Goal: Check status: Check status

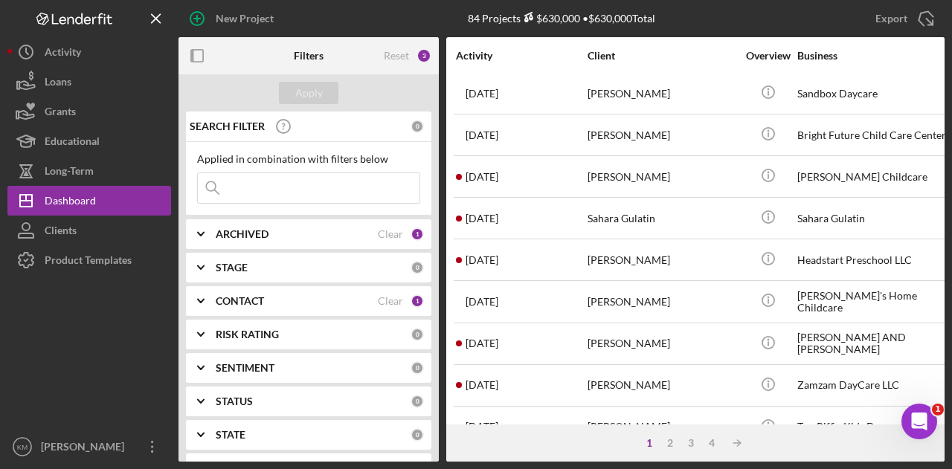
scroll to position [699, 0]
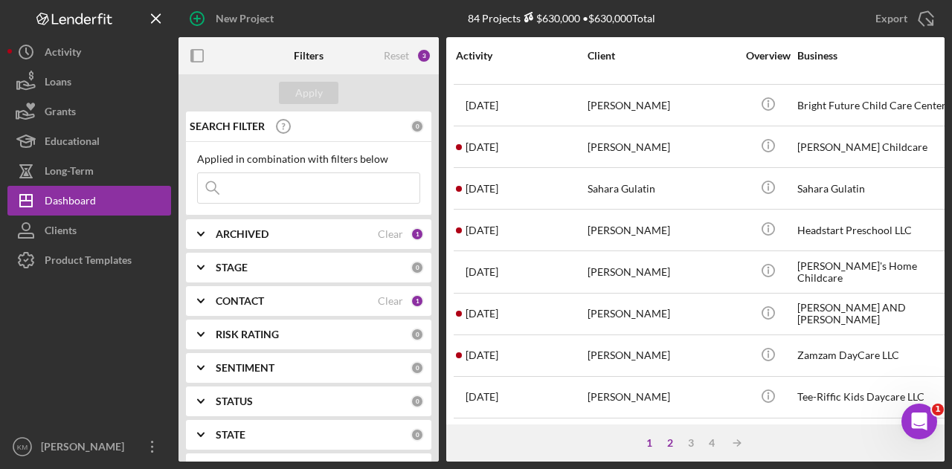
click at [671, 440] on div "2" at bounding box center [669, 443] width 21 height 12
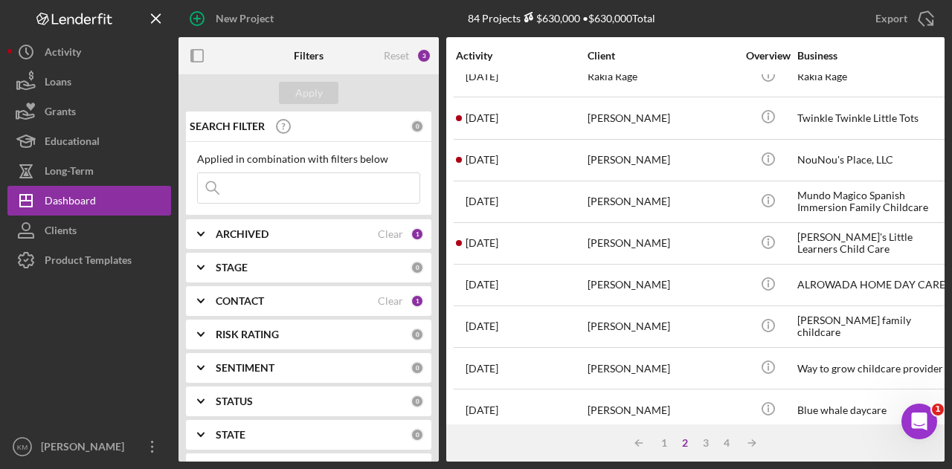
scroll to position [446, 0]
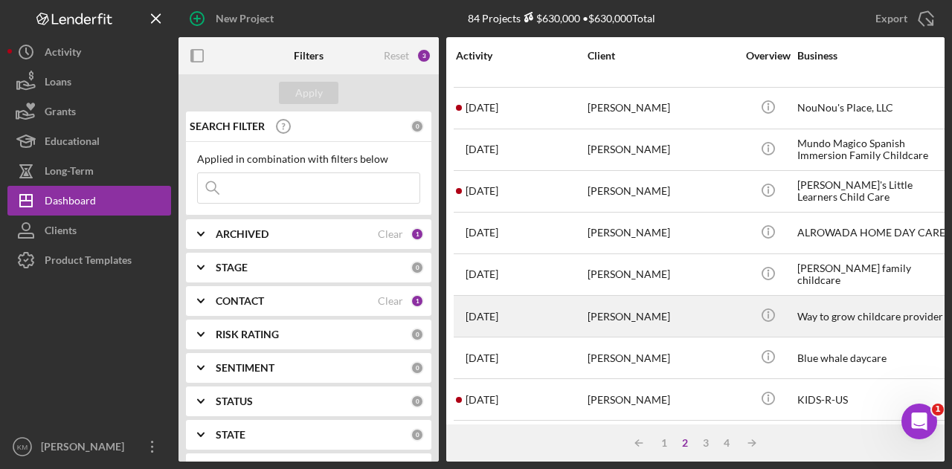
click at [649, 309] on div "[PERSON_NAME]" at bounding box center [661, 316] width 149 height 39
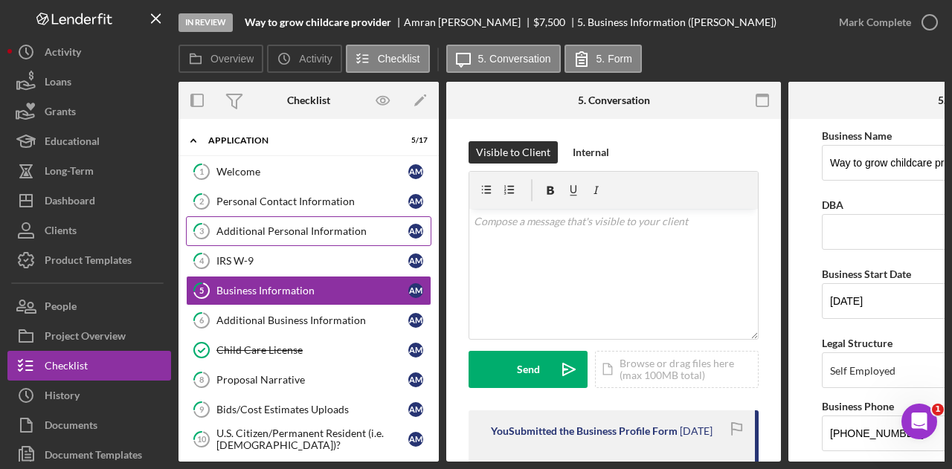
click at [275, 219] on link "3 Additional Personal Information A M" at bounding box center [308, 231] width 245 height 30
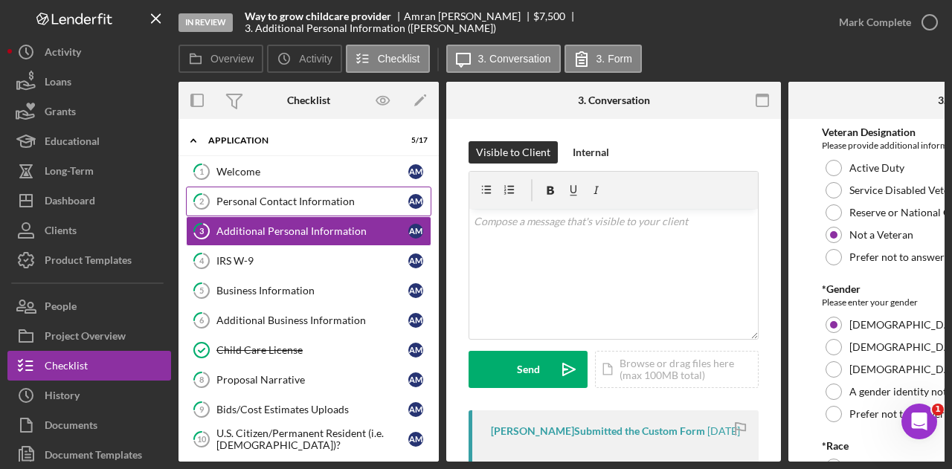
click at [286, 197] on div "Personal Contact Information" at bounding box center [312, 202] width 192 height 12
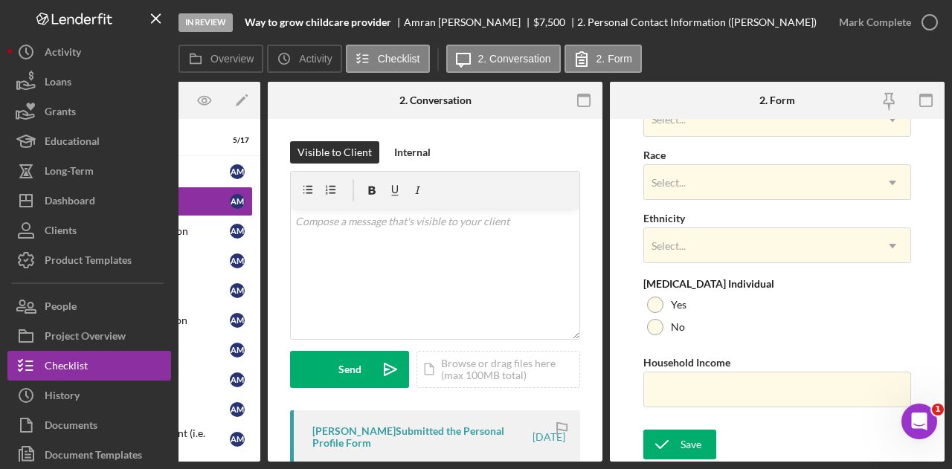
scroll to position [0, 38]
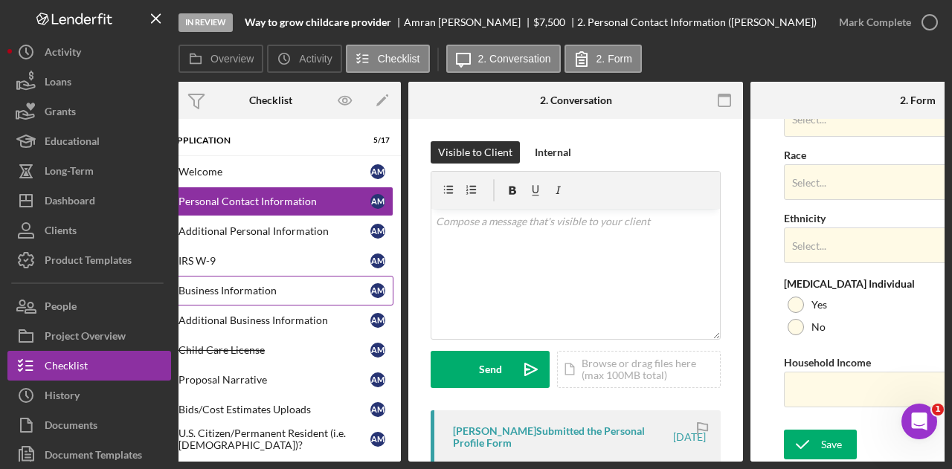
click at [304, 292] on div "Business Information" at bounding box center [274, 291] width 192 height 12
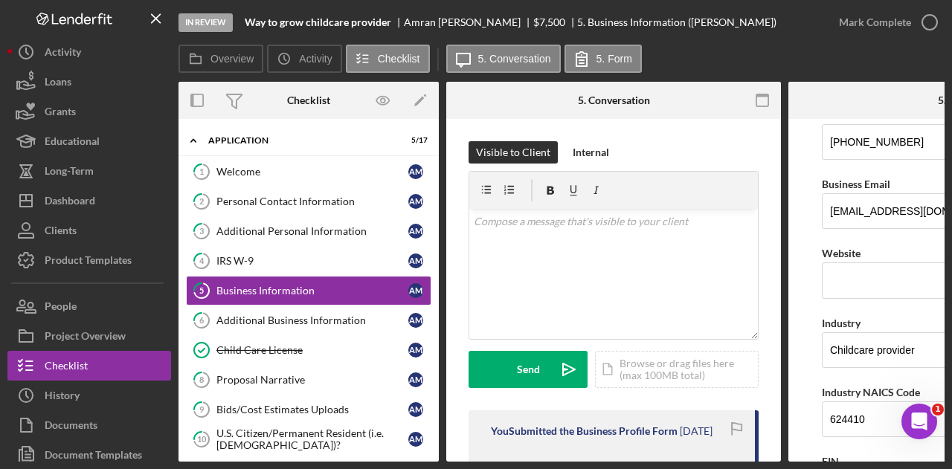
scroll to position [297, 0]
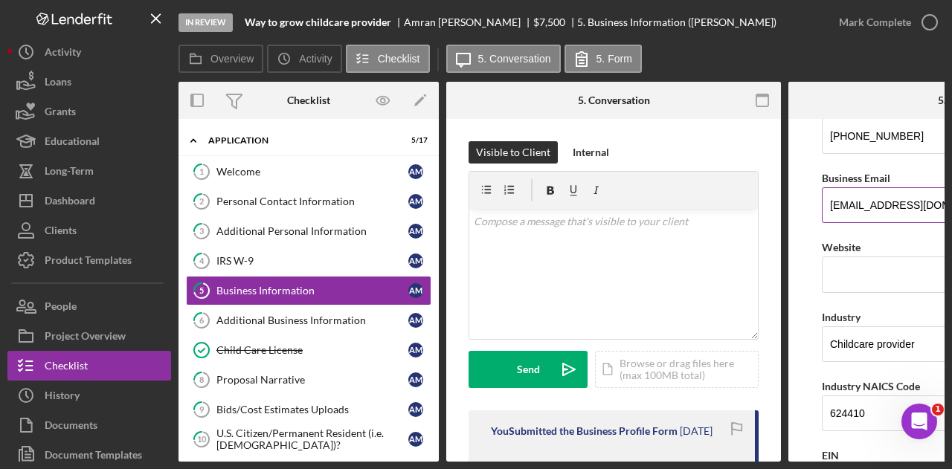
click at [858, 208] on input "[EMAIL_ADDRESS][DOMAIN_NAME]" at bounding box center [955, 205] width 268 height 36
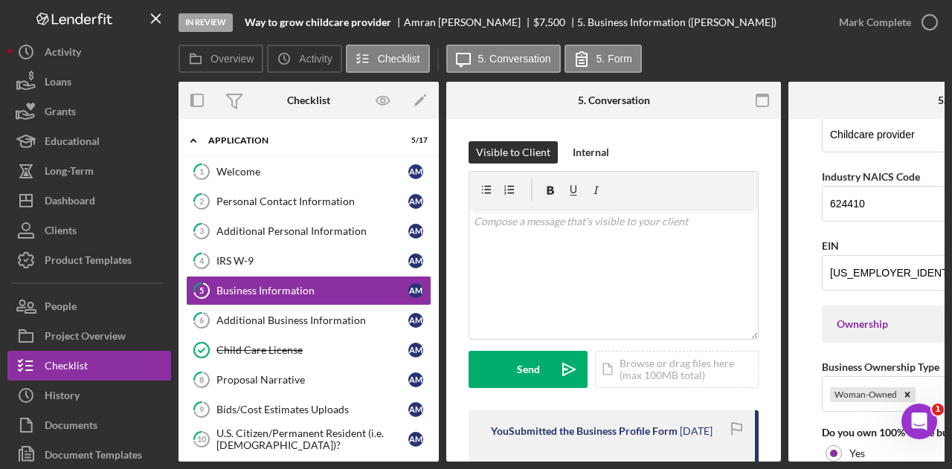
scroll to position [571, 0]
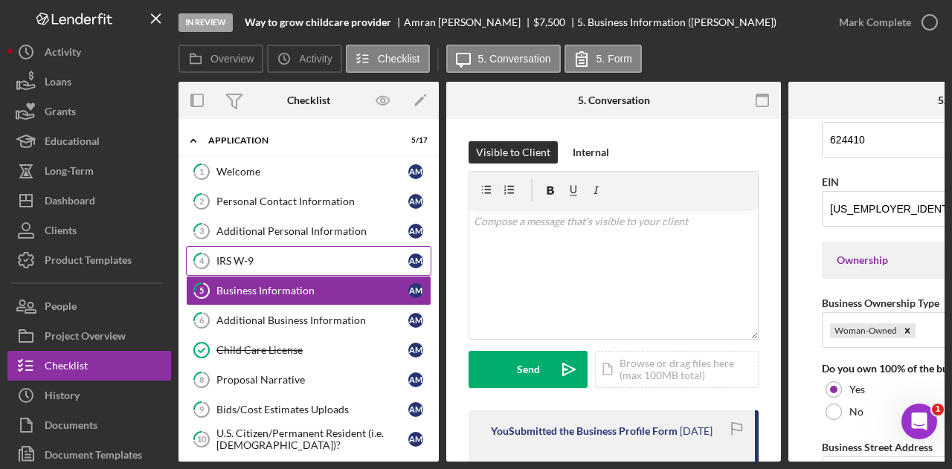
click at [325, 263] on div "IRS W-9" at bounding box center [312, 261] width 192 height 12
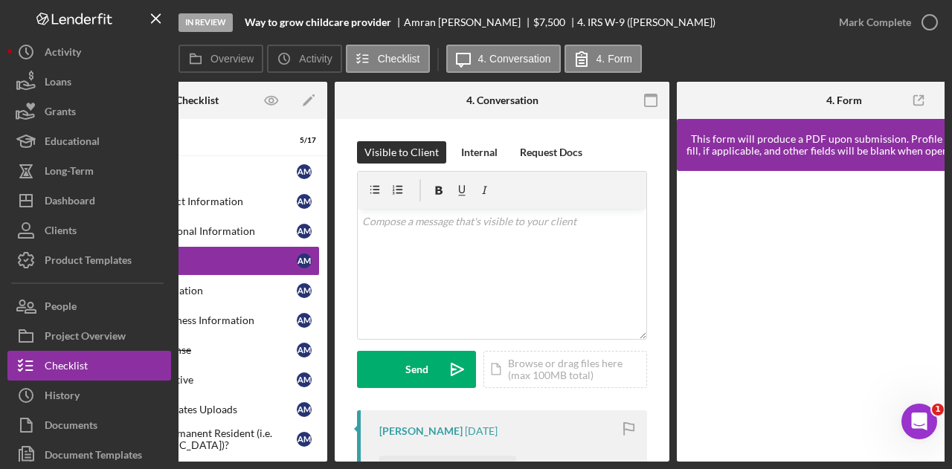
scroll to position [0, 178]
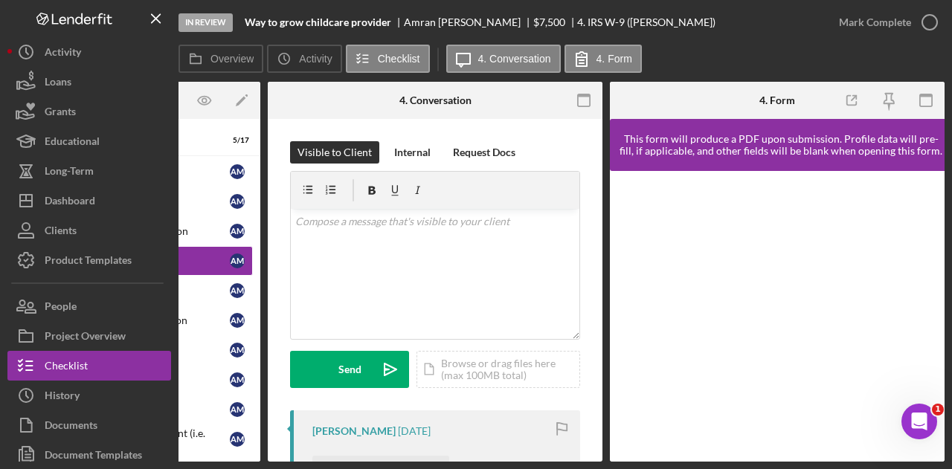
drag, startPoint x: 364, startPoint y: 463, endPoint x: 295, endPoint y: 459, distance: 69.2
click at [277, 461] on div "In Review Way to grow childcare provider [PERSON_NAME] $7,500 $7,500 4. IRS W-9…" at bounding box center [476, 234] width 952 height 469
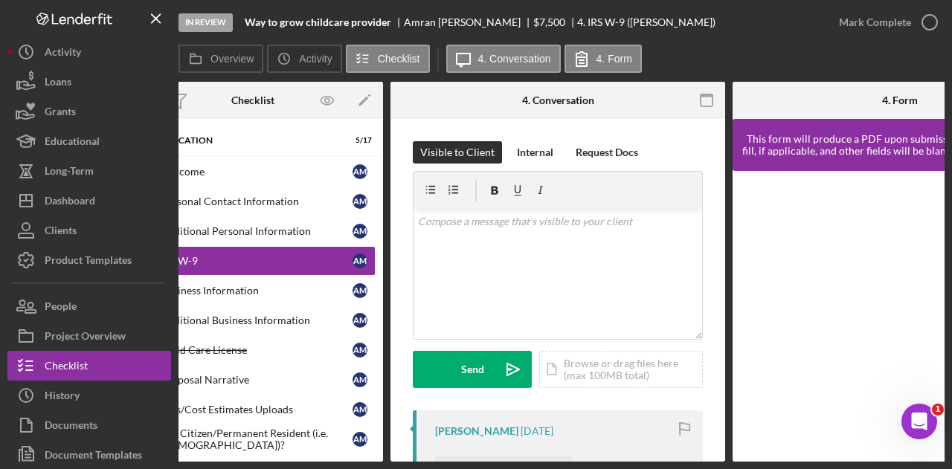
scroll to position [0, 27]
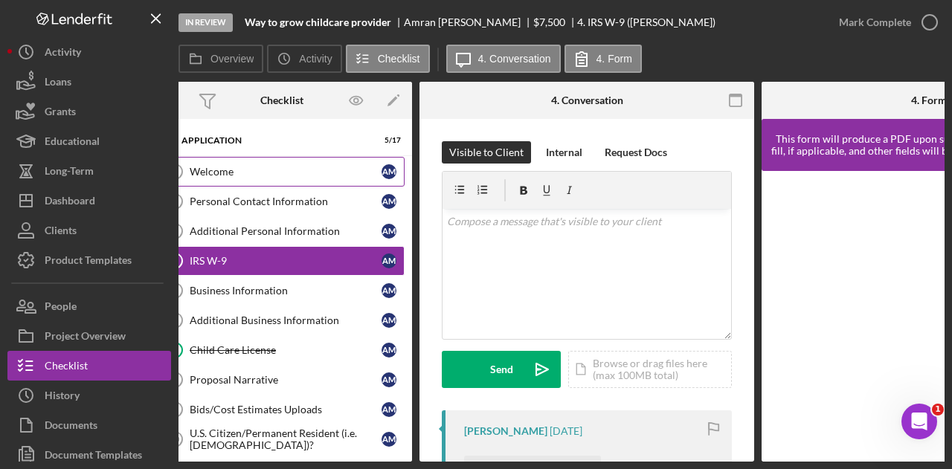
click at [262, 184] on link "1 Welcome A M" at bounding box center [281, 172] width 245 height 30
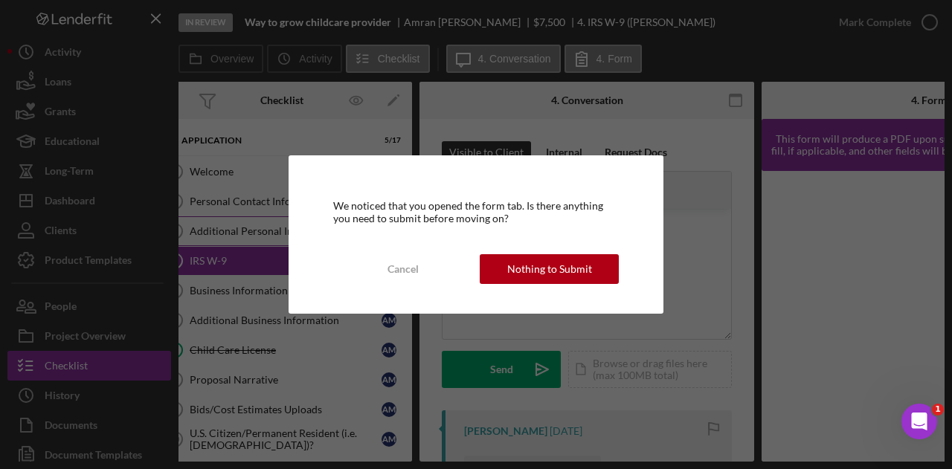
drag, startPoint x: 406, startPoint y: 270, endPoint x: 295, endPoint y: 223, distance: 120.3
click at [399, 265] on div "Cancel" at bounding box center [402, 269] width 31 height 30
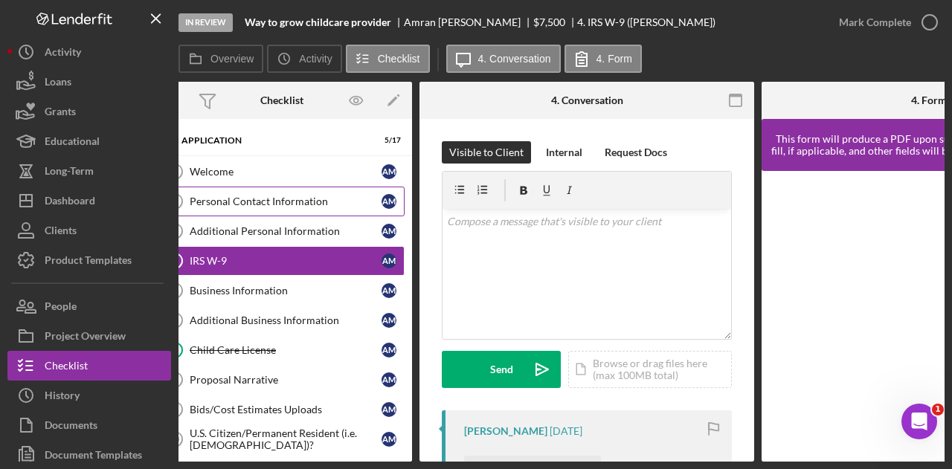
click at [290, 204] on div "Personal Contact Information" at bounding box center [286, 202] width 192 height 12
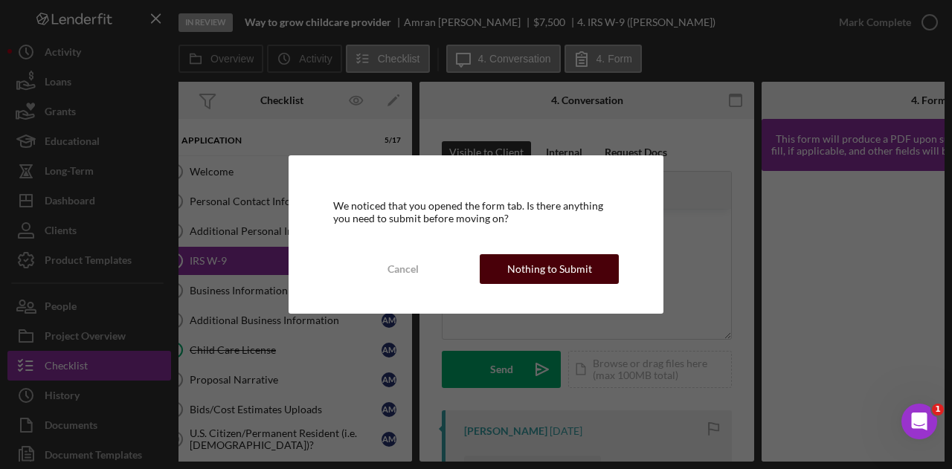
click at [547, 262] on div "Nothing to Submit" at bounding box center [549, 269] width 85 height 30
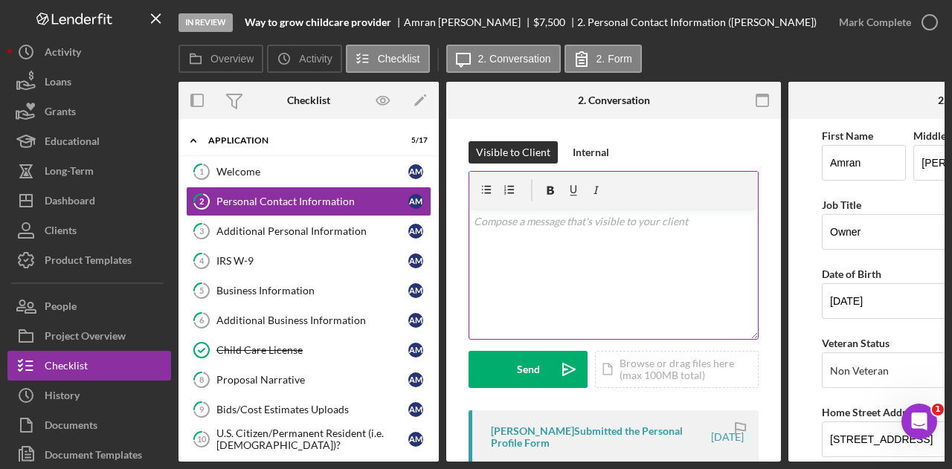
scroll to position [223, 0]
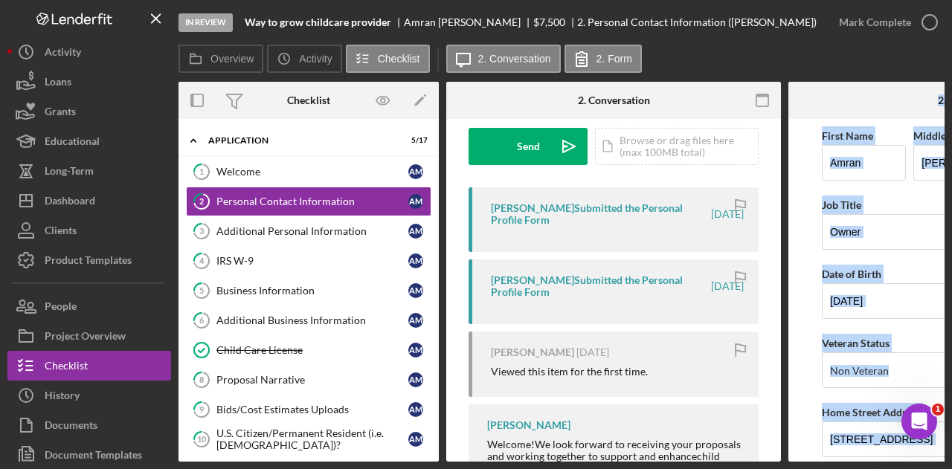
drag, startPoint x: 746, startPoint y: 456, endPoint x: 840, endPoint y: 458, distance: 94.4
click at [840, 458] on div "Overview Internal Workflow Stage In Review Icon/Dropdown Arrow Archive (can una…" at bounding box center [561, 272] width 766 height 380
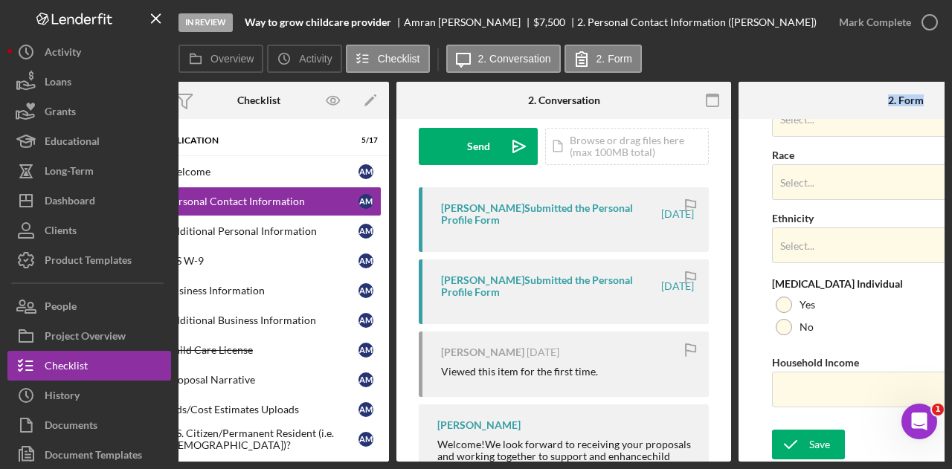
scroll to position [0, 0]
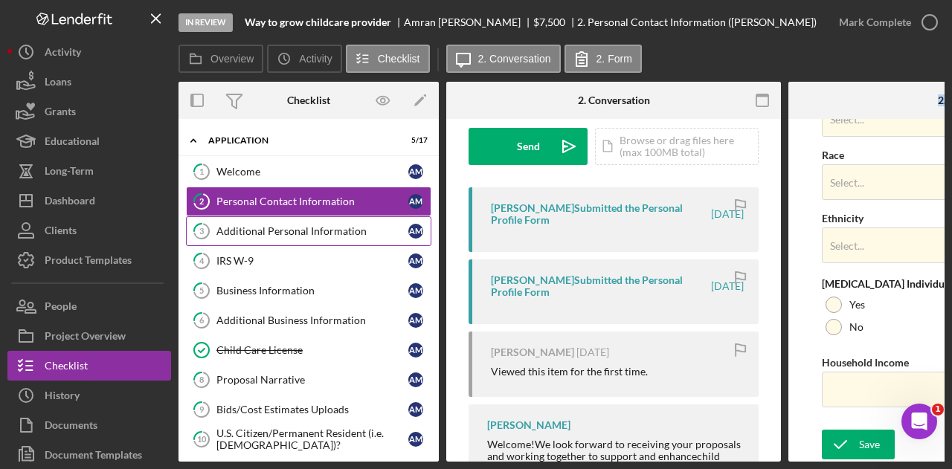
click at [330, 227] on div "Additional Personal Information" at bounding box center [312, 231] width 192 height 12
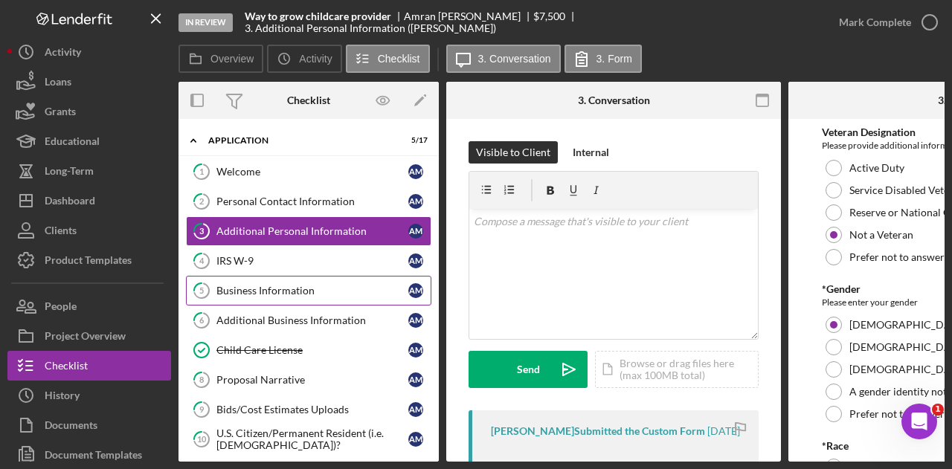
click at [281, 285] on div "Business Information" at bounding box center [312, 291] width 192 height 12
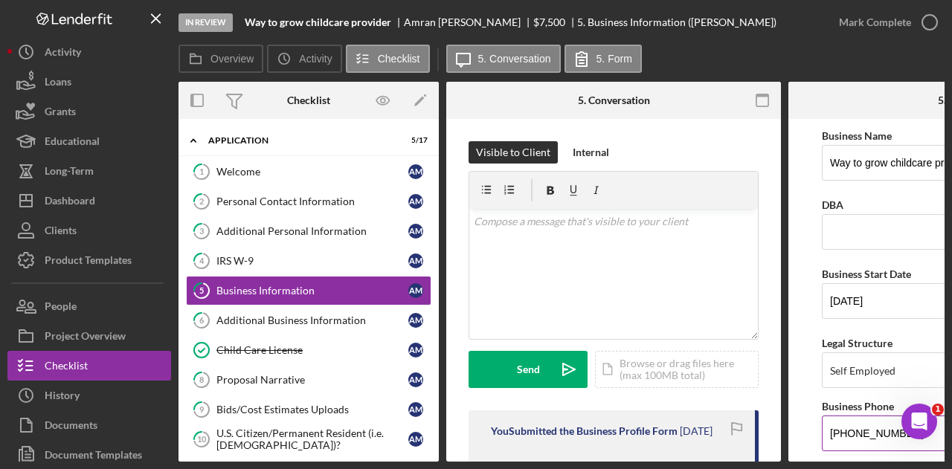
click at [853, 436] on input "[PHONE_NUMBER]" at bounding box center [955, 434] width 268 height 36
click at [853, 435] on input "[PHONE_NUMBER]" at bounding box center [955, 434] width 268 height 36
click at [855, 434] on input "[PHONE_NUMBER]" at bounding box center [955, 434] width 268 height 36
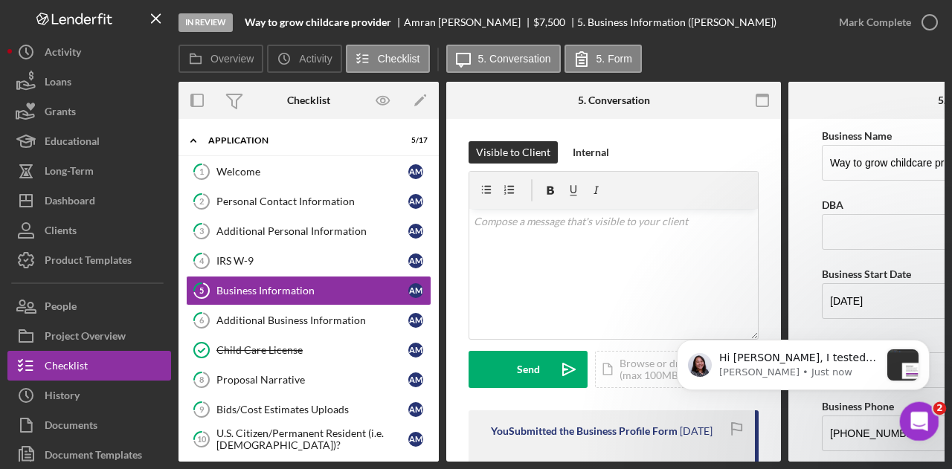
click at [914, 420] on icon "Open Intercom Messenger" at bounding box center [917, 419] width 25 height 25
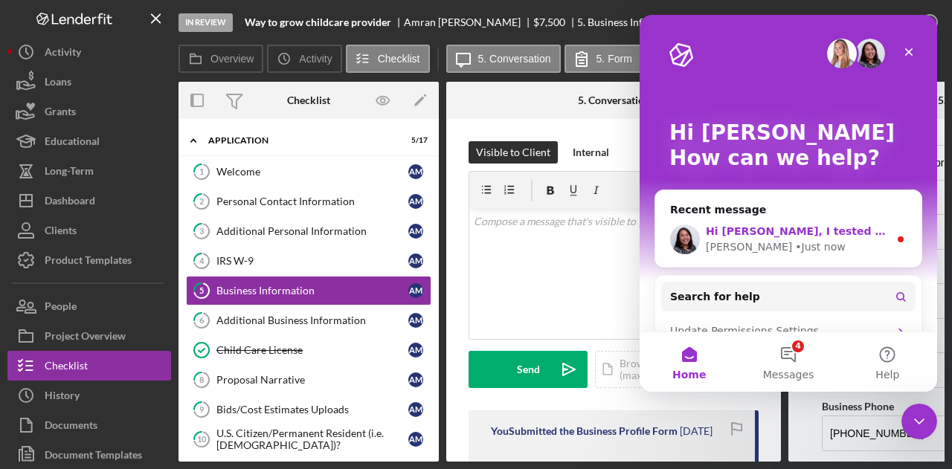
click at [795, 239] on div "• Just now" at bounding box center [820, 247] width 50 height 16
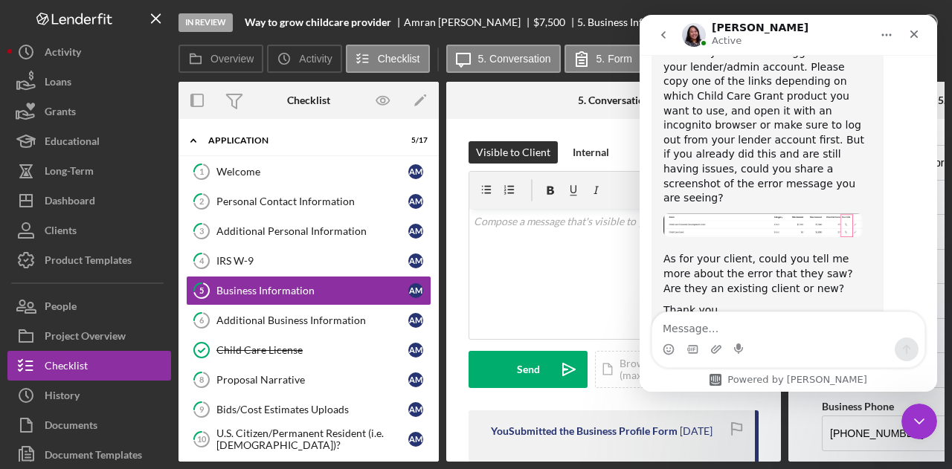
scroll to position [2438, 0]
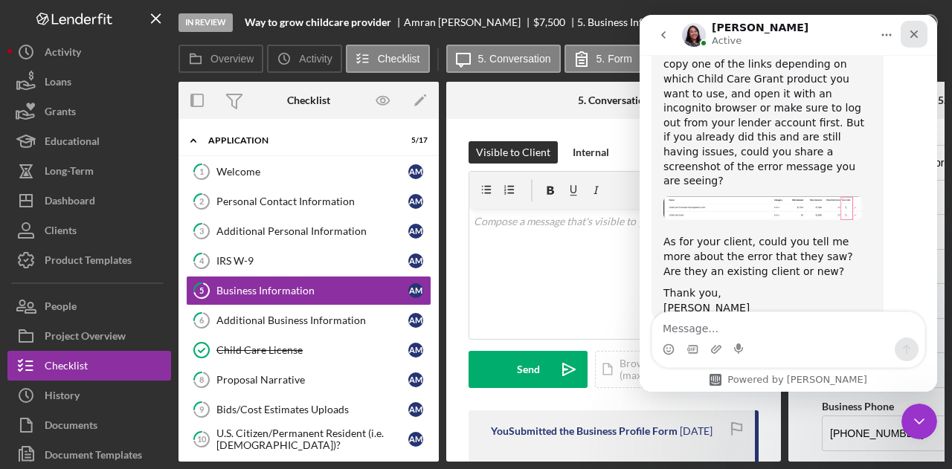
click at [904, 29] on div "Close" at bounding box center [913, 34] width 27 height 27
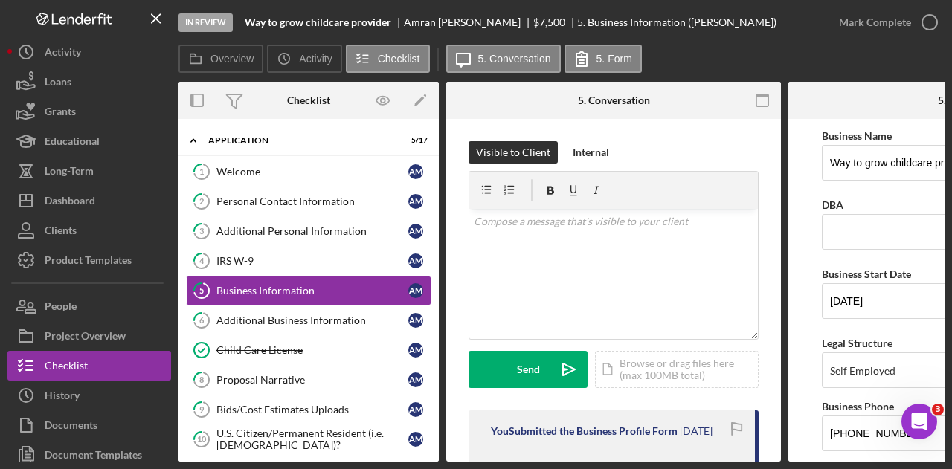
scroll to position [2413, 0]
drag, startPoint x: 274, startPoint y: 259, endPoint x: 267, endPoint y: 264, distance: 8.7
click at [274, 259] on div "IRS W-9" at bounding box center [312, 261] width 192 height 12
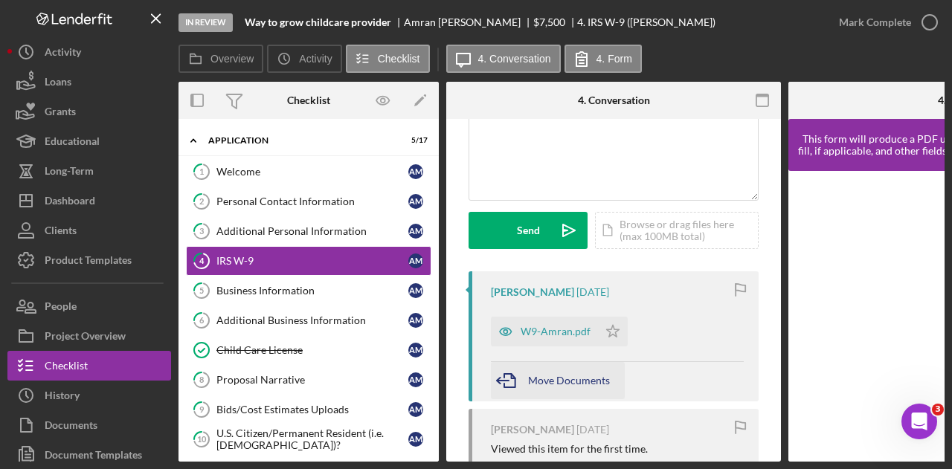
scroll to position [268, 0]
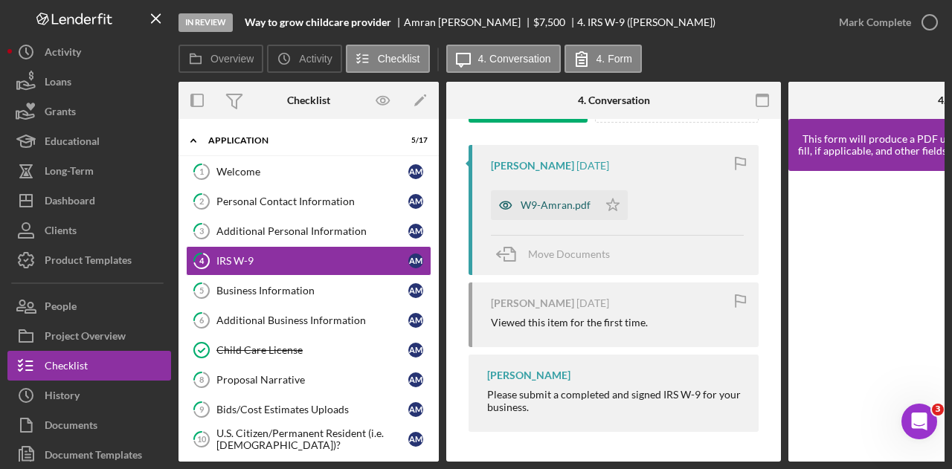
click at [563, 194] on div "W9-Amran.pdf" at bounding box center [544, 205] width 107 height 30
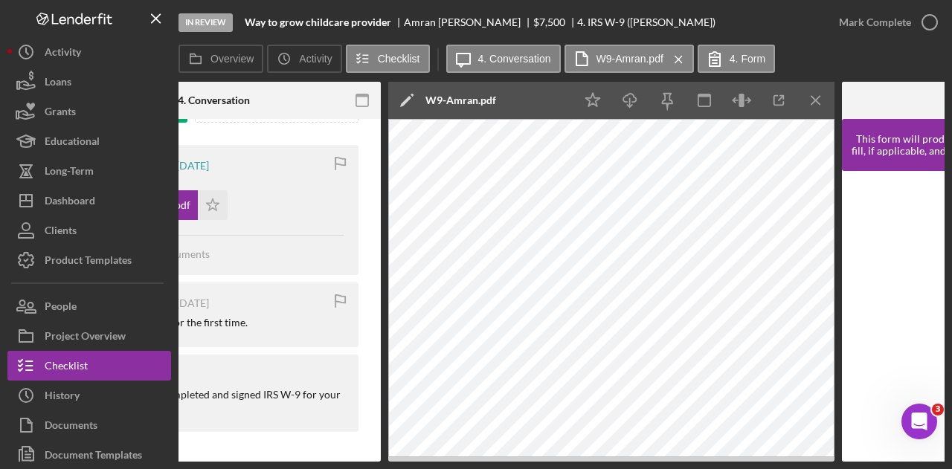
scroll to position [0, 401]
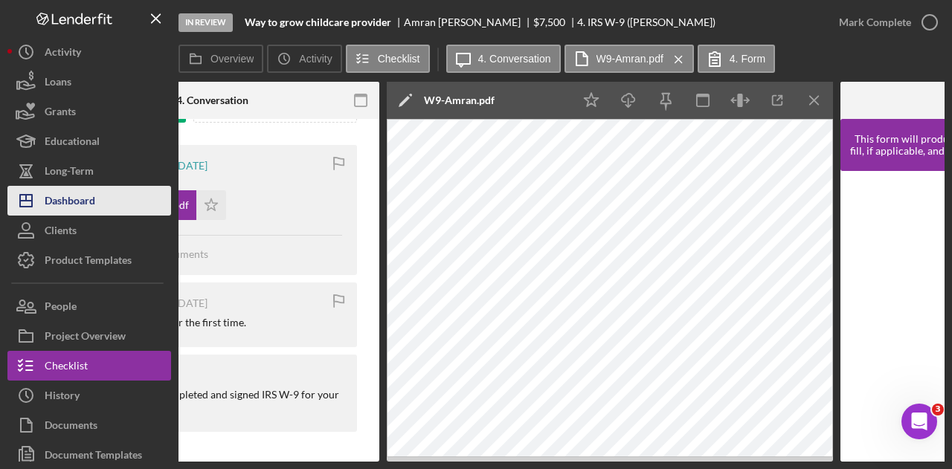
click at [105, 204] on button "Icon/Dashboard Dashboard" at bounding box center [89, 201] width 164 height 30
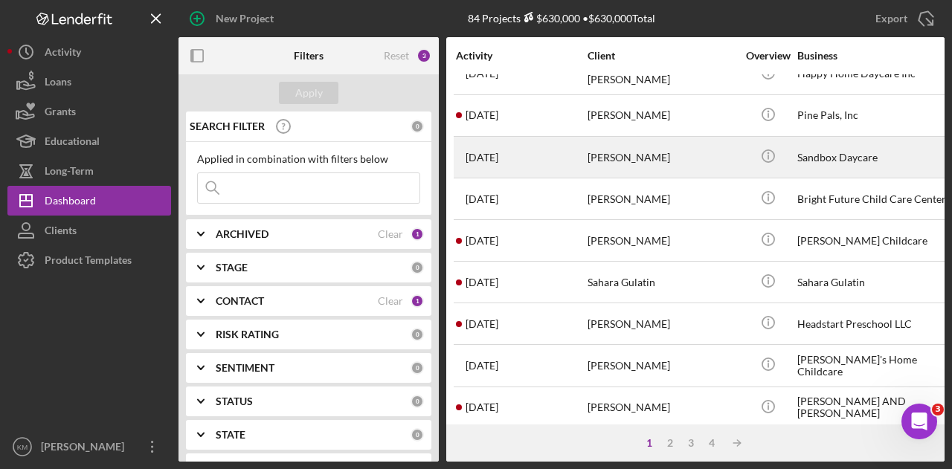
scroll to position [699, 0]
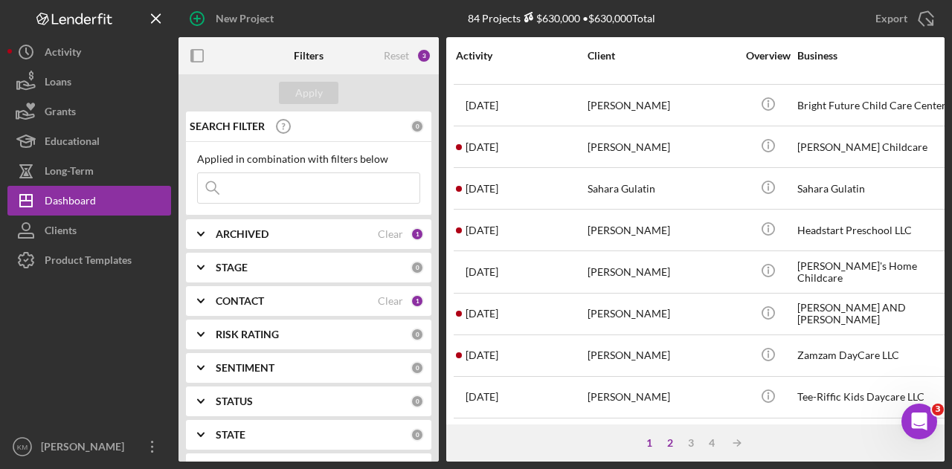
click at [671, 444] on div "2" at bounding box center [669, 443] width 21 height 12
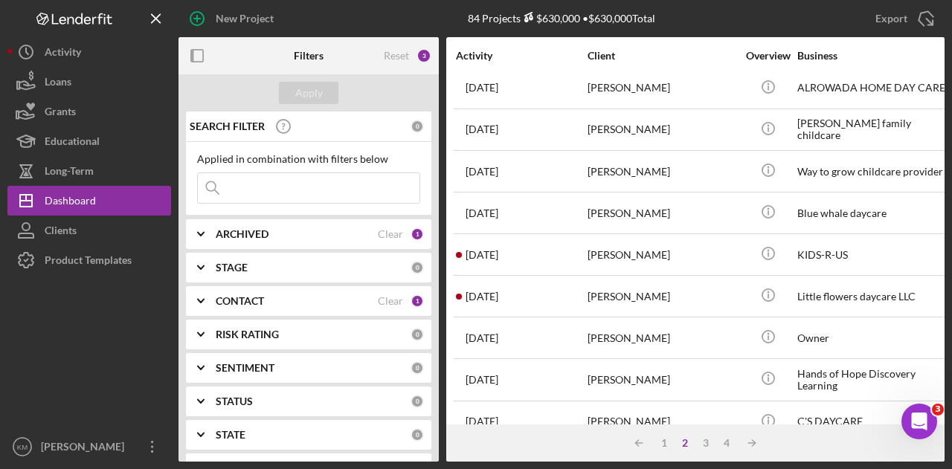
scroll to position [595, 0]
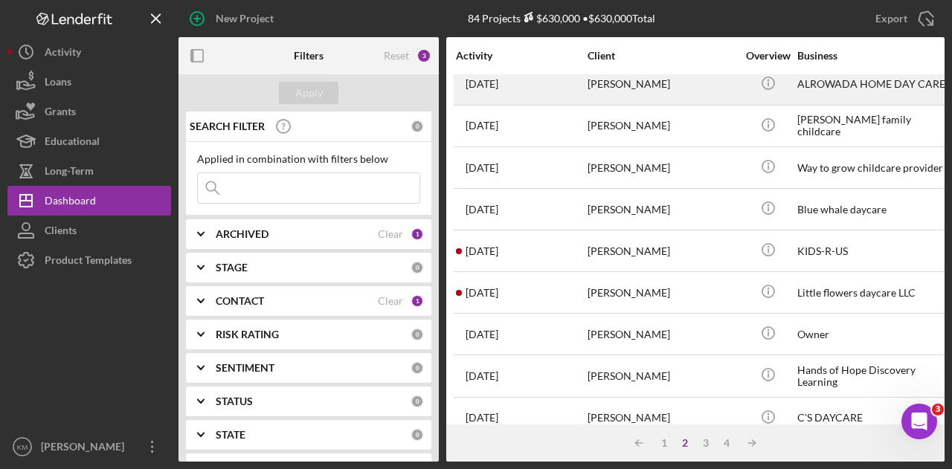
click at [617, 87] on div "[PERSON_NAME]" at bounding box center [661, 84] width 149 height 39
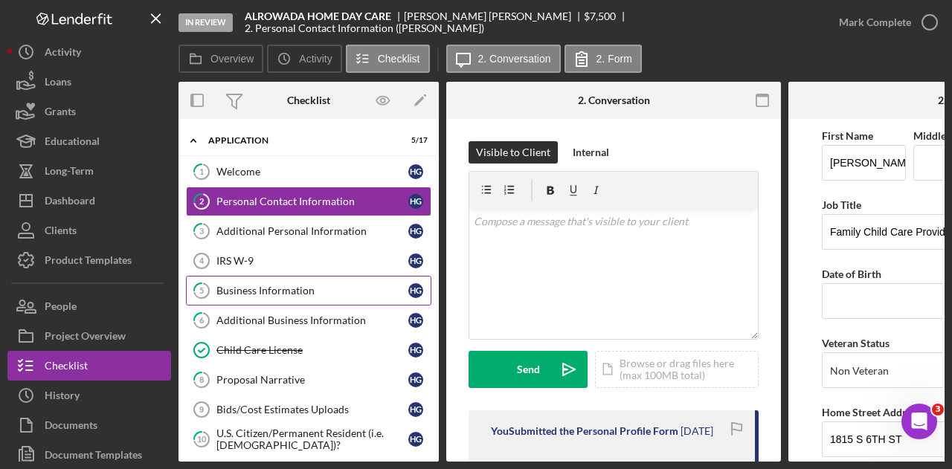
click at [259, 297] on link "5 Business Information H G" at bounding box center [308, 291] width 245 height 30
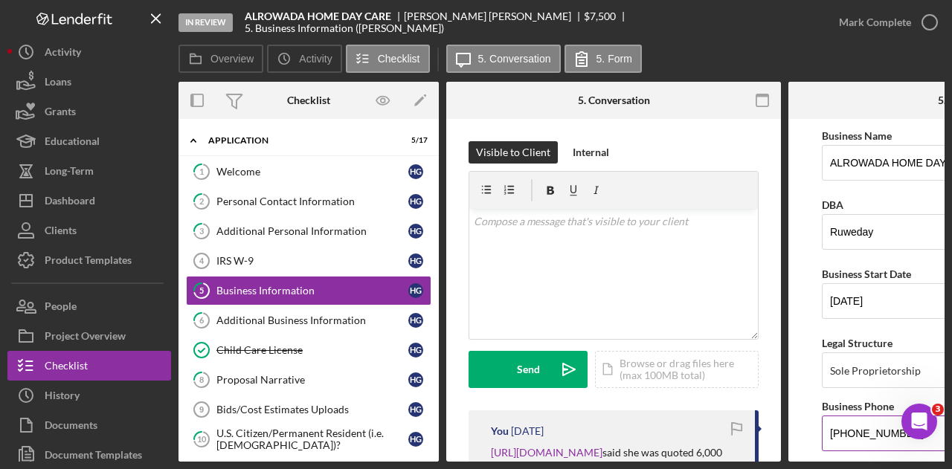
click at [843, 435] on input "[PHONE_NUMBER]" at bounding box center [955, 434] width 268 height 36
click at [844, 434] on input "[PHONE_NUMBER]" at bounding box center [955, 434] width 268 height 36
click at [844, 433] on input "[PHONE_NUMBER]" at bounding box center [955, 434] width 268 height 36
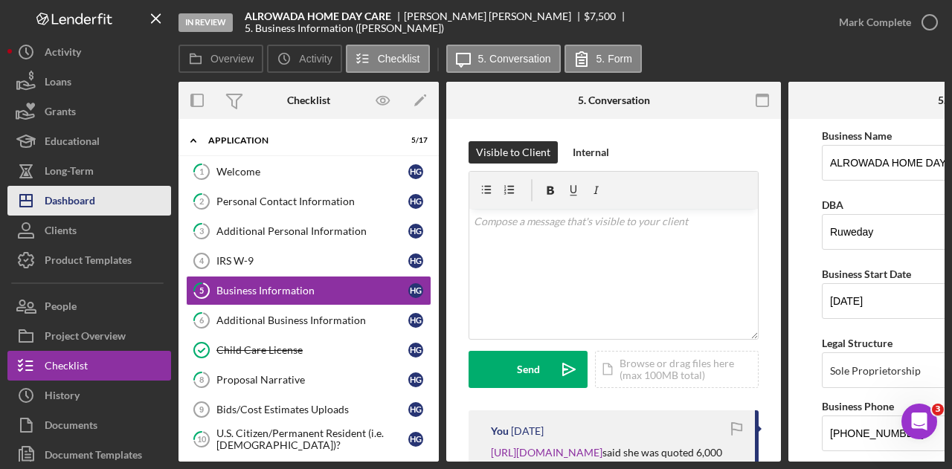
click at [86, 198] on div "Dashboard" at bounding box center [70, 202] width 51 height 33
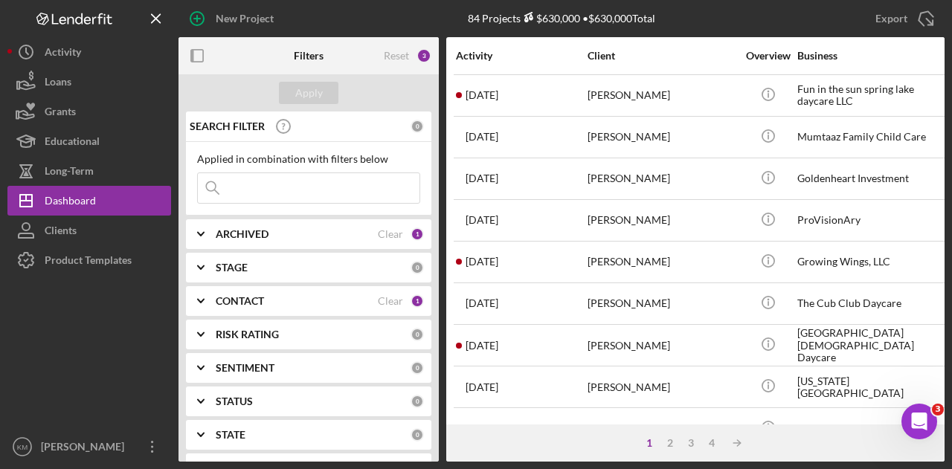
click at [320, 184] on input at bounding box center [309, 188] width 222 height 30
type input "suleka"
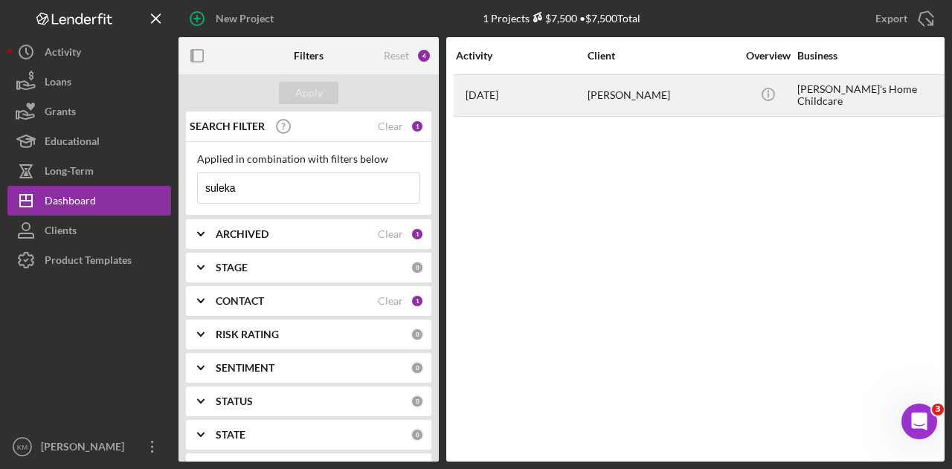
click at [527, 93] on div "[DATE] [PERSON_NAME]" at bounding box center [521, 95] width 130 height 39
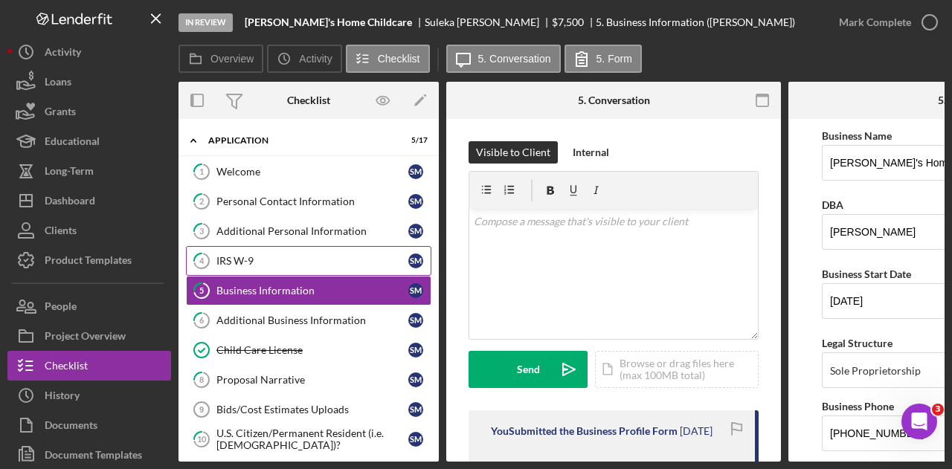
click at [286, 251] on link "4 IRS W-9 S M" at bounding box center [308, 261] width 245 height 30
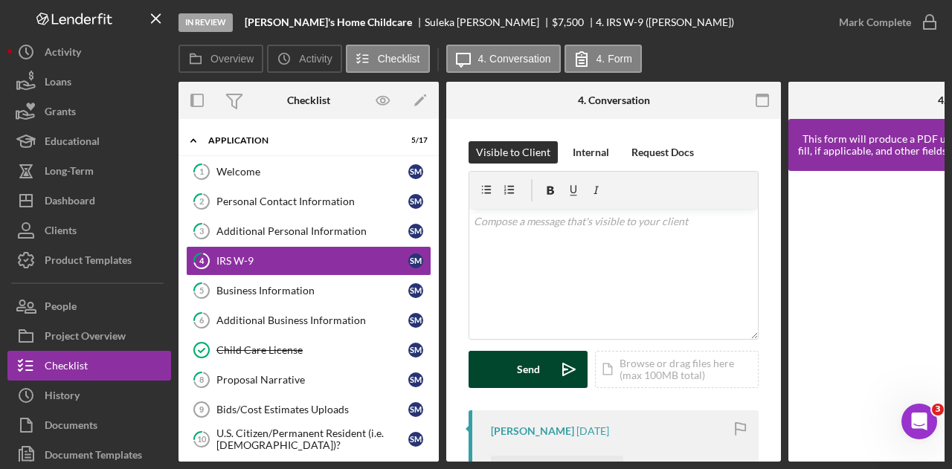
scroll to position [297, 0]
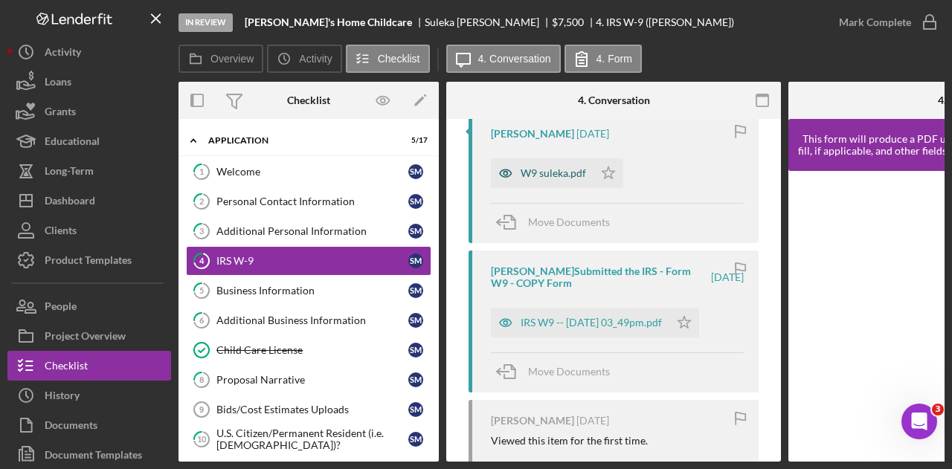
click at [542, 177] on div "W9 suleka.pdf" at bounding box center [552, 173] width 65 height 12
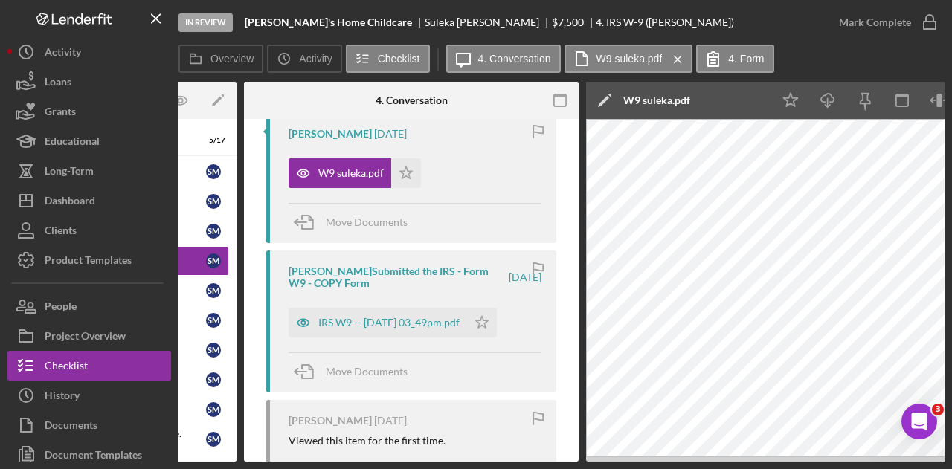
scroll to position [0, 226]
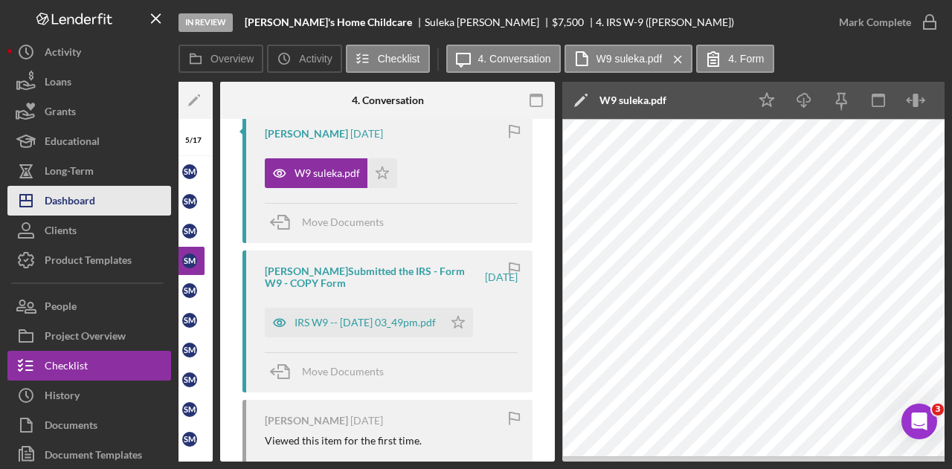
click at [98, 207] on button "Icon/Dashboard Dashboard" at bounding box center [89, 201] width 164 height 30
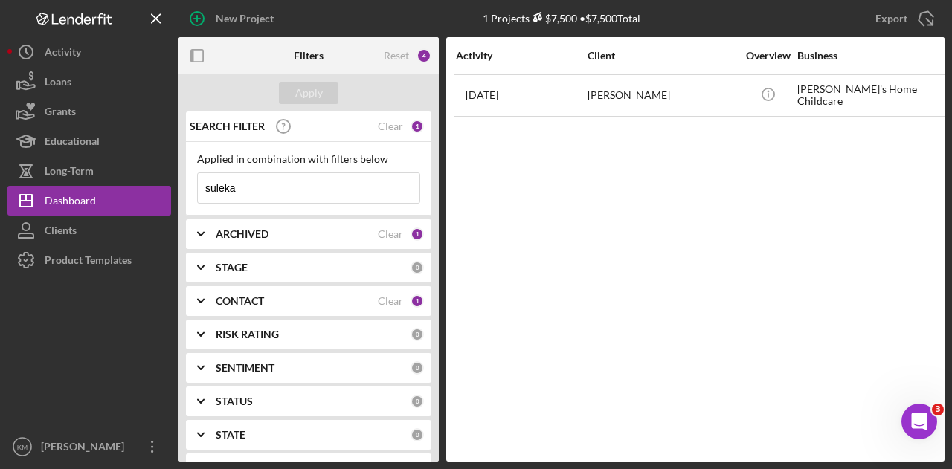
click at [307, 175] on input "suleka" at bounding box center [309, 188] width 222 height 30
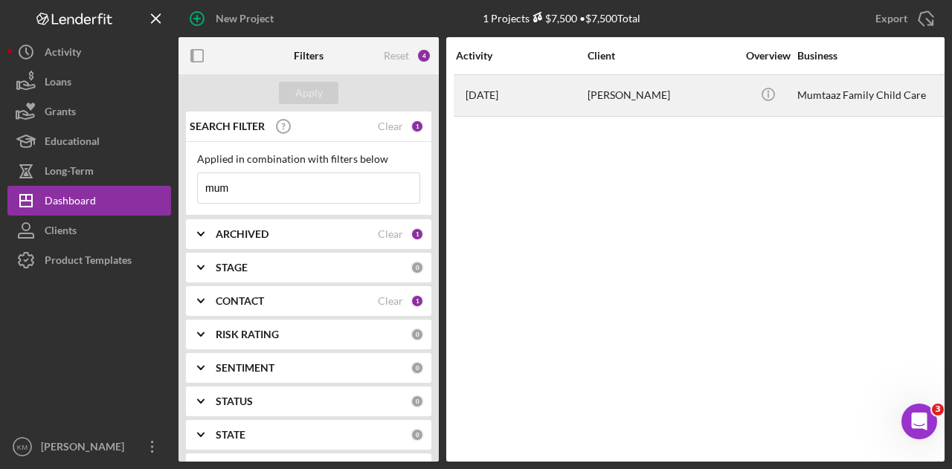
type input "mum"
click at [555, 88] on div "[DATE] [PERSON_NAME]" at bounding box center [521, 95] width 130 height 39
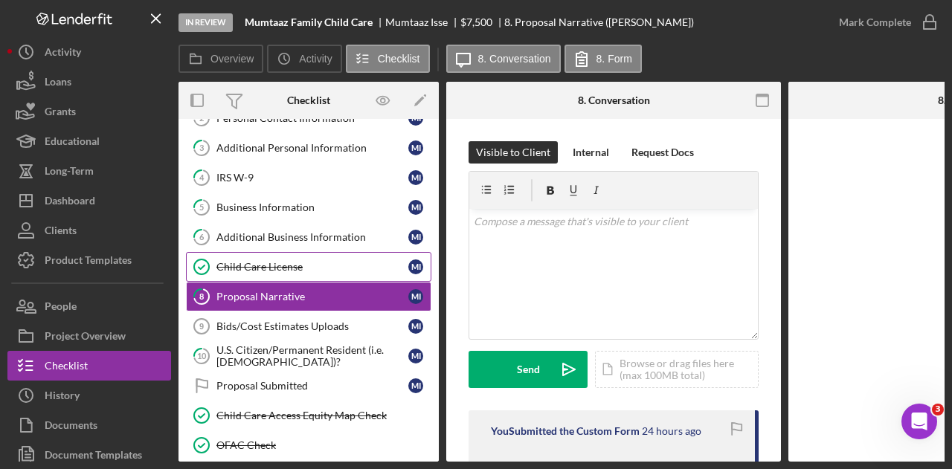
scroll to position [85, 0]
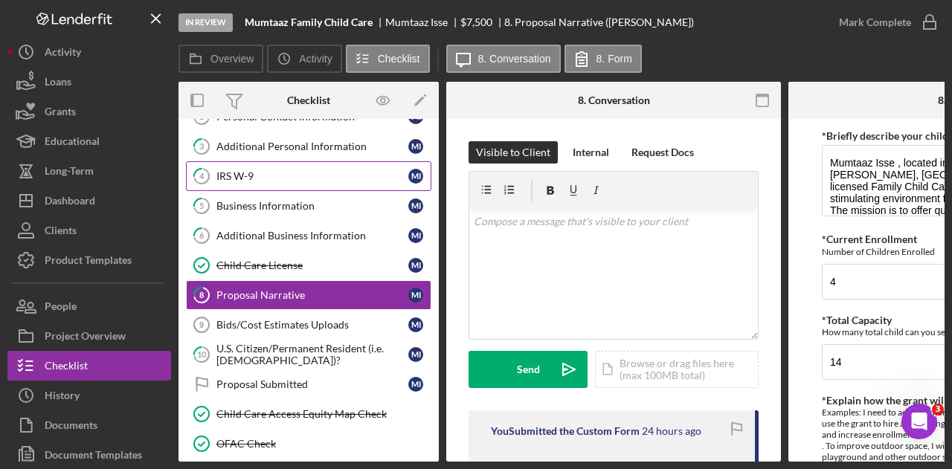
click at [312, 184] on link "4 IRS W-9 M I" at bounding box center [308, 176] width 245 height 30
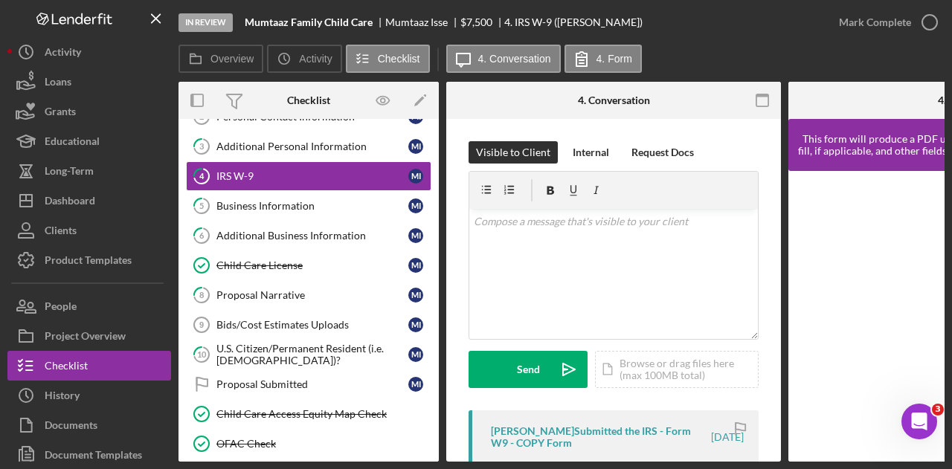
scroll to position [149, 0]
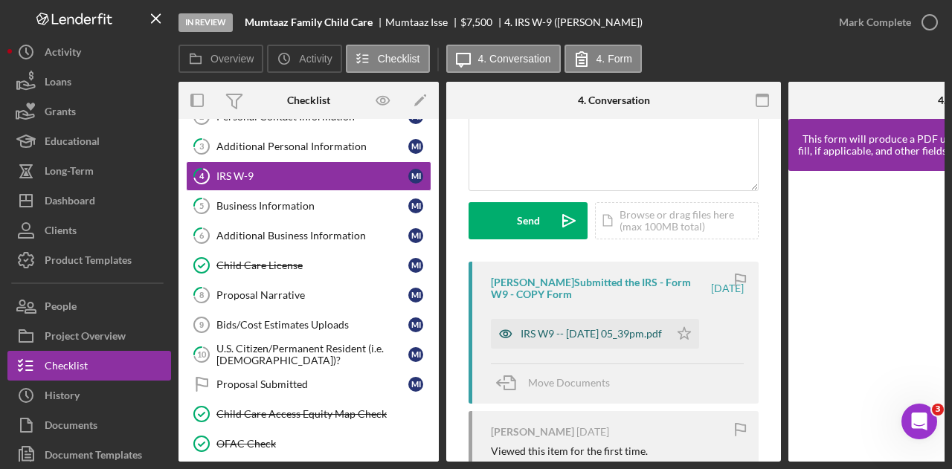
click at [590, 332] on div "IRS W9 -- [DATE] 05_39pm.pdf" at bounding box center [590, 334] width 141 height 12
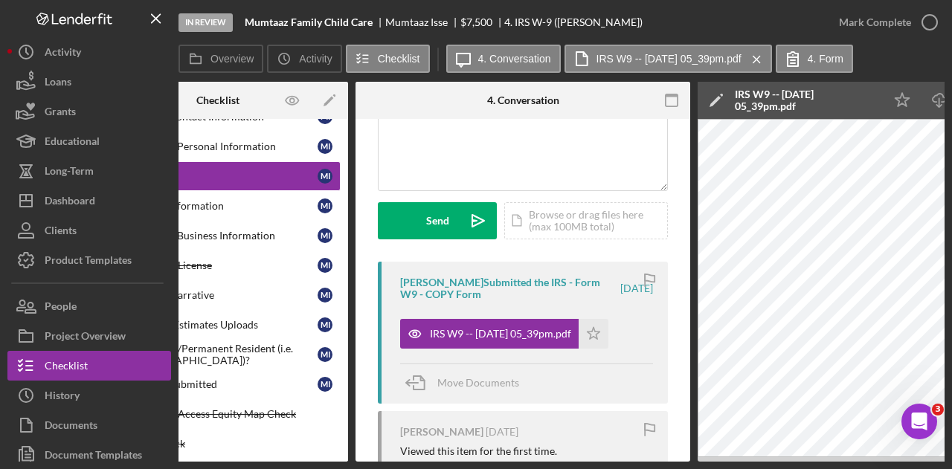
scroll to position [0, 281]
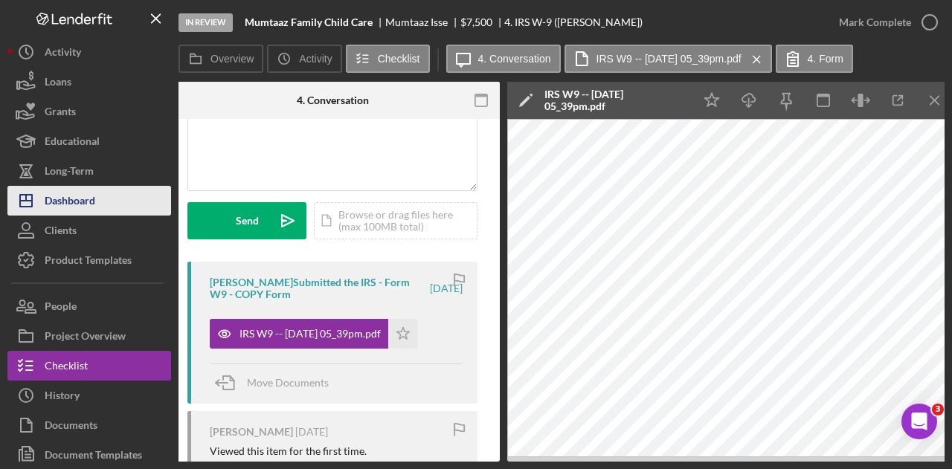
click at [93, 198] on div "Dashboard" at bounding box center [70, 202] width 51 height 33
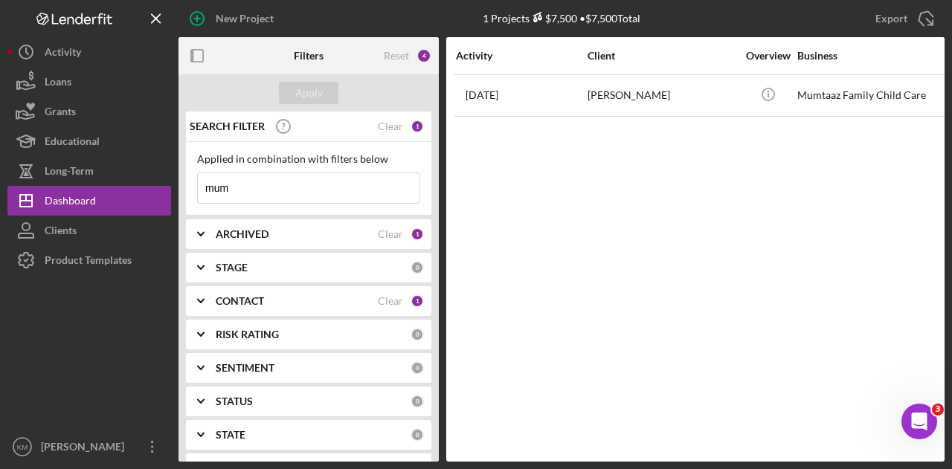
click at [317, 186] on input "mum" at bounding box center [309, 188] width 222 height 30
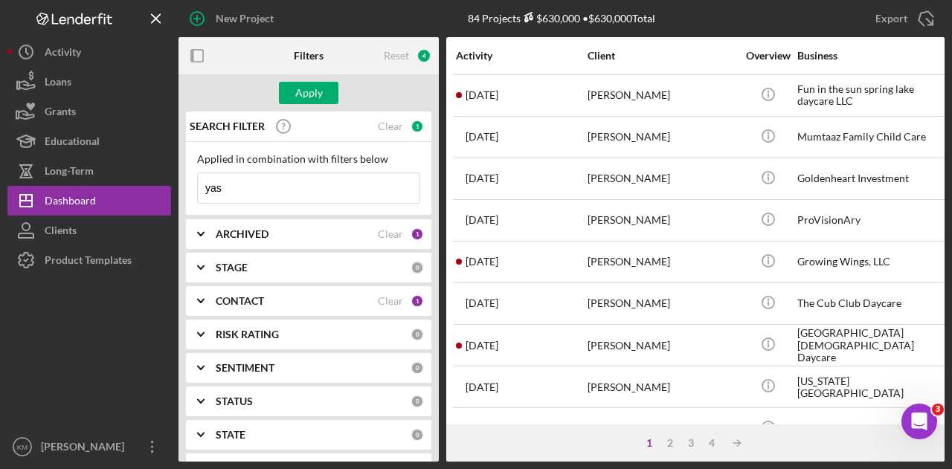
type input "[MEDICAL_DATA]"
click at [326, 100] on button "Apply" at bounding box center [308, 93] width 59 height 22
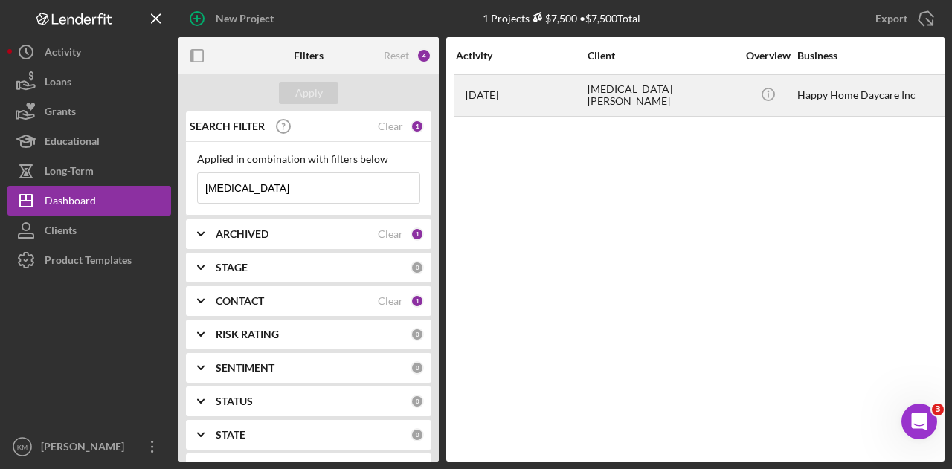
click at [542, 98] on div "[DATE] [MEDICAL_DATA][PERSON_NAME]" at bounding box center [521, 95] width 130 height 39
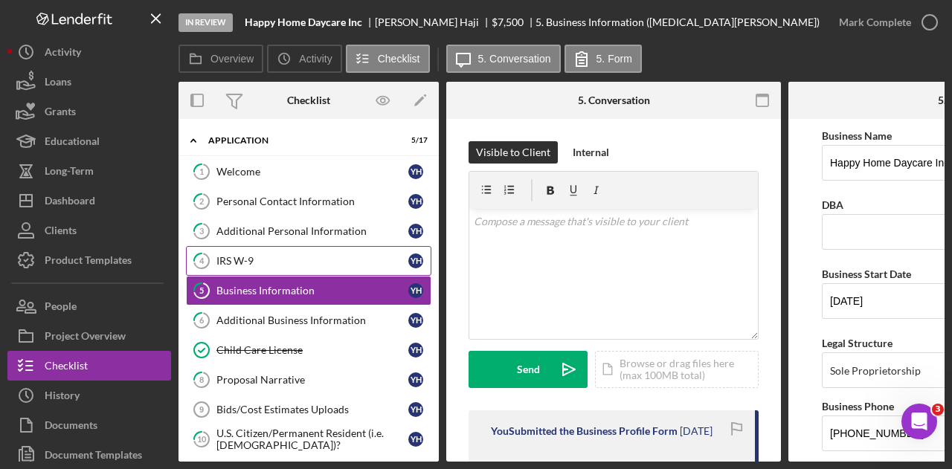
drag, startPoint x: 319, startPoint y: 264, endPoint x: 332, endPoint y: 272, distance: 15.1
click at [319, 264] on div "IRS W-9" at bounding box center [312, 261] width 192 height 12
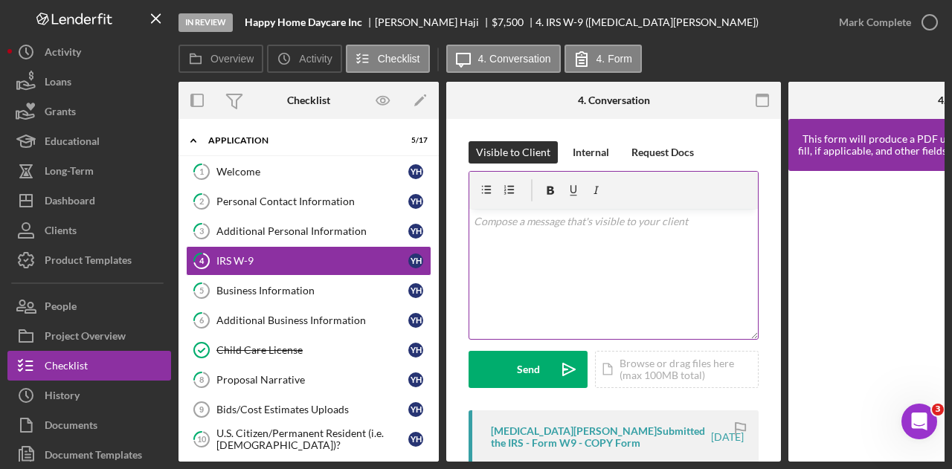
scroll to position [280, 0]
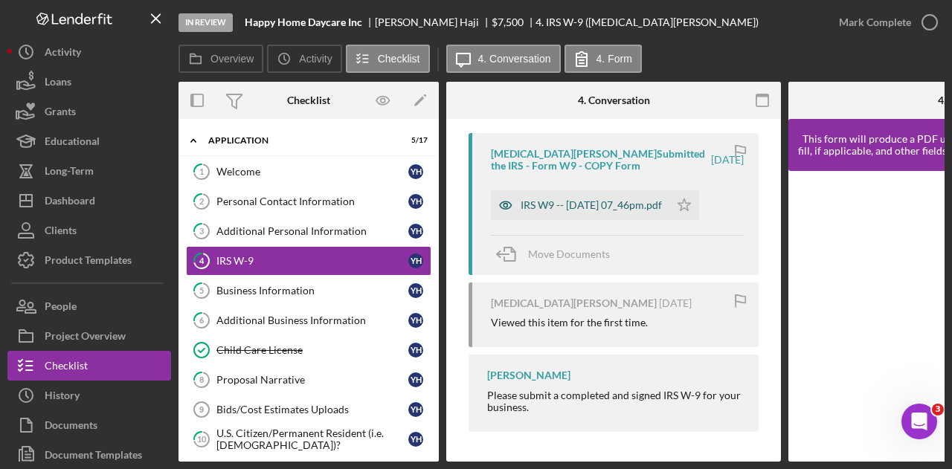
click at [572, 212] on div "IRS W9 -- [DATE] 07_46pm.pdf" at bounding box center [580, 205] width 178 height 30
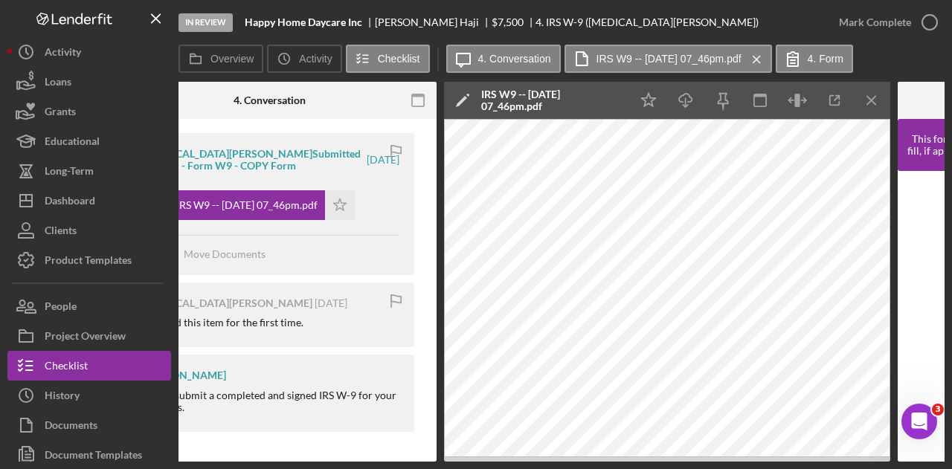
scroll to position [2413, 0]
click at [687, 105] on polyline "button" at bounding box center [684, 106] width 5 height 2
drag, startPoint x: 407, startPoint y: 456, endPoint x: 306, endPoint y: 354, distance: 143.0
click at [281, 432] on div "Visible to Client Internal Request Docs v Color teal Color pink Remove color Ad…" at bounding box center [269, 152] width 335 height 620
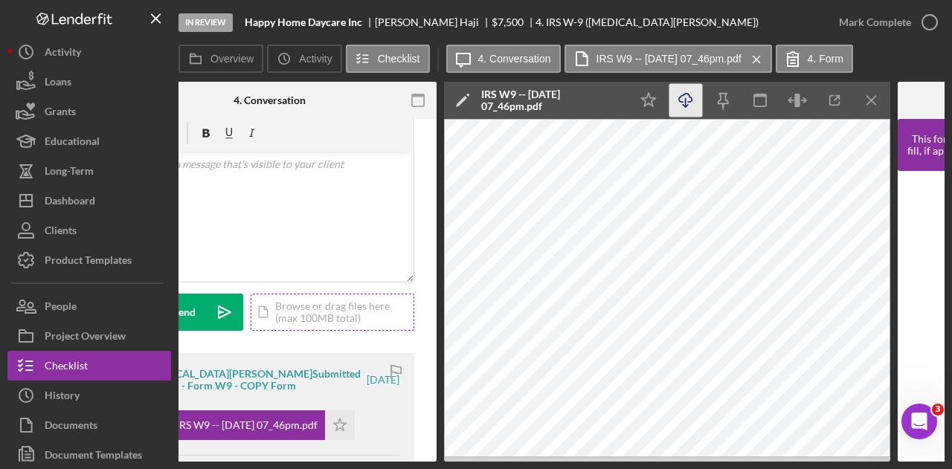
click at [320, 308] on div "Icon/Document Browse or drag files here (max 100MB total) Tap to choose files o…" at bounding box center [333, 312] width 164 height 37
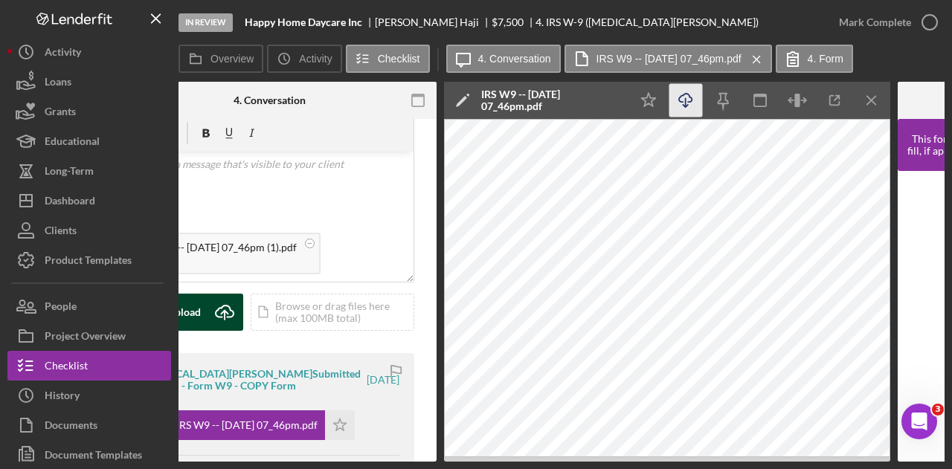
click at [226, 320] on icon "Icon/Upload" at bounding box center [224, 312] width 37 height 37
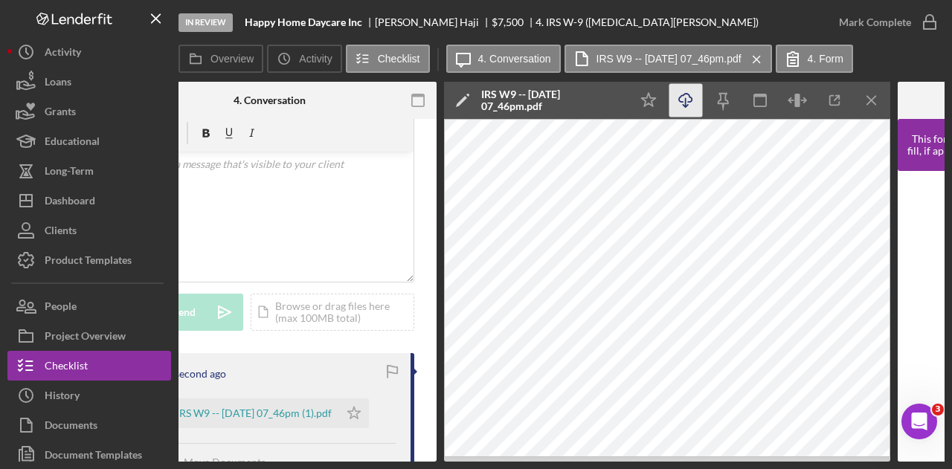
click at [376, 410] on div "IRS W9 -- [DATE] 07_46pm (1).pdf Icon/Star" at bounding box center [261, 409] width 230 height 37
click at [361, 410] on polygon "button" at bounding box center [354, 413] width 13 height 12
click at [285, 407] on div "IRS W9 -- [DATE] 07_46pm (1).pdf" at bounding box center [253, 413] width 155 height 12
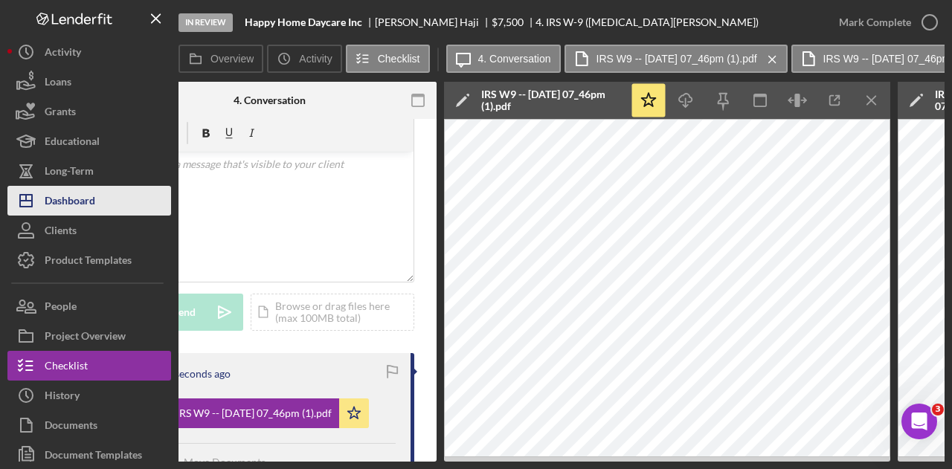
click at [85, 195] on div "Dashboard" at bounding box center [70, 202] width 51 height 33
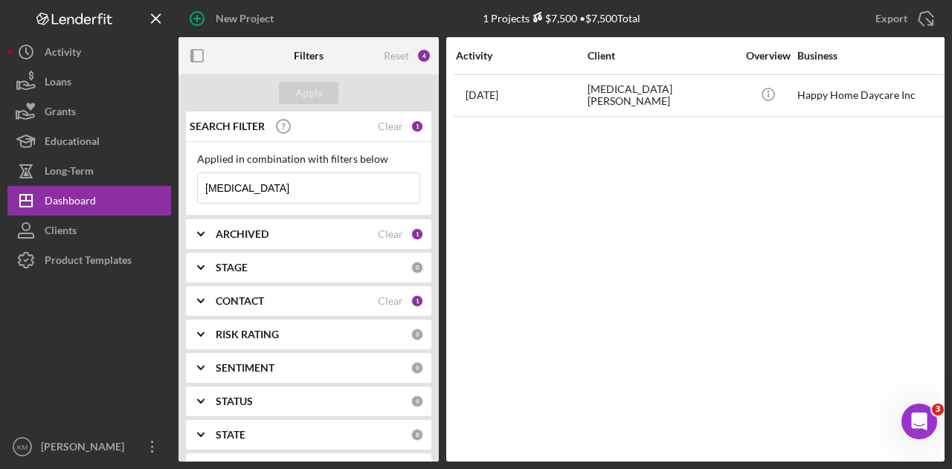
click at [253, 191] on input "[MEDICAL_DATA]" at bounding box center [309, 188] width 222 height 30
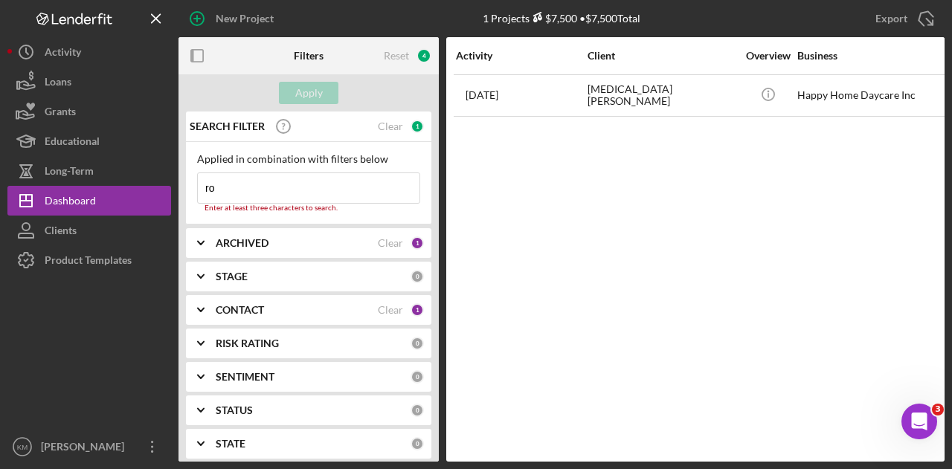
click at [256, 201] on input "ro" at bounding box center [309, 188] width 222 height 30
click at [248, 190] on input "ro" at bounding box center [309, 188] width 222 height 30
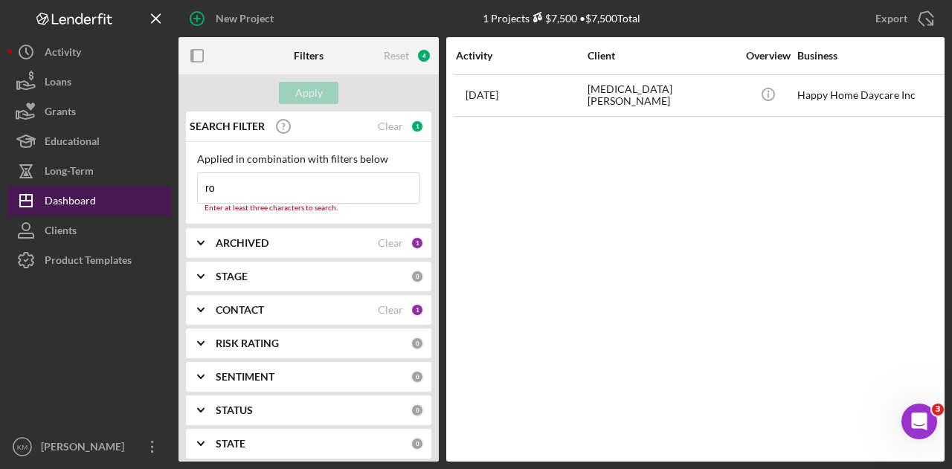
type input "ro"
click at [103, 196] on button "Icon/Dashboard Dashboard" at bounding box center [89, 201] width 164 height 30
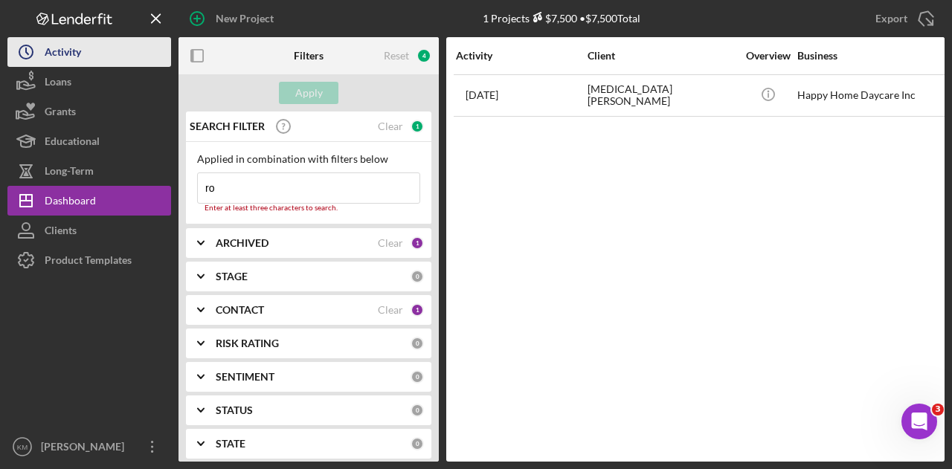
click at [85, 62] on button "Icon/History Activity" at bounding box center [89, 52] width 164 height 30
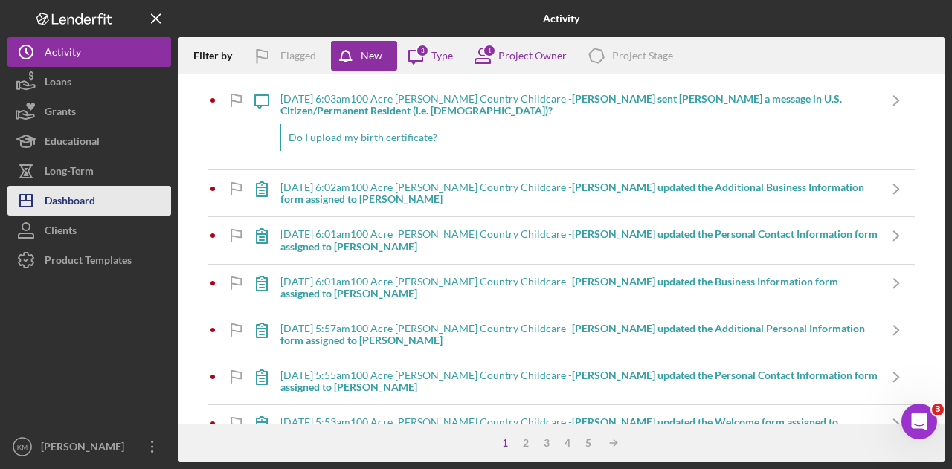
click at [88, 191] on div "Dashboard" at bounding box center [70, 202] width 51 height 33
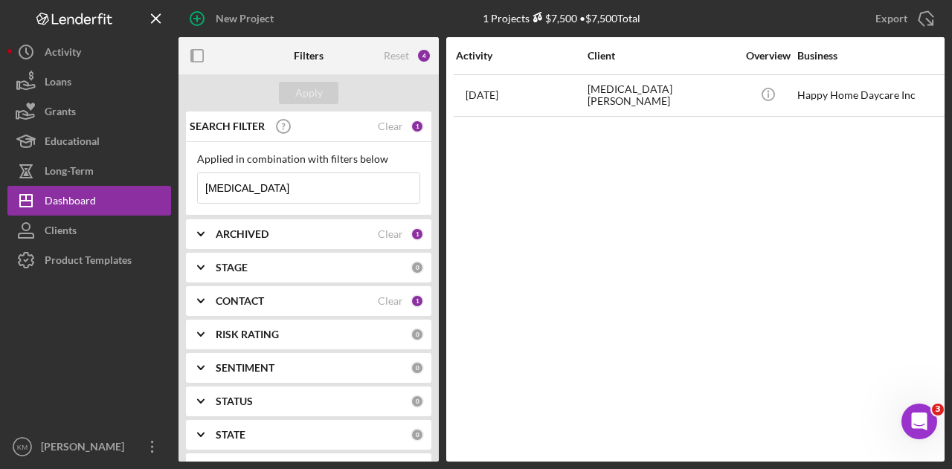
click at [242, 167] on div "Applied in combination with filters below [MEDICAL_DATA] Icon/Menu Close" at bounding box center [308, 178] width 223 height 51
click at [241, 176] on input "[MEDICAL_DATA]" at bounding box center [309, 188] width 222 height 30
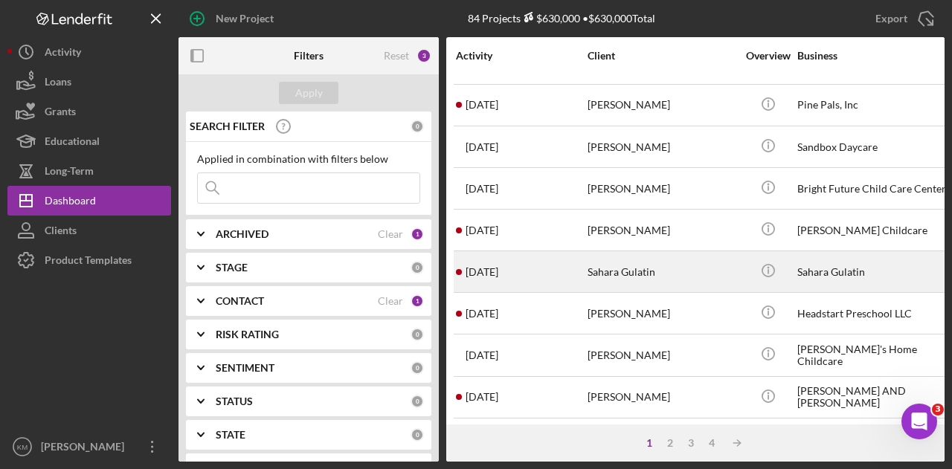
scroll to position [699, 0]
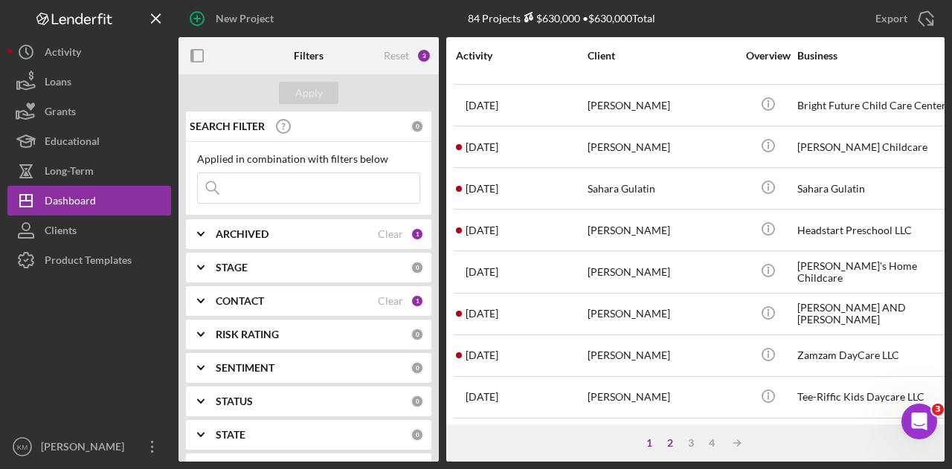
click at [668, 442] on div "2" at bounding box center [669, 443] width 21 height 12
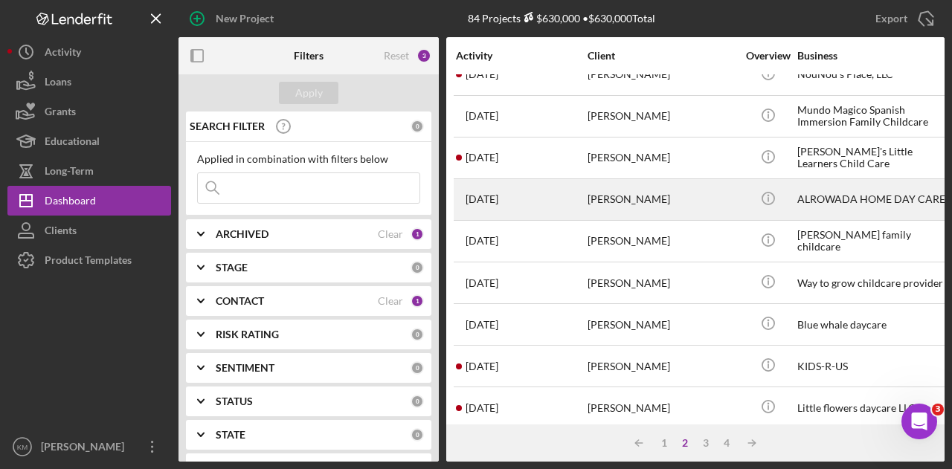
scroll to position [476, 0]
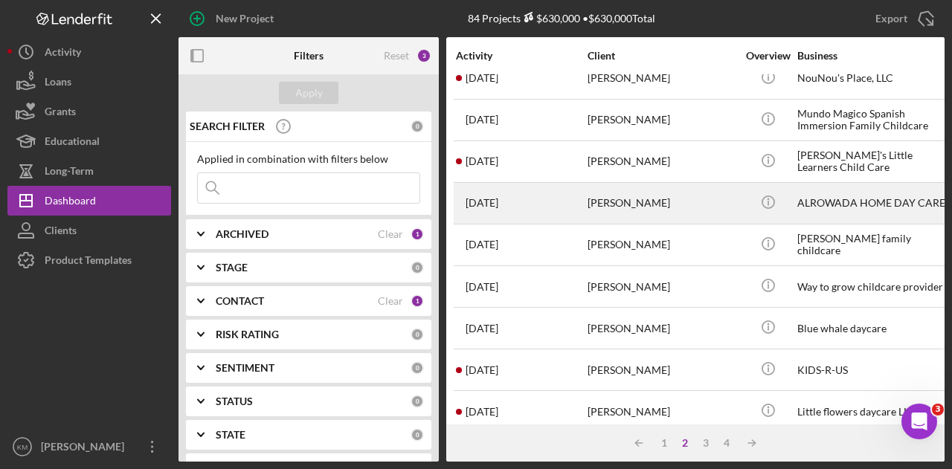
click at [611, 198] on div "[PERSON_NAME]" at bounding box center [661, 203] width 149 height 39
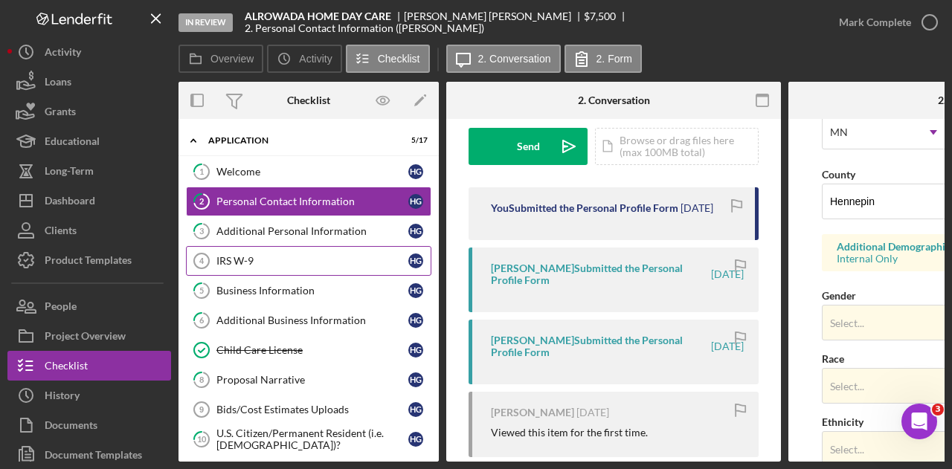
click at [271, 261] on div "IRS W-9" at bounding box center [312, 261] width 192 height 12
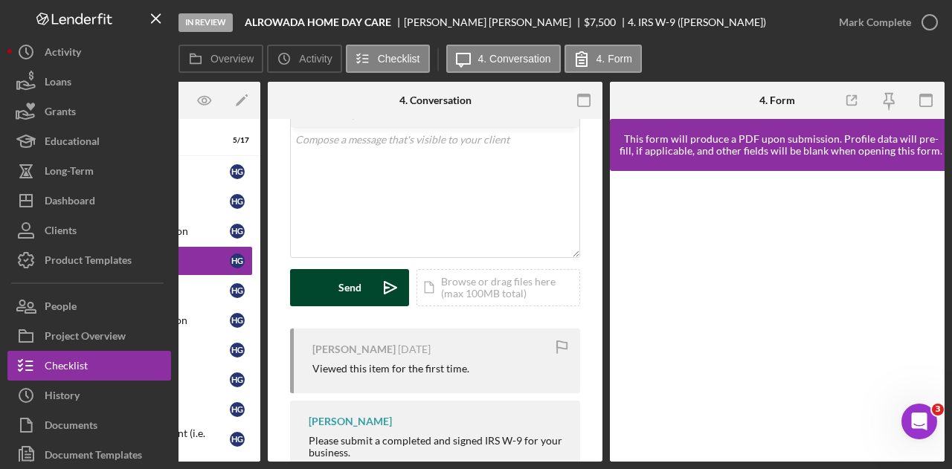
scroll to position [131, 0]
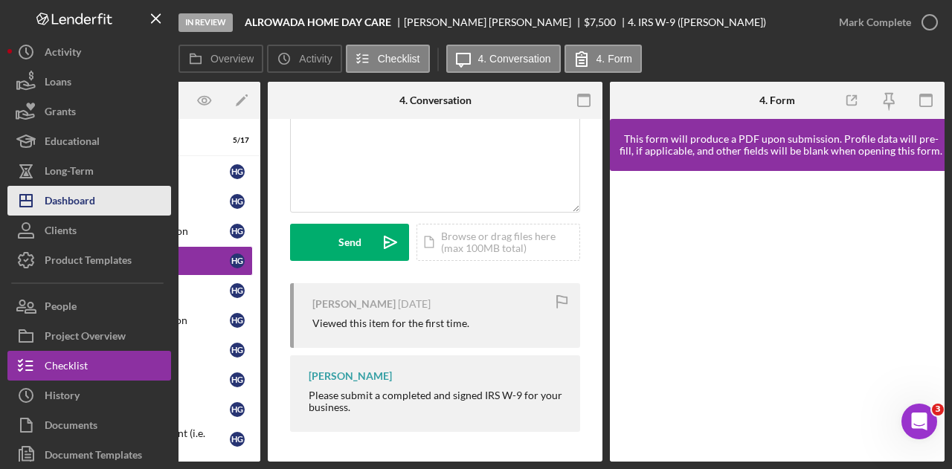
click at [76, 198] on div "Dashboard" at bounding box center [70, 202] width 51 height 33
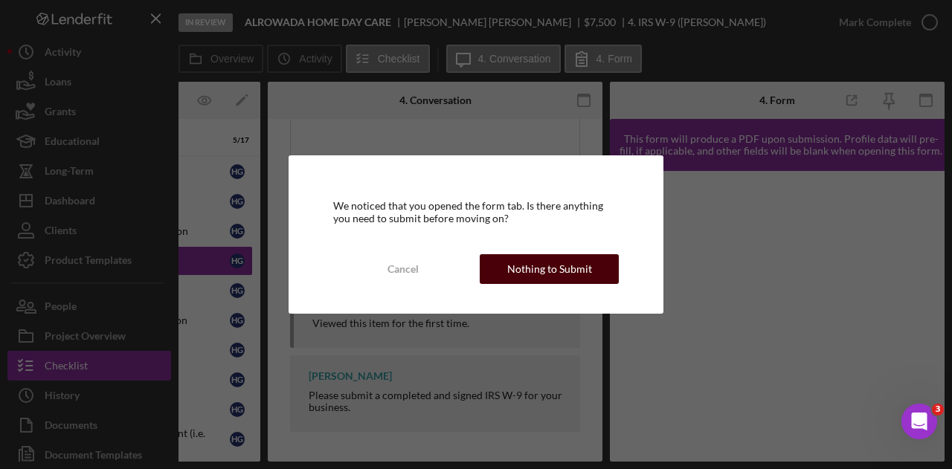
click at [535, 270] on div "Nothing to Submit" at bounding box center [549, 269] width 85 height 30
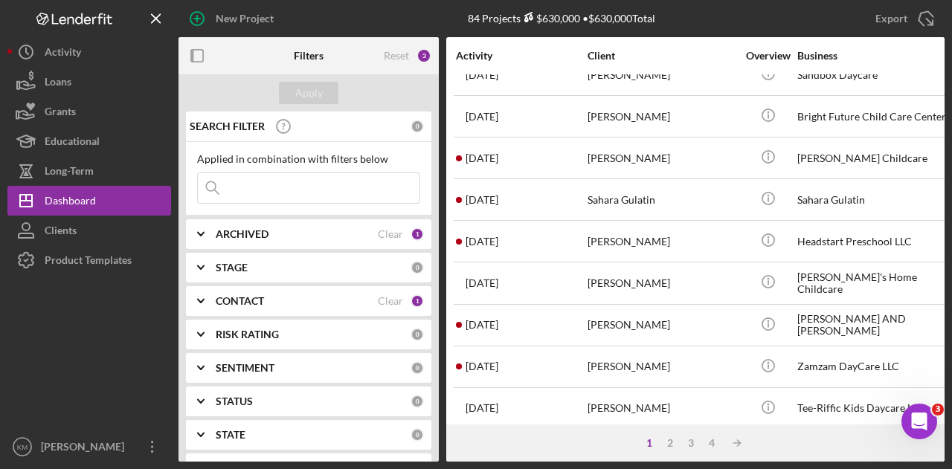
scroll to position [699, 0]
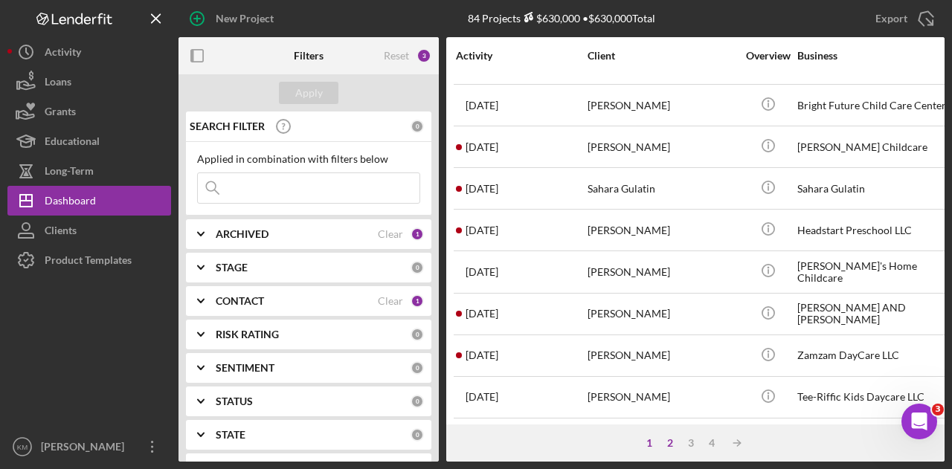
click at [676, 442] on div "2" at bounding box center [669, 443] width 21 height 12
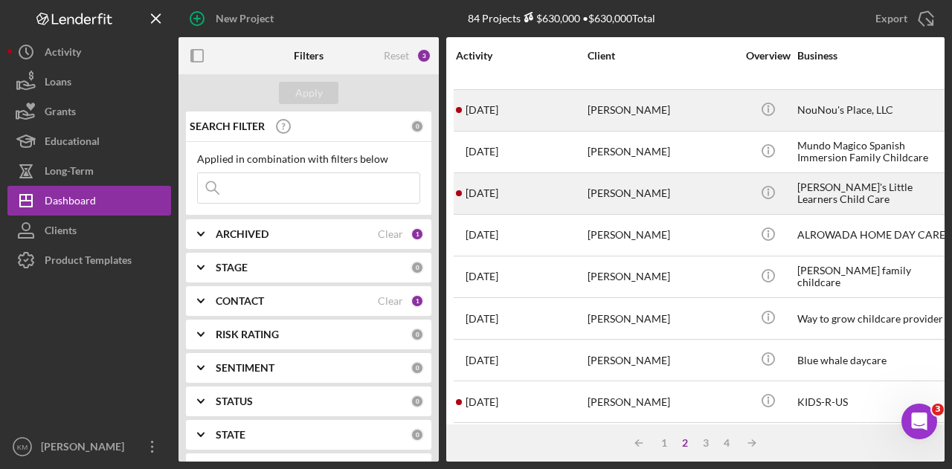
scroll to position [446, 0]
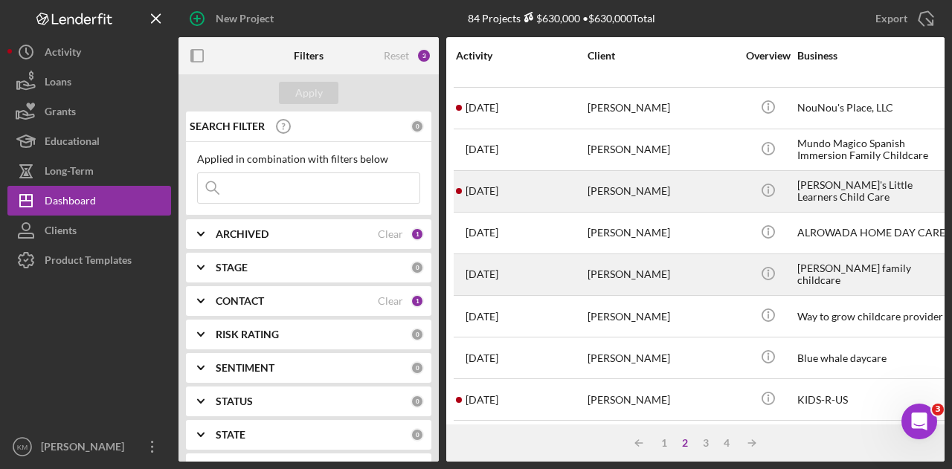
click at [652, 271] on div "[PERSON_NAME]" at bounding box center [661, 274] width 149 height 39
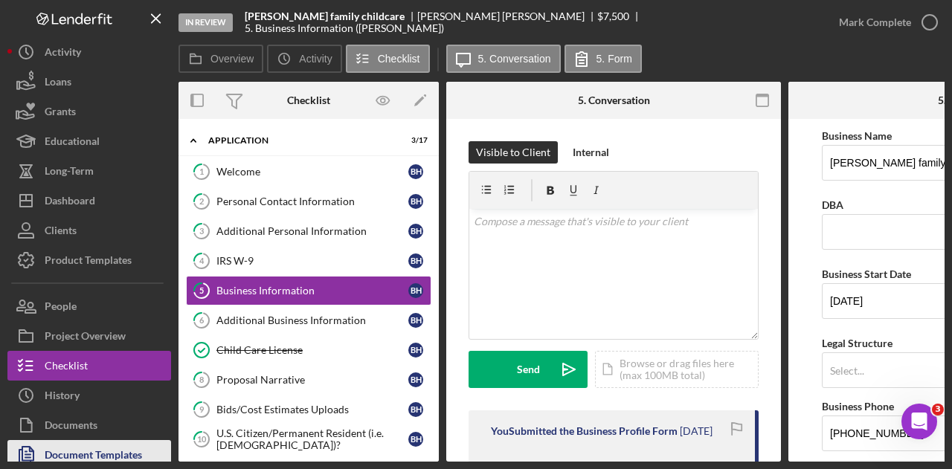
click at [79, 442] on div "Document Templates" at bounding box center [93, 456] width 97 height 33
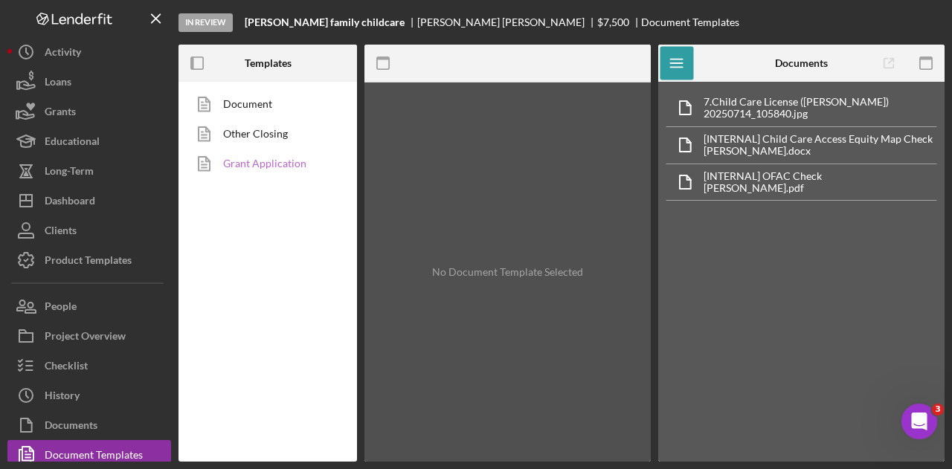
click at [288, 166] on link "Grant Application" at bounding box center [264, 164] width 156 height 30
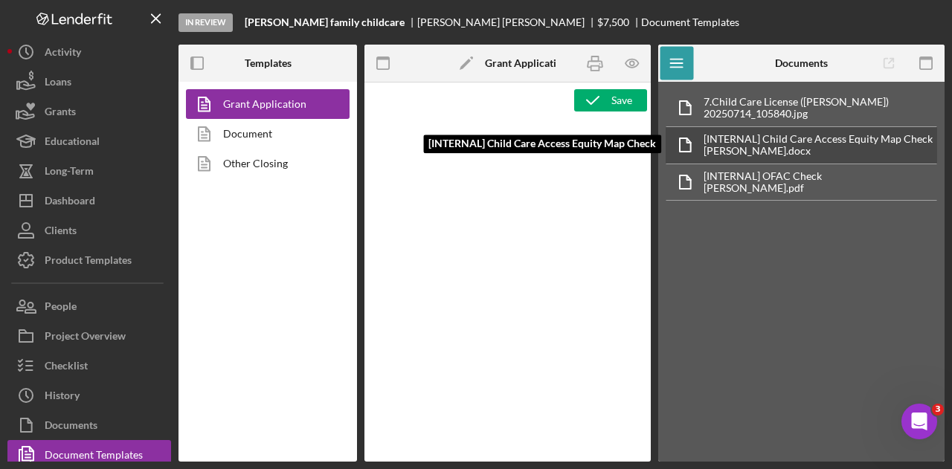
type textarea "<h3>Core Fields</h3> <hr> <table style="width: 100%; border-collapse: collapse;…"
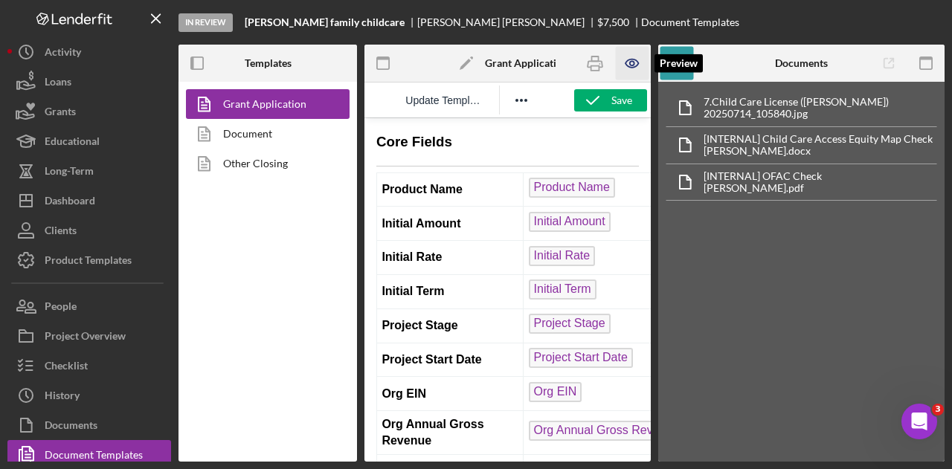
click at [633, 77] on icon "button" at bounding box center [631, 63] width 33 height 33
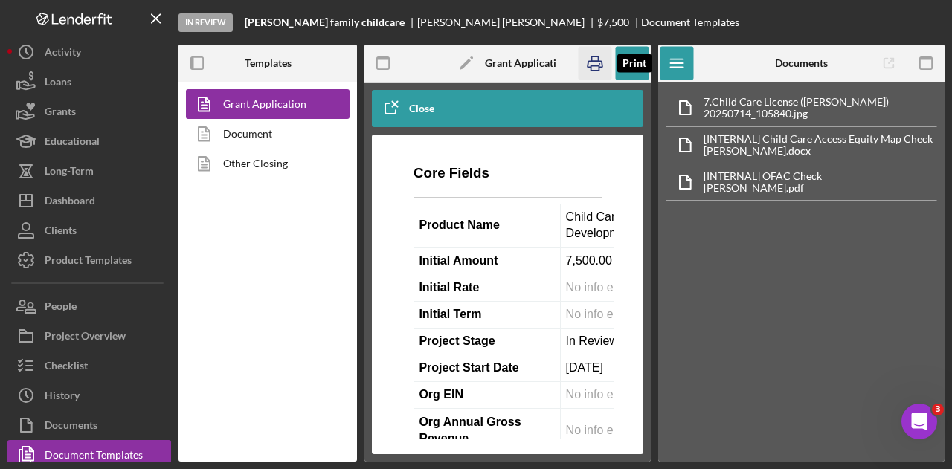
click at [595, 57] on rect "button" at bounding box center [595, 59] width 7 height 4
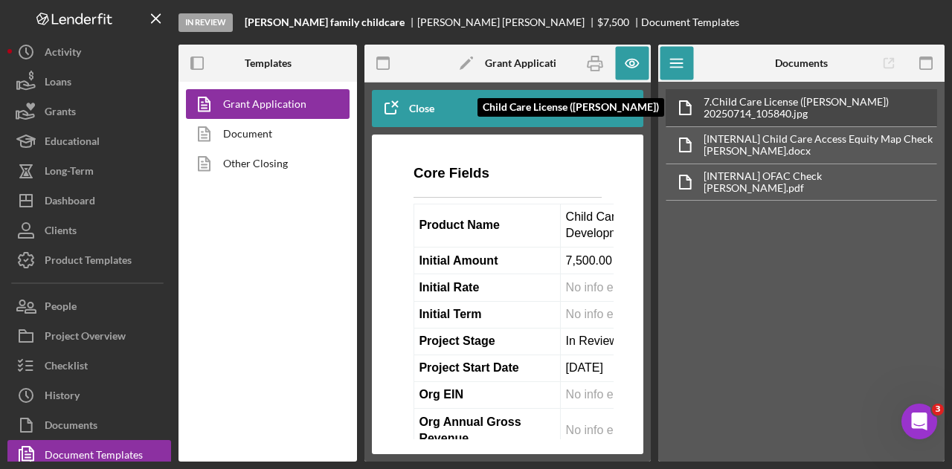
click at [852, 100] on div "7. Child Care License ([PERSON_NAME])" at bounding box center [795, 102] width 185 height 12
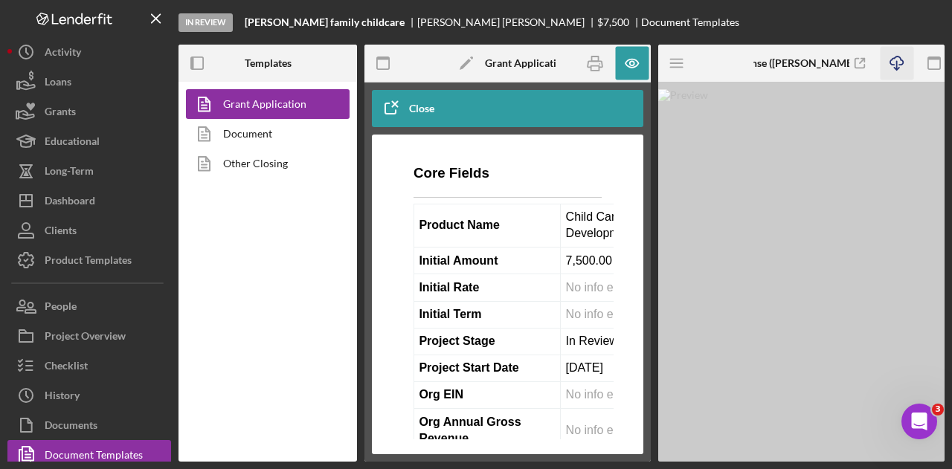
click at [896, 66] on line "button" at bounding box center [896, 65] width 0 height 8
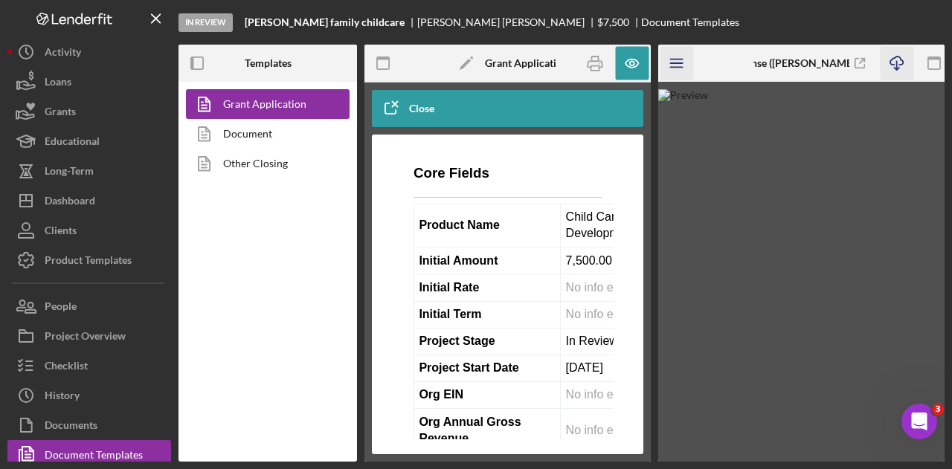
click at [666, 71] on icon "Icon/Menu" at bounding box center [676, 63] width 33 height 33
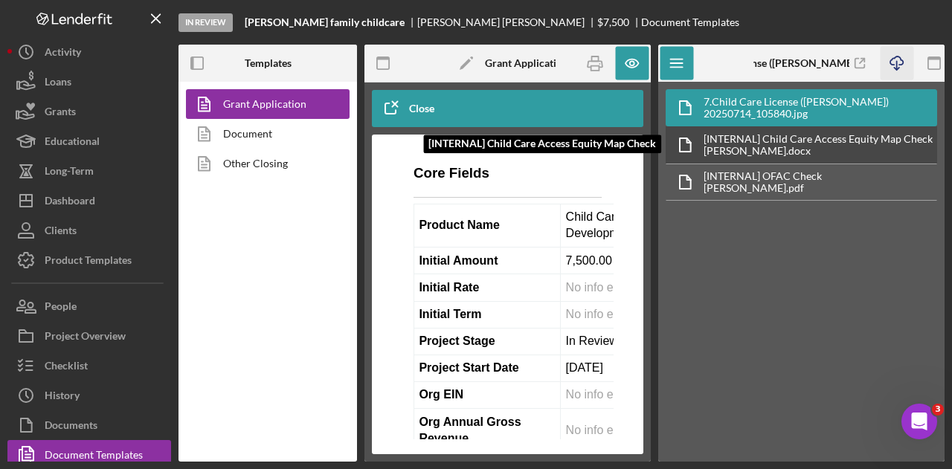
click at [758, 145] on div "[PERSON_NAME].docx" at bounding box center [817, 151] width 229 height 12
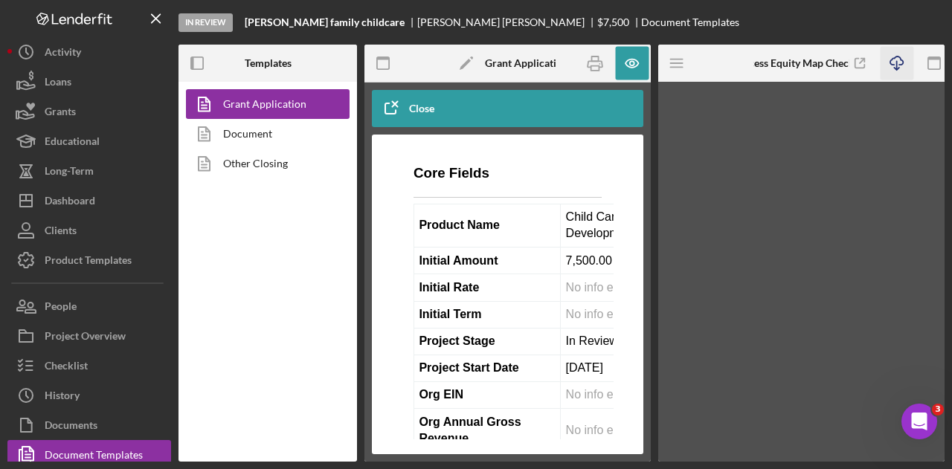
click at [900, 64] on icon "button" at bounding box center [896, 61] width 13 height 8
click at [680, 62] on icon "Icon/Menu" at bounding box center [676, 63] width 33 height 33
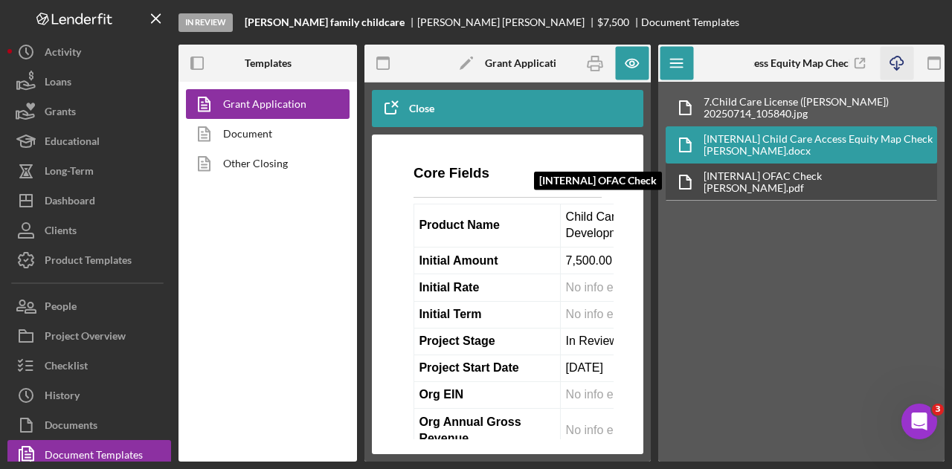
click at [766, 177] on div "[INTERNAL] OFAC Check" at bounding box center [762, 176] width 118 height 12
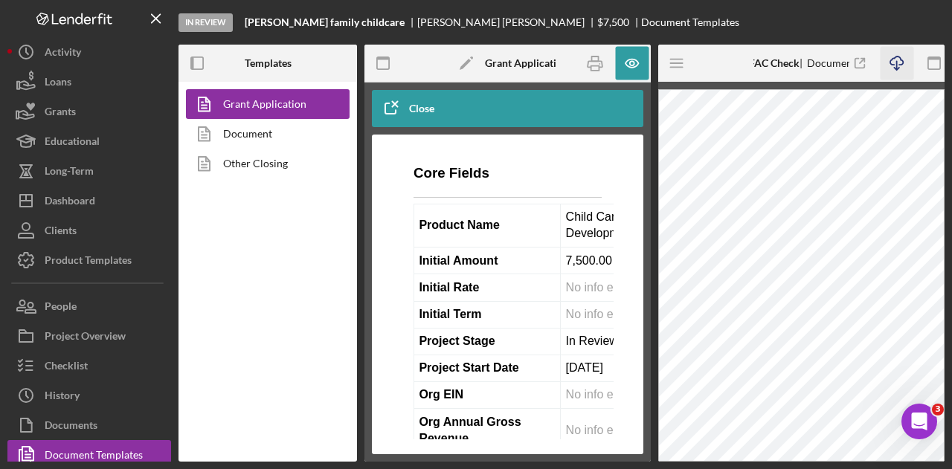
click at [893, 62] on icon "Icon/Download" at bounding box center [895, 63] width 33 height 33
click at [680, 65] on icon "Icon/Menu" at bounding box center [676, 63] width 33 height 33
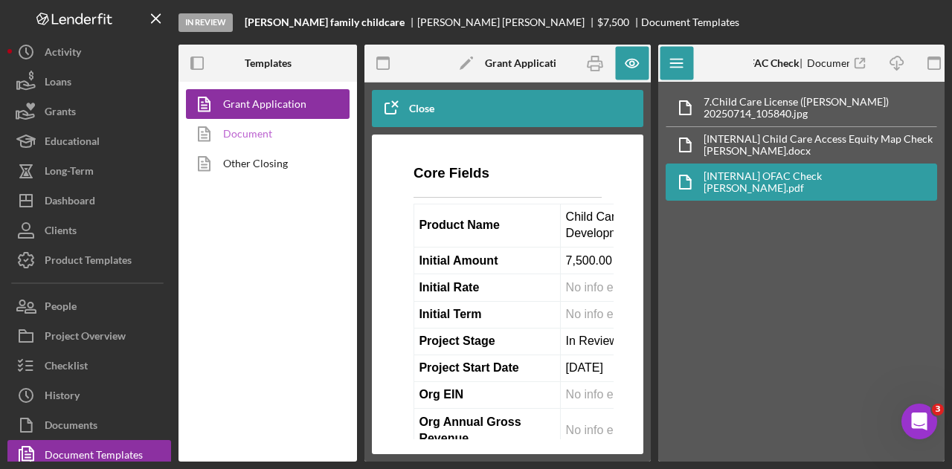
click at [263, 121] on link "Document" at bounding box center [264, 134] width 156 height 30
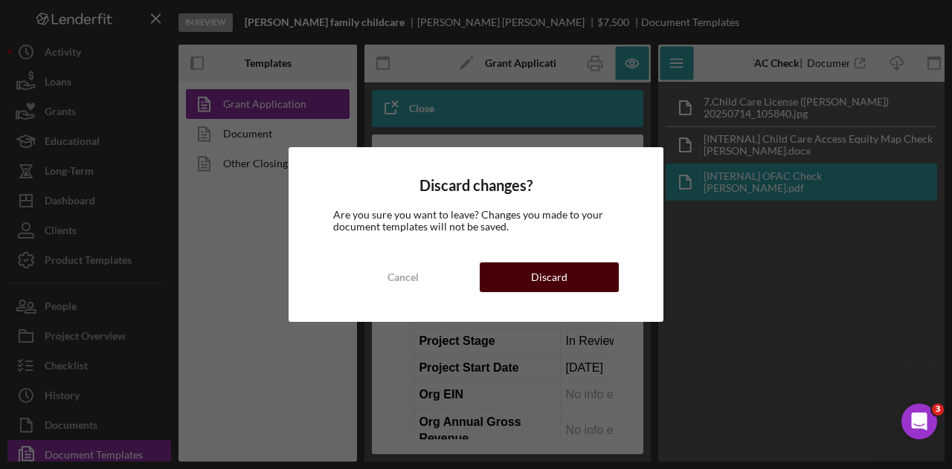
click at [537, 279] on div "Discard" at bounding box center [549, 277] width 36 height 30
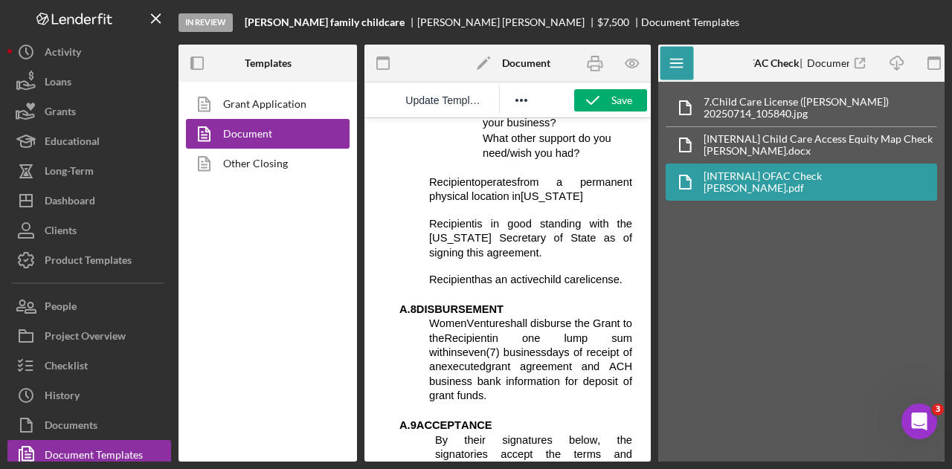
scroll to position [1207, 7]
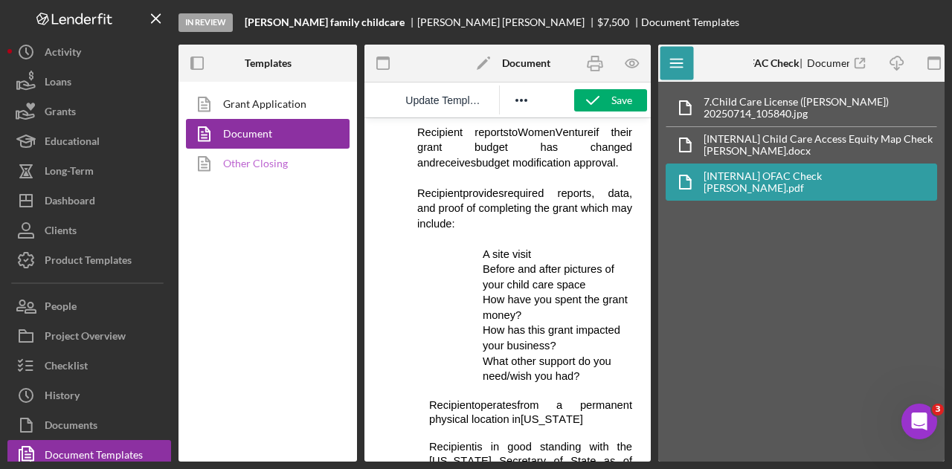
click at [279, 161] on link "Other Closing" at bounding box center [264, 164] width 156 height 30
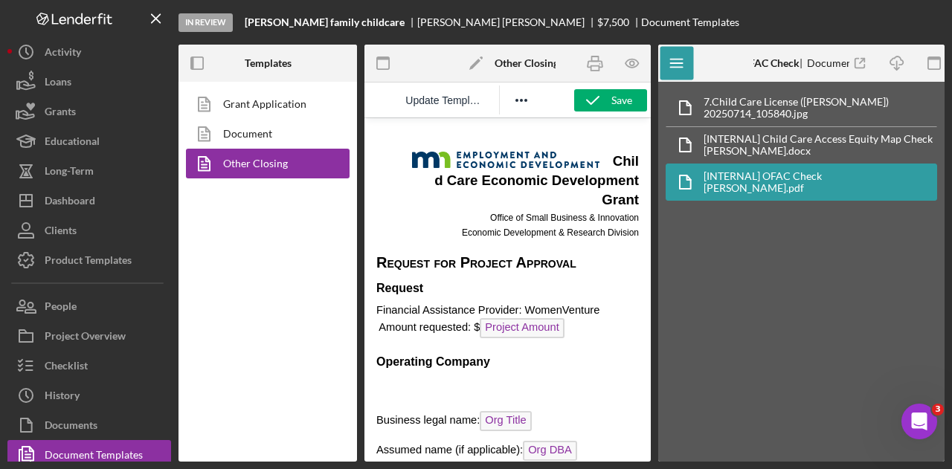
scroll to position [74, 0]
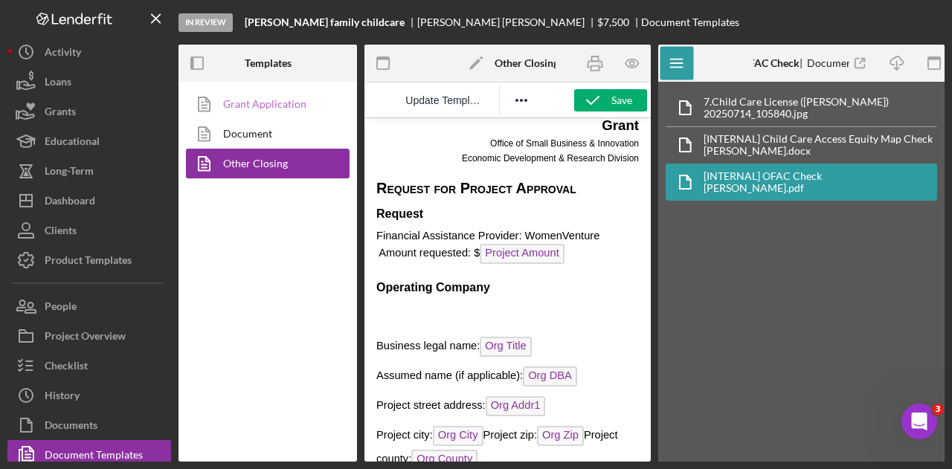
click at [233, 95] on link "Grant Application" at bounding box center [264, 104] width 156 height 30
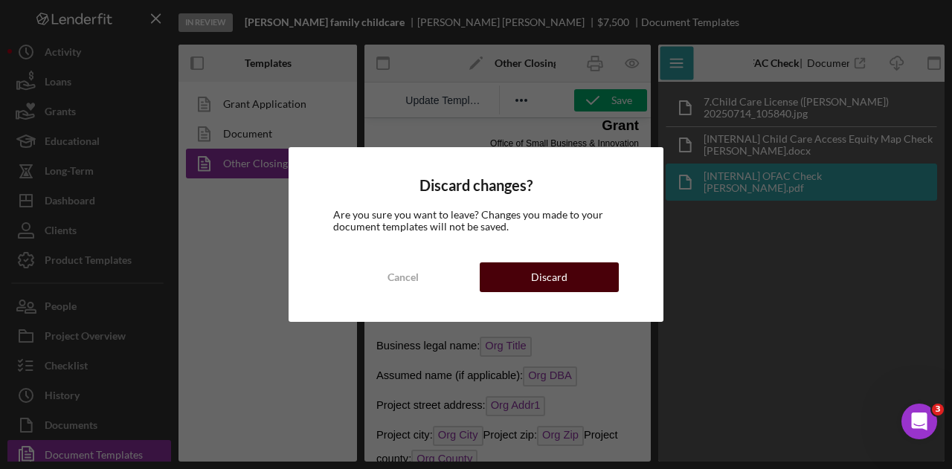
click at [572, 274] on button "Discard" at bounding box center [549, 277] width 139 height 30
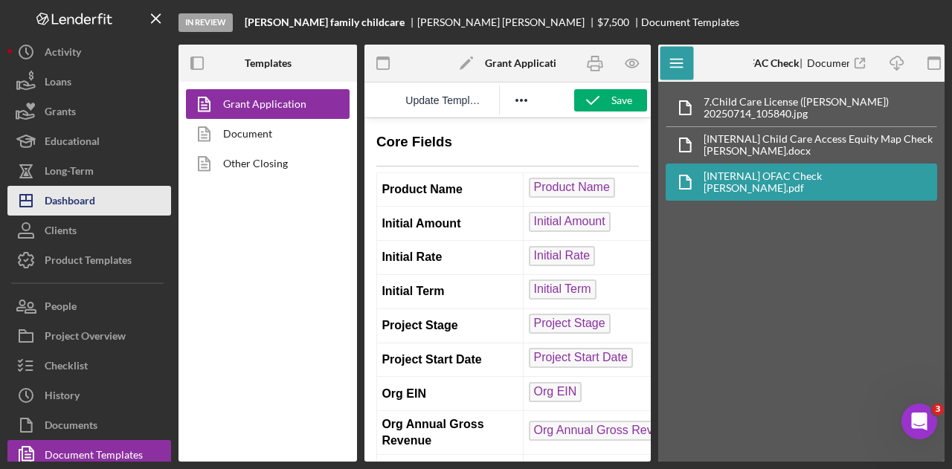
click at [92, 204] on div "Dashboard" at bounding box center [70, 202] width 51 height 33
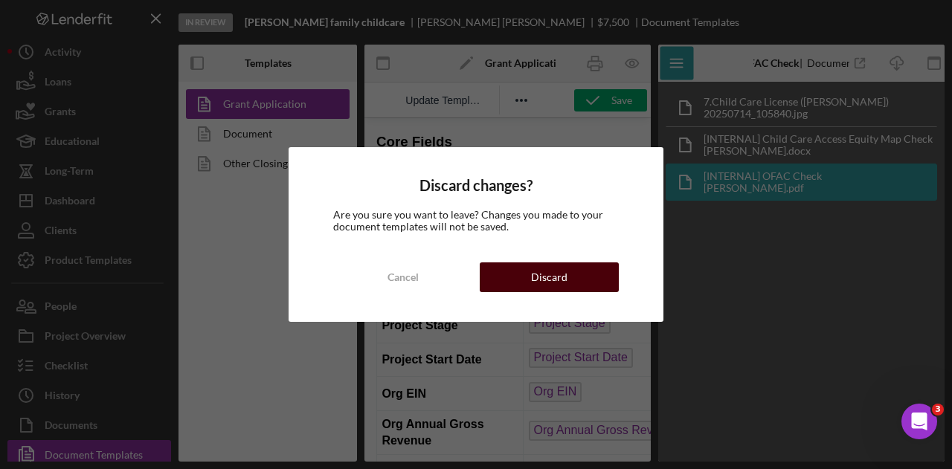
click at [572, 283] on button "Discard" at bounding box center [549, 277] width 139 height 30
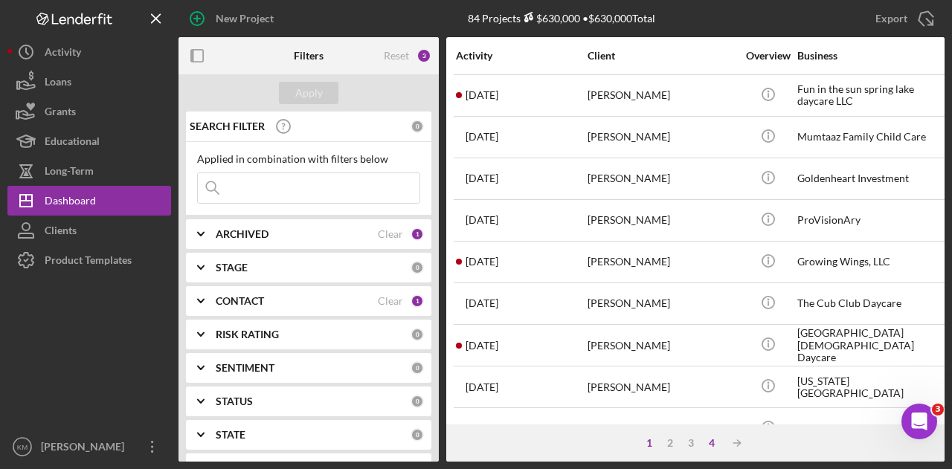
click at [716, 442] on div "4" at bounding box center [711, 443] width 21 height 12
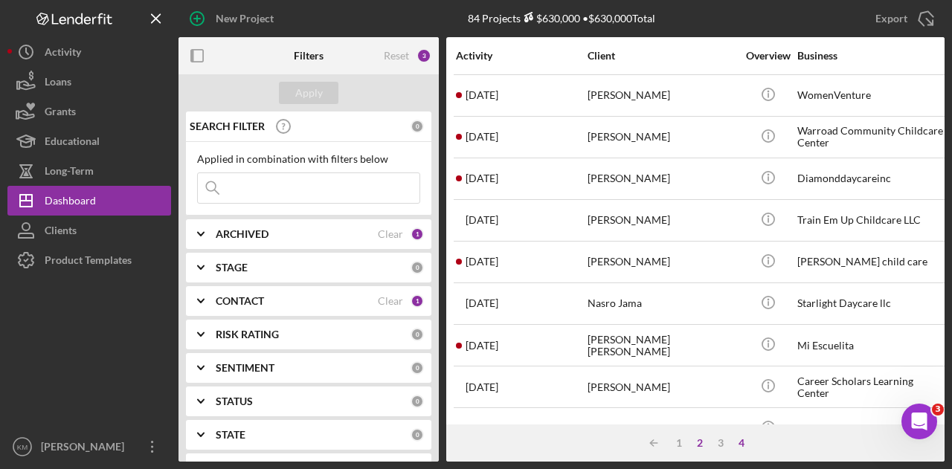
click at [699, 443] on div "2" at bounding box center [699, 443] width 21 height 12
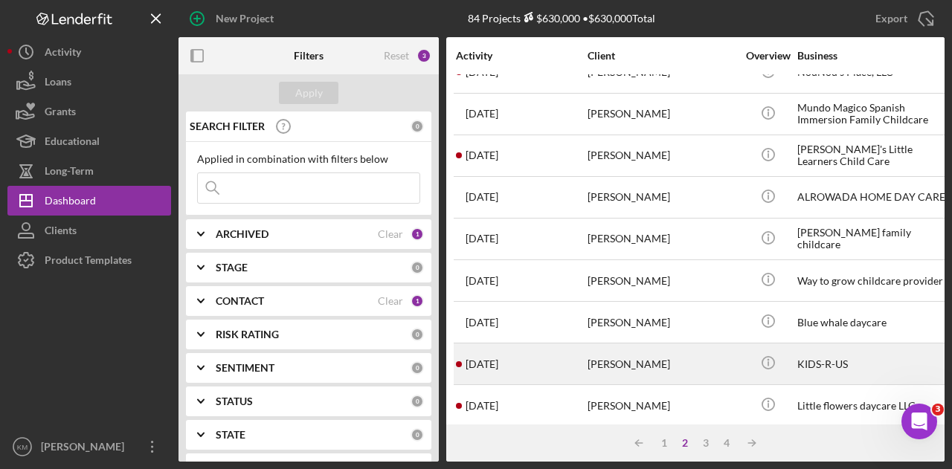
scroll to position [476, 0]
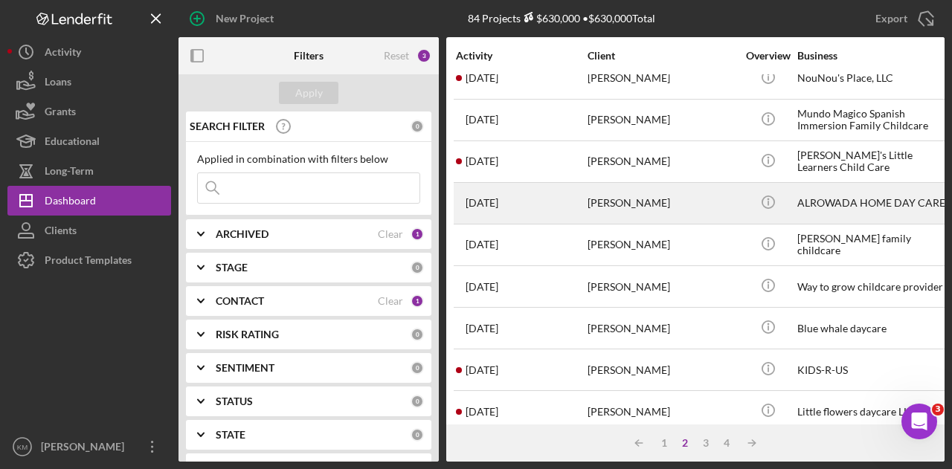
click at [642, 203] on div "[PERSON_NAME]" at bounding box center [661, 203] width 149 height 39
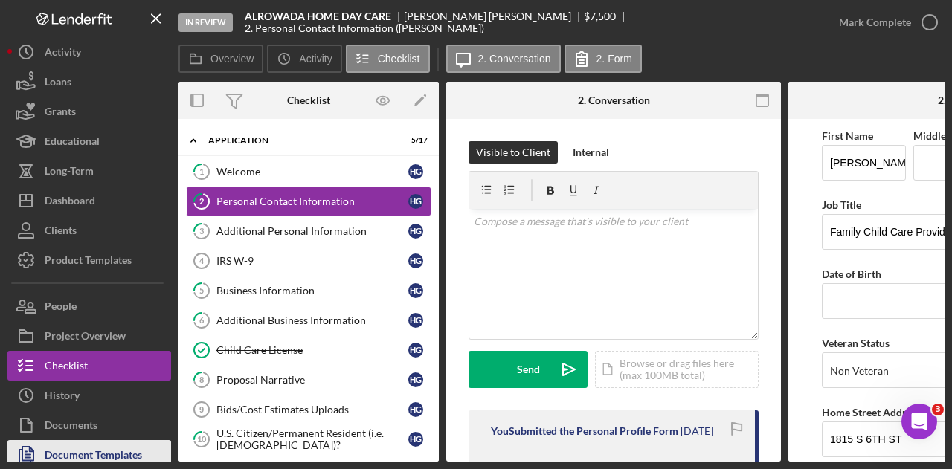
click at [77, 452] on div "Document Templates" at bounding box center [93, 456] width 97 height 33
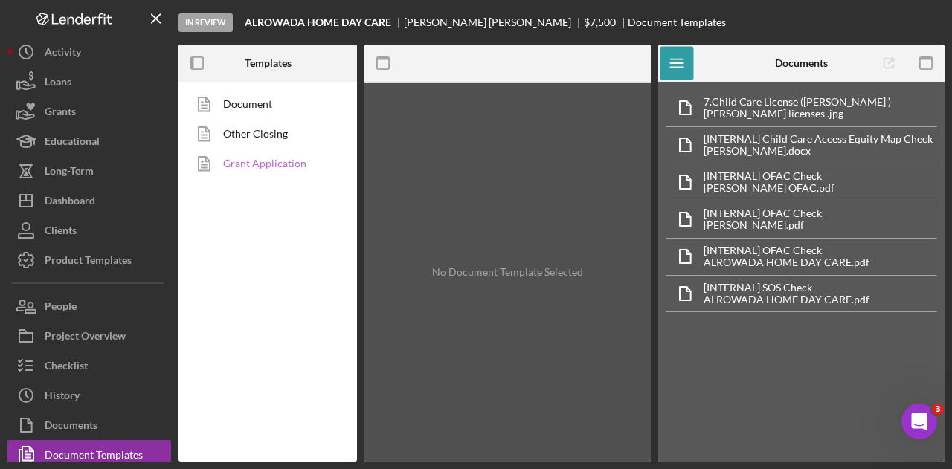
click at [268, 164] on link "Grant Application" at bounding box center [264, 164] width 156 height 30
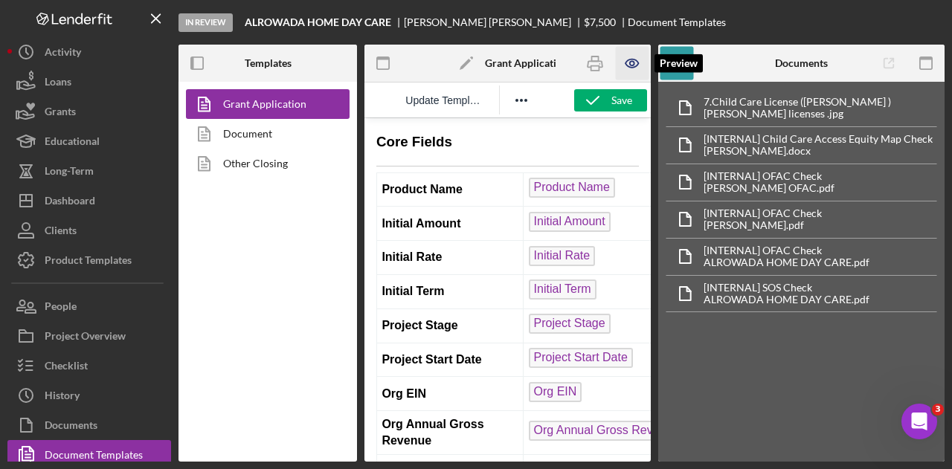
click at [630, 60] on icon "button" at bounding box center [631, 63] width 33 height 33
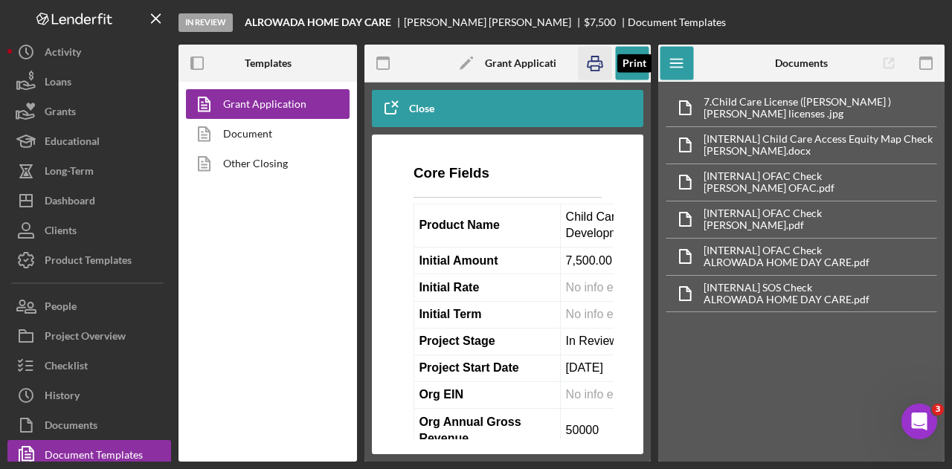
click at [593, 61] on icon "button" at bounding box center [594, 64] width 15 height 6
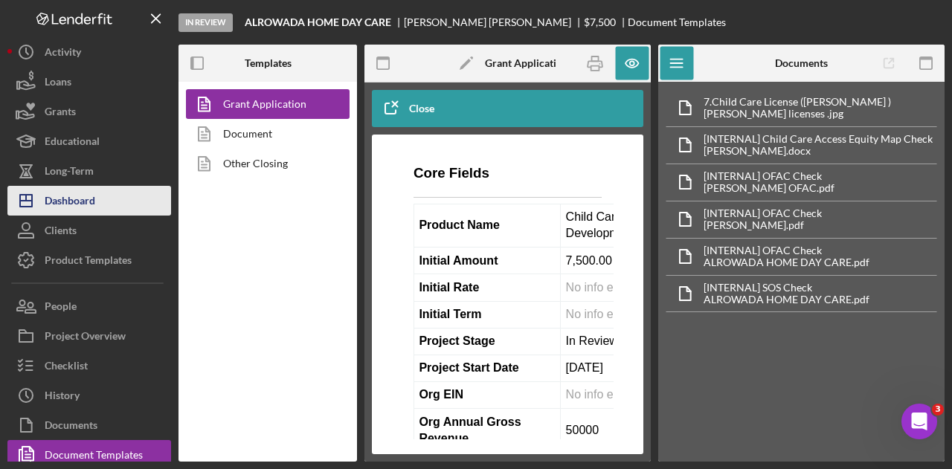
click at [65, 201] on div "Dashboard" at bounding box center [70, 202] width 51 height 33
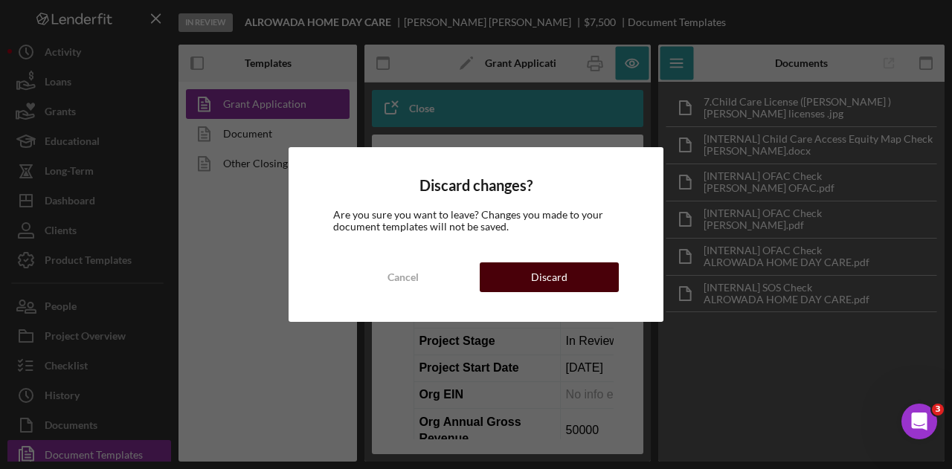
click at [577, 280] on button "Discard" at bounding box center [549, 277] width 139 height 30
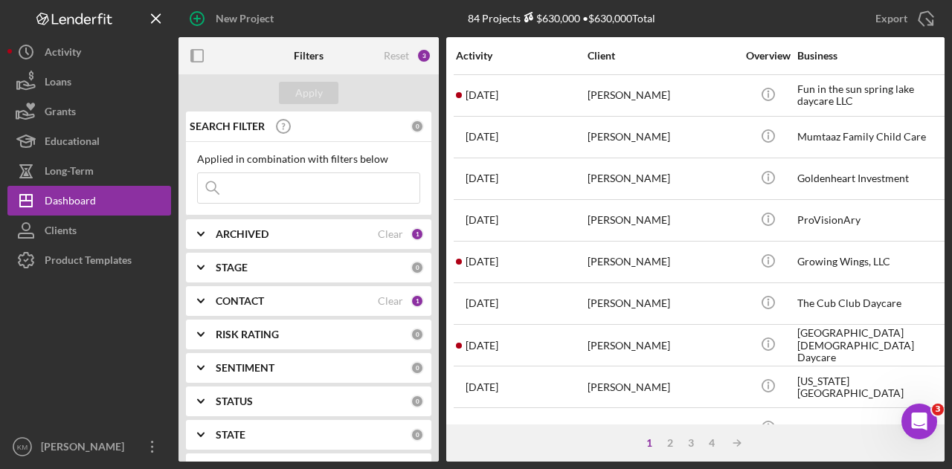
click at [259, 197] on input at bounding box center [309, 188] width 222 height 30
type input "[PERSON_NAME]"
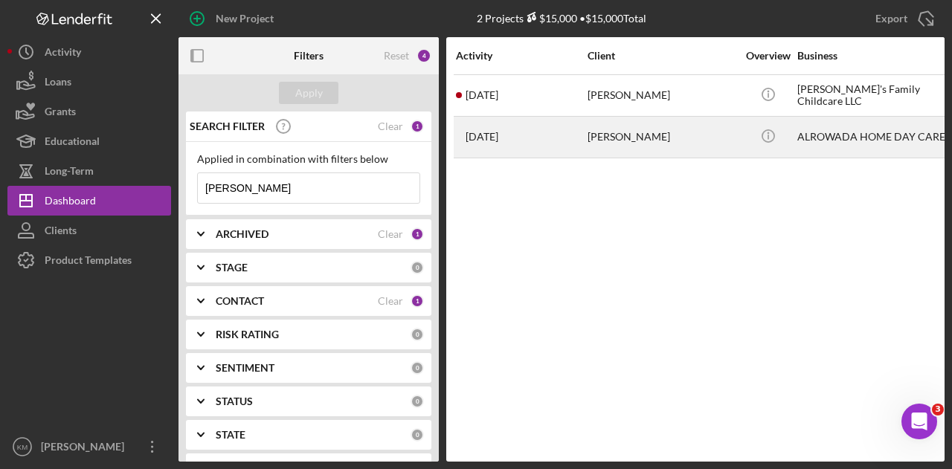
click at [589, 145] on div "[PERSON_NAME]" at bounding box center [661, 136] width 149 height 39
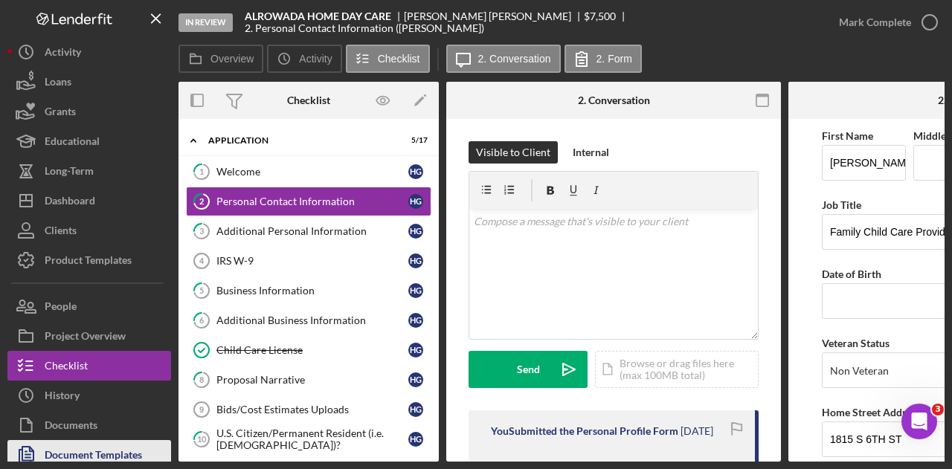
click at [120, 454] on div "Document Templates" at bounding box center [93, 456] width 97 height 33
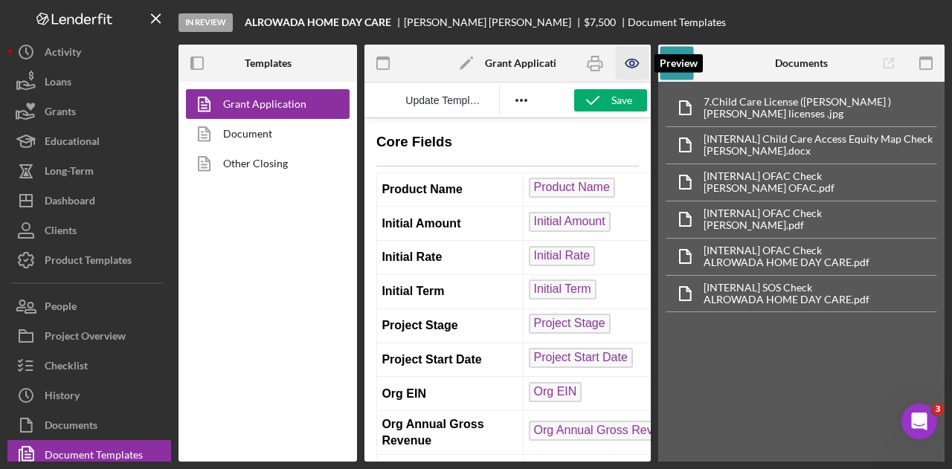
click at [635, 65] on icon "button" at bounding box center [631, 63] width 33 height 33
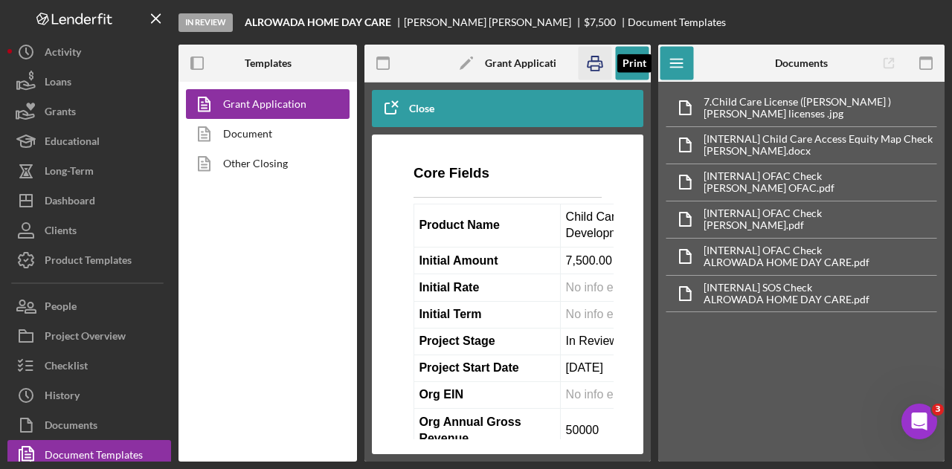
click at [601, 65] on icon "button" at bounding box center [594, 63] width 33 height 33
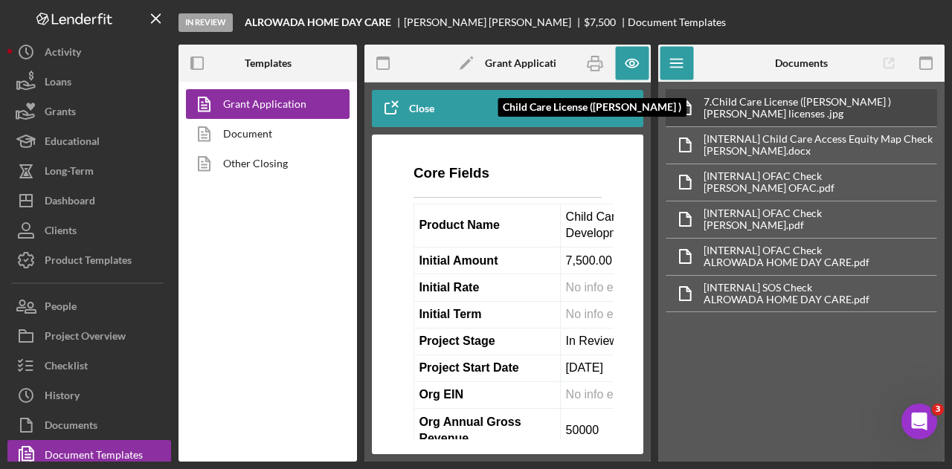
click at [764, 110] on div "[PERSON_NAME] licenses .jpg" at bounding box center [796, 114] width 187 height 12
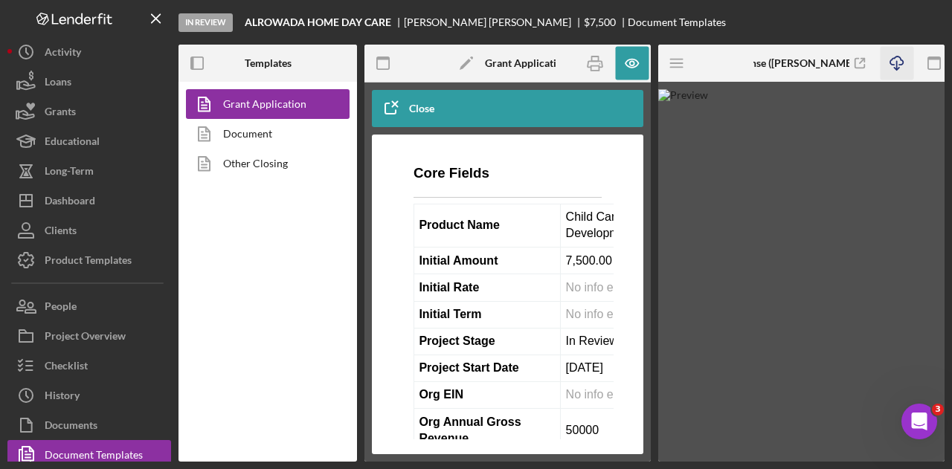
click at [897, 66] on icon "Icon/Download" at bounding box center [895, 63] width 33 height 33
click at [668, 48] on icon "Icon/Menu" at bounding box center [676, 63] width 33 height 33
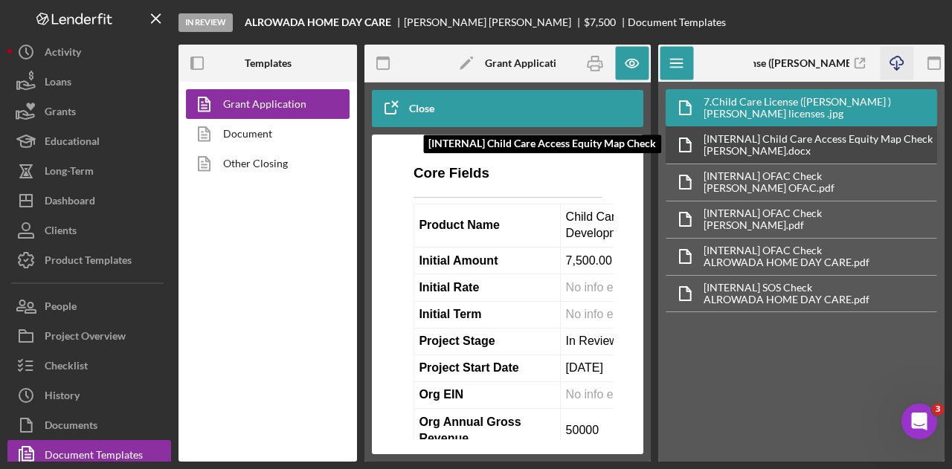
click at [743, 138] on div "[INTERNAL] Child Care Access Equity Map Check" at bounding box center [817, 139] width 229 height 12
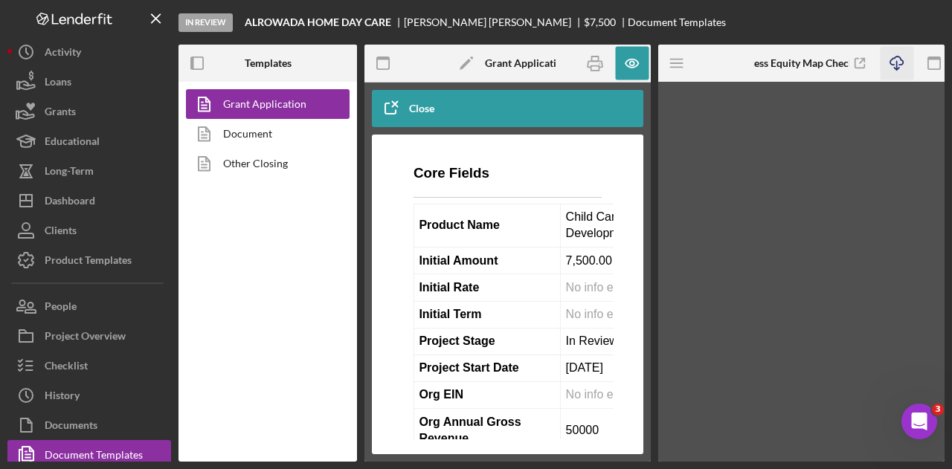
click at [891, 62] on icon "Icon/Download" at bounding box center [895, 63] width 33 height 33
click at [682, 63] on line "button" at bounding box center [676, 63] width 12 height 0
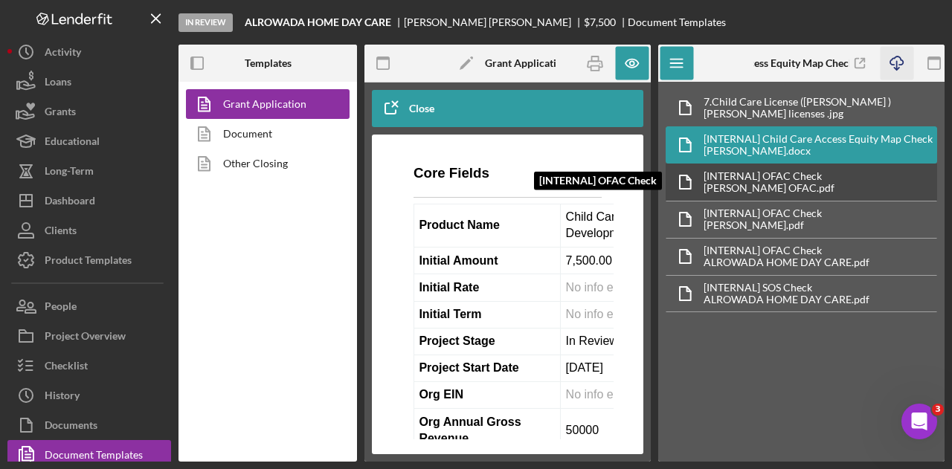
click at [758, 174] on div "[INTERNAL] OFAC Check" at bounding box center [768, 176] width 131 height 12
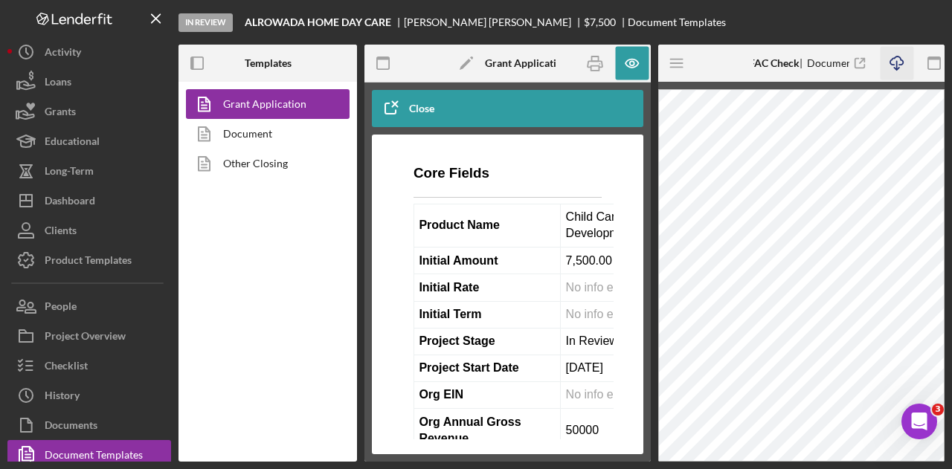
click at [897, 62] on icon "Icon/Download" at bounding box center [895, 63] width 33 height 33
click at [680, 68] on icon "Icon/Menu" at bounding box center [676, 63] width 33 height 33
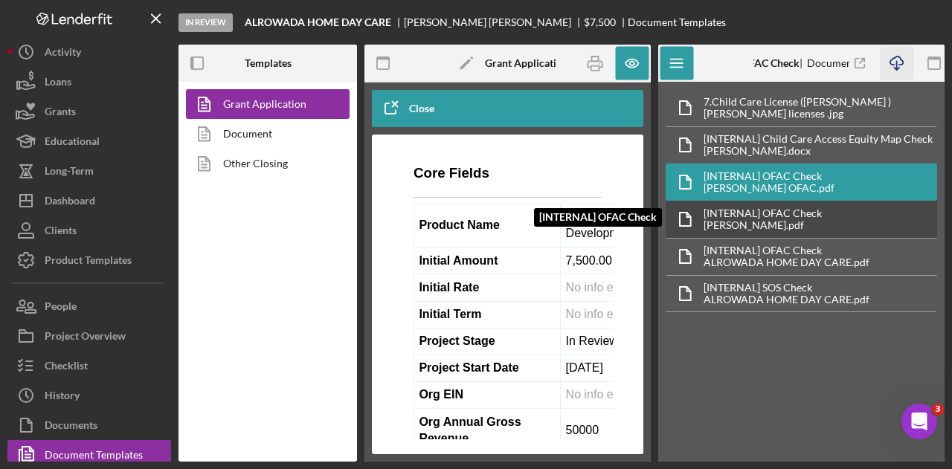
click at [781, 202] on div "[INTERNAL] OFAC Check [INTERNAL] OFAC Check [PERSON_NAME].pdf" at bounding box center [800, 219] width 271 height 37
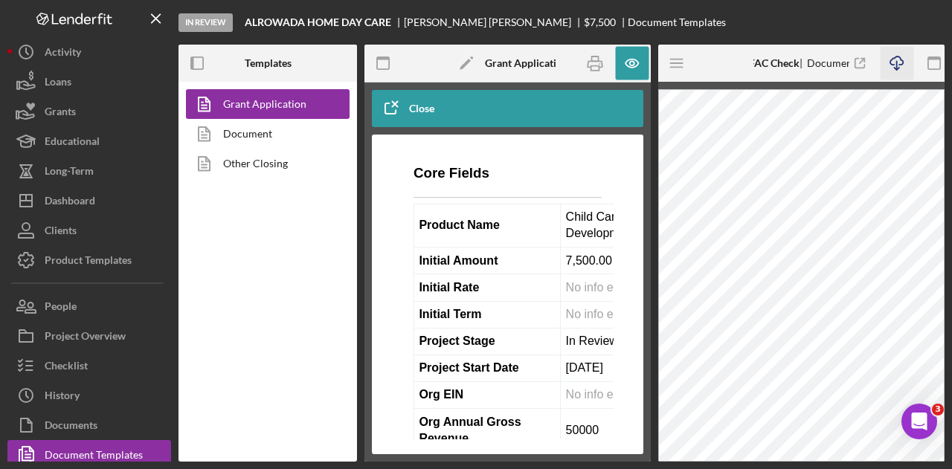
click at [894, 58] on icon "Icon/Download" at bounding box center [895, 63] width 33 height 33
click at [659, 68] on div "Icon/Menu" at bounding box center [676, 63] width 37 height 37
click at [672, 68] on icon "Icon/Menu" at bounding box center [676, 63] width 33 height 33
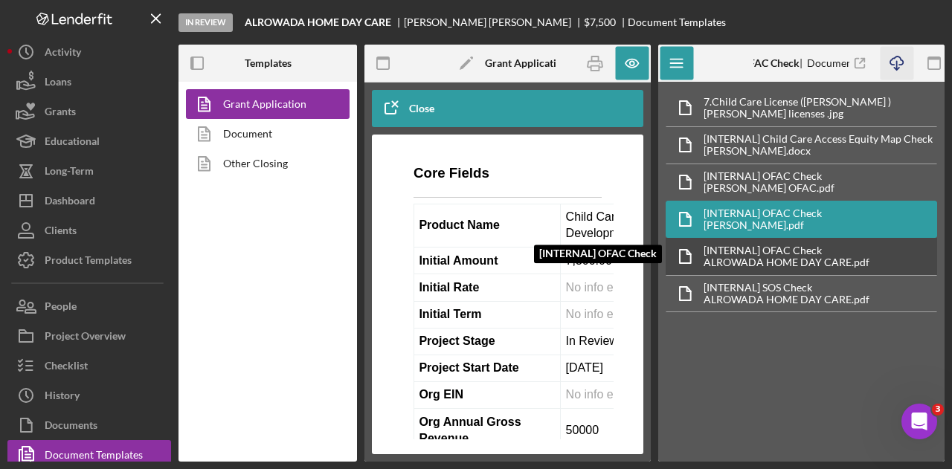
click at [742, 249] on div "[INTERNAL] OFAC Check" at bounding box center [786, 251] width 166 height 12
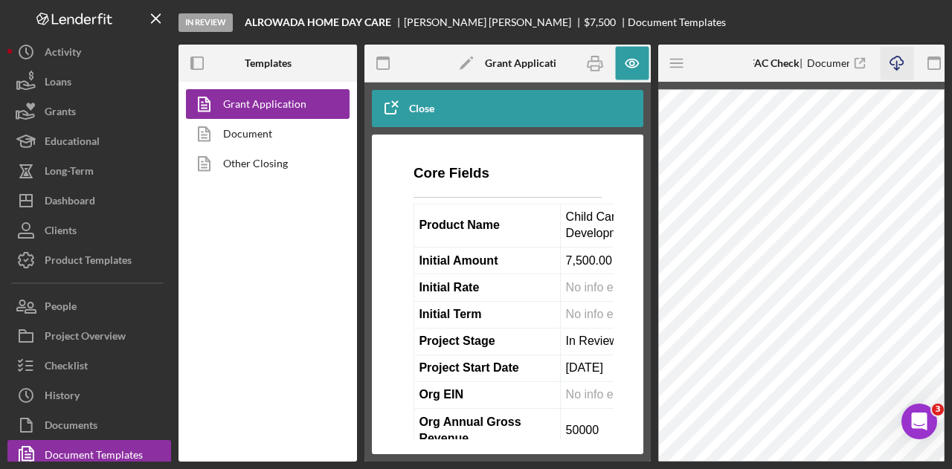
click at [901, 59] on icon "Icon/Download" at bounding box center [895, 63] width 33 height 33
click at [688, 63] on icon "Icon/Menu" at bounding box center [676, 63] width 33 height 33
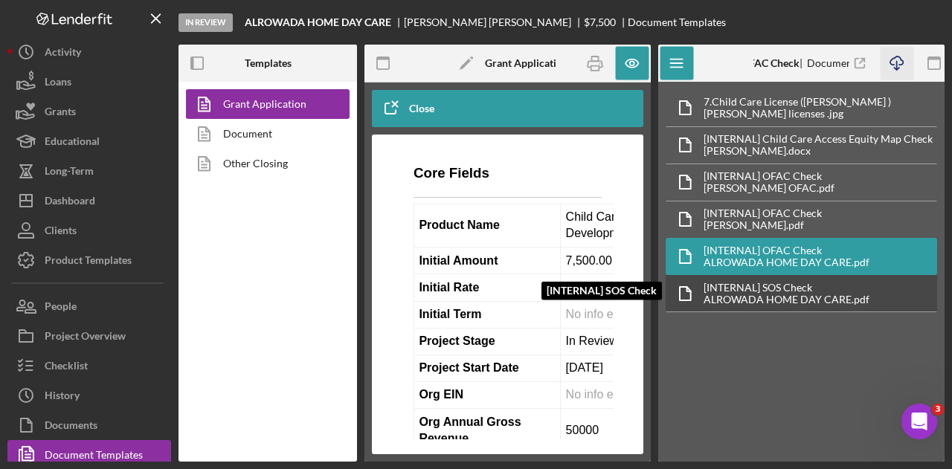
click at [821, 294] on div "ALROWADA HOME DAY CARE.pdf" at bounding box center [786, 300] width 166 height 12
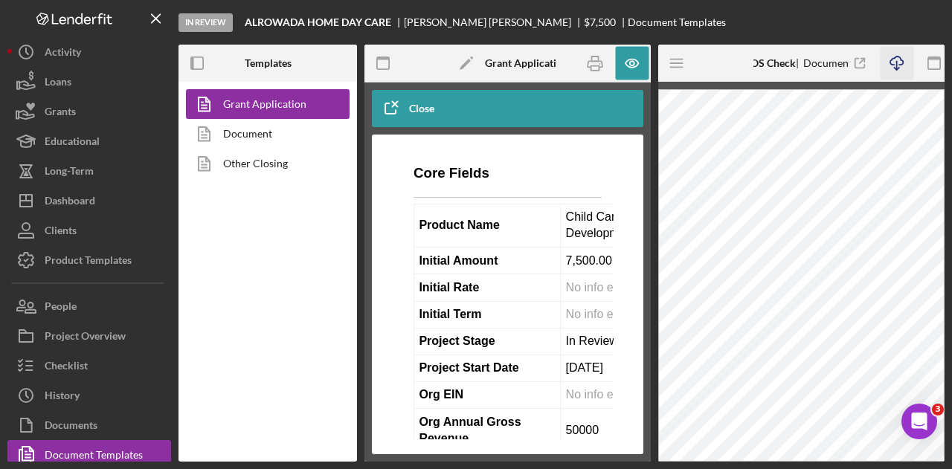
click at [900, 56] on icon "Icon/Download" at bounding box center [895, 63] width 33 height 33
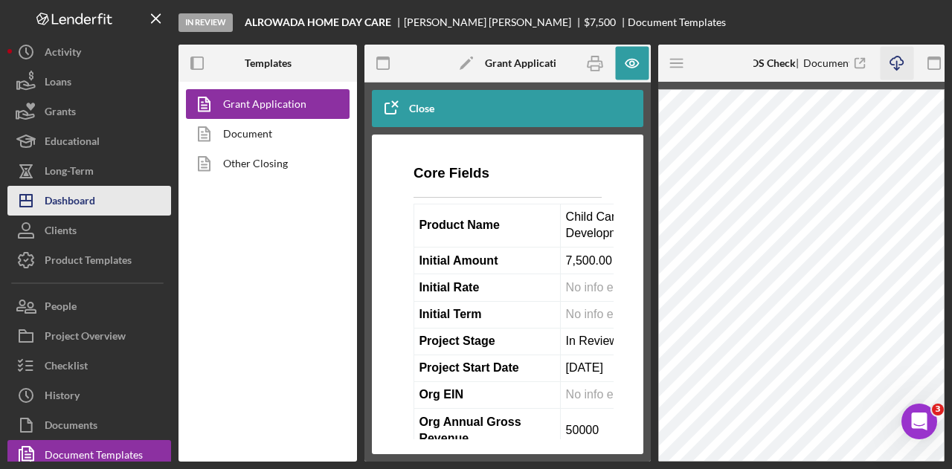
click at [84, 209] on div "Dashboard" at bounding box center [70, 202] width 51 height 33
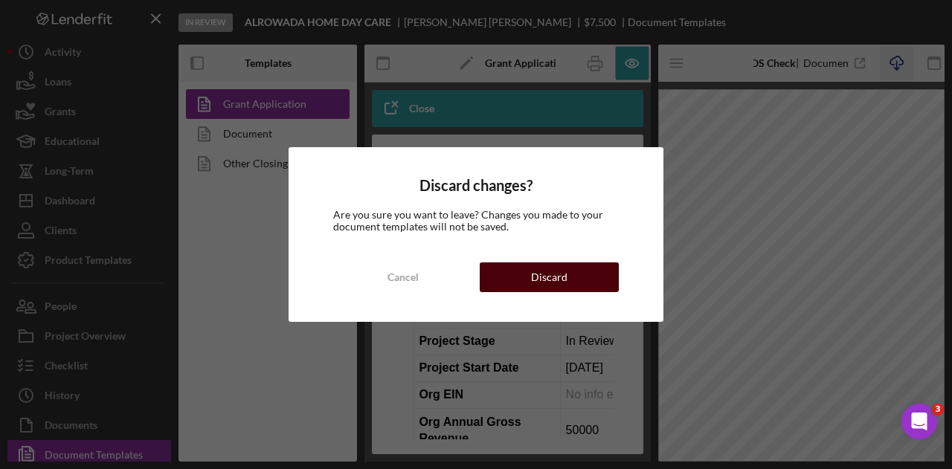
click at [523, 268] on button "Discard" at bounding box center [549, 277] width 139 height 30
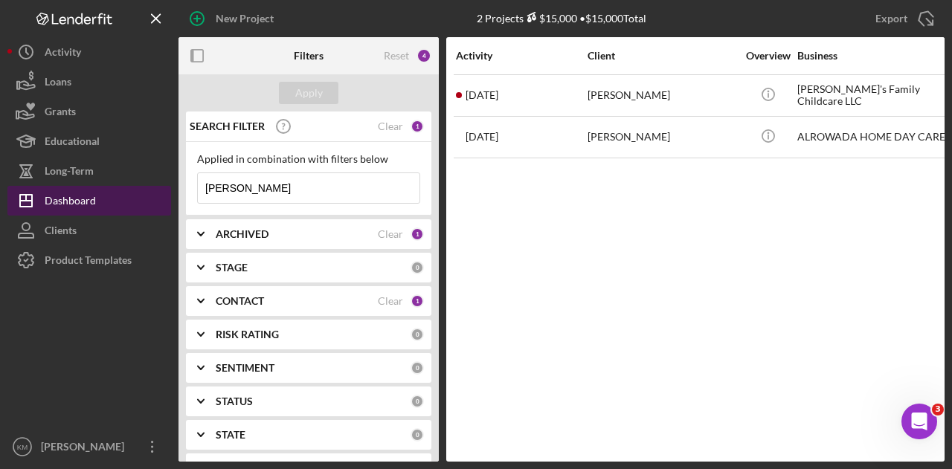
click at [118, 200] on button "Icon/Dashboard Dashboard" at bounding box center [89, 201] width 164 height 30
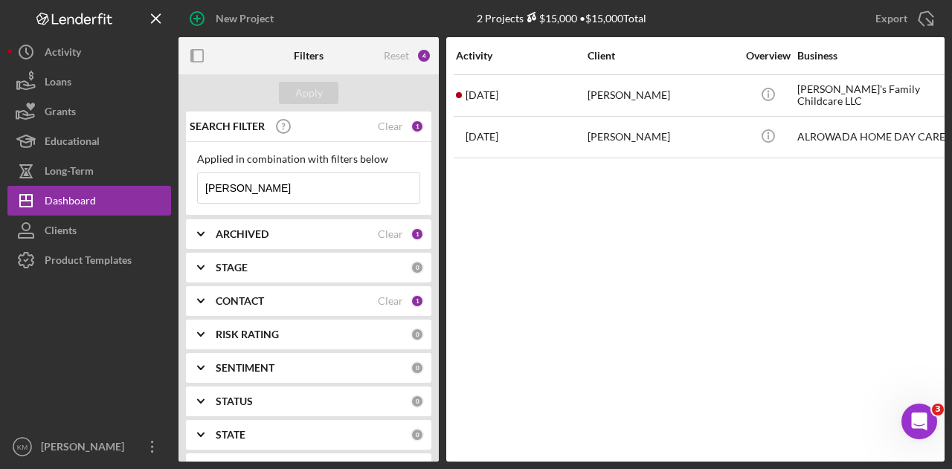
click at [272, 197] on input "[PERSON_NAME]" at bounding box center [309, 188] width 222 height 30
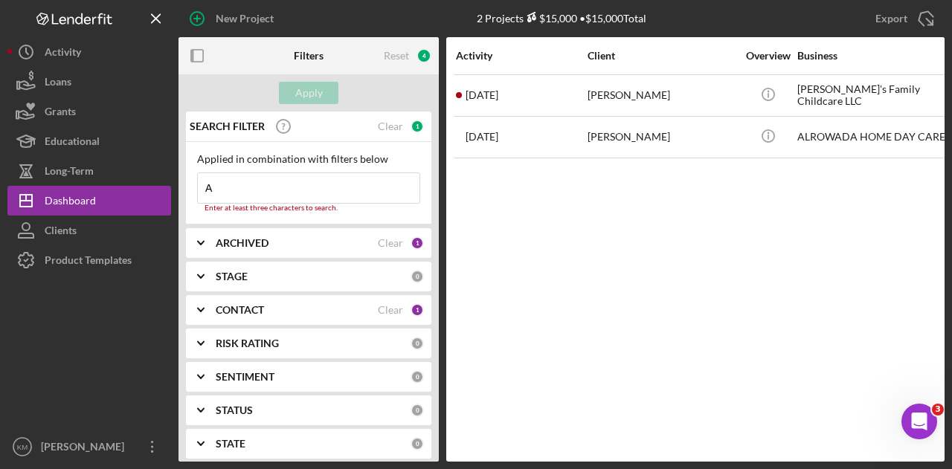
type input "amran"
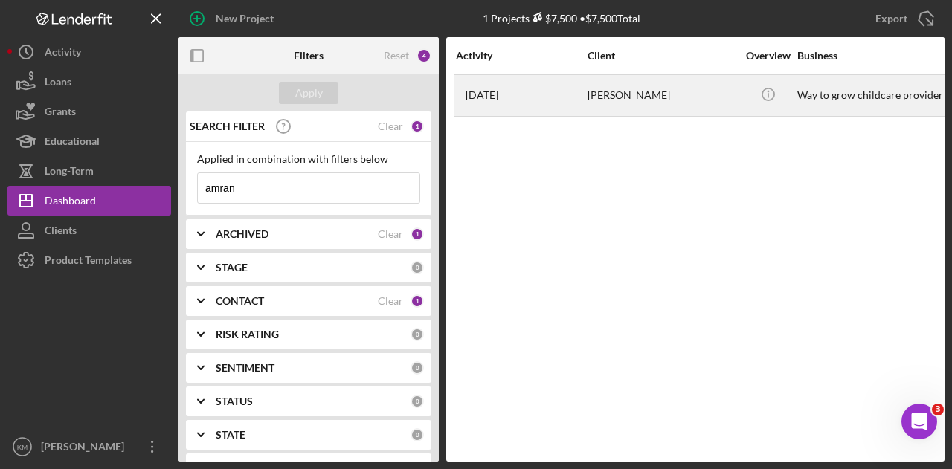
click at [608, 97] on div "[PERSON_NAME]" at bounding box center [661, 95] width 149 height 39
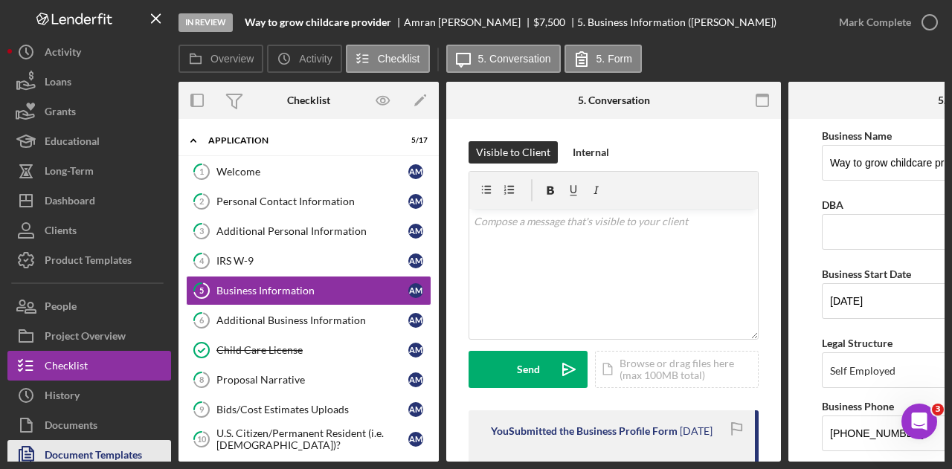
click at [88, 452] on div "Document Templates" at bounding box center [93, 456] width 97 height 33
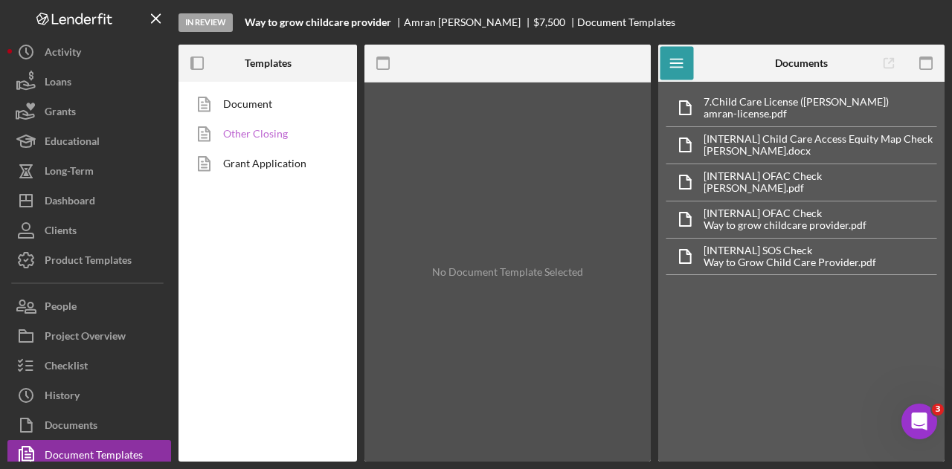
click at [280, 128] on link "Other Closing" at bounding box center [264, 134] width 156 height 30
click at [268, 164] on link "Grant Application" at bounding box center [264, 164] width 156 height 30
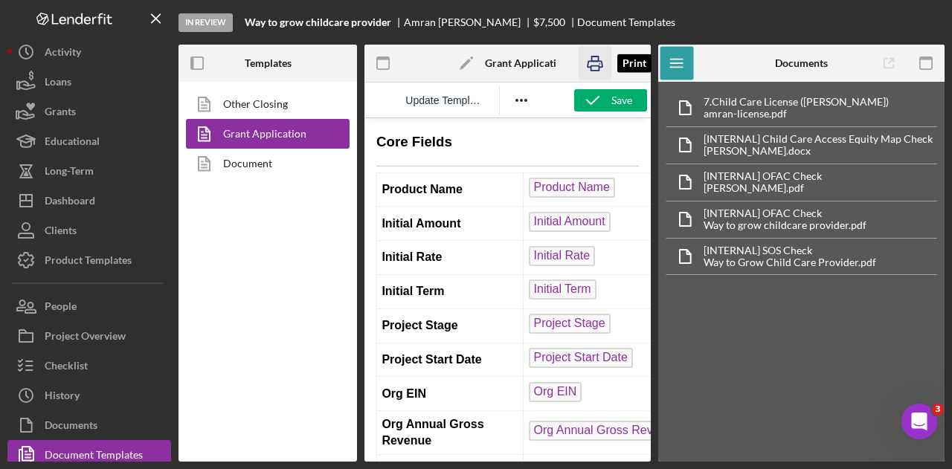
click at [595, 73] on icon "button" at bounding box center [594, 63] width 33 height 33
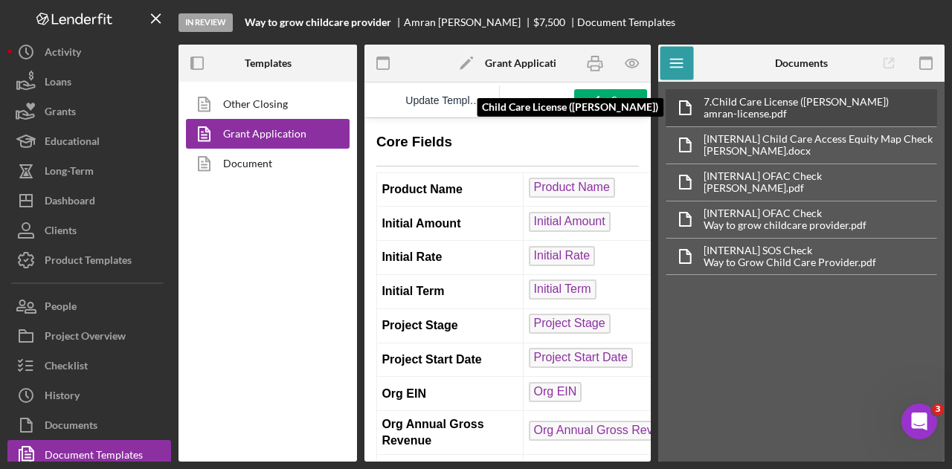
click at [828, 100] on div "7. Child Care License ([PERSON_NAME])" at bounding box center [795, 102] width 185 height 12
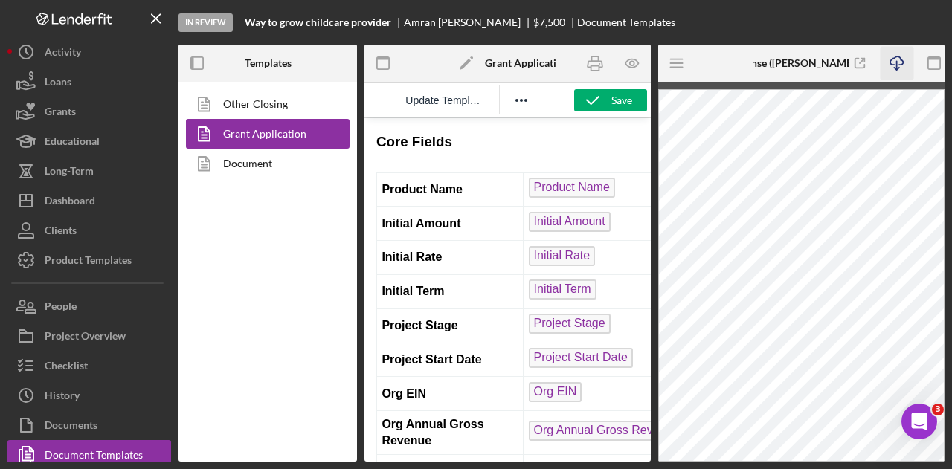
click at [899, 64] on icon "button" at bounding box center [896, 61] width 13 height 8
click at [677, 63] on line "button" at bounding box center [676, 63] width 12 height 0
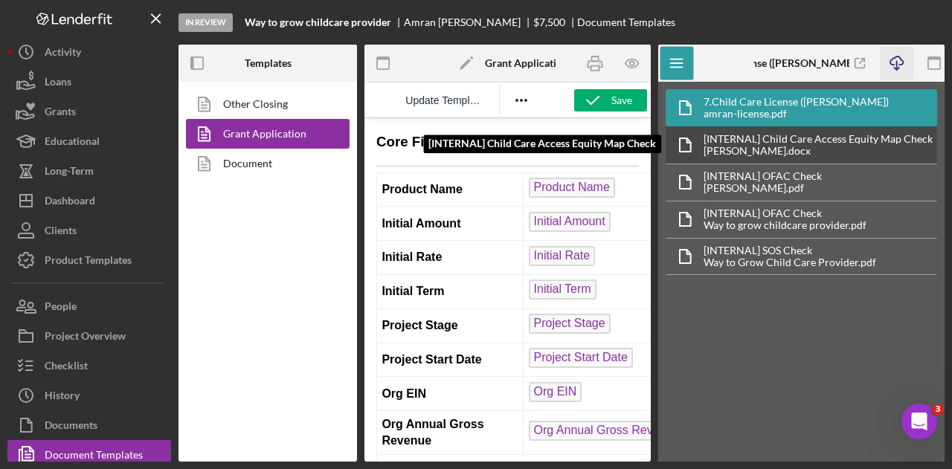
click at [776, 151] on div "[PERSON_NAME].docx" at bounding box center [817, 151] width 229 height 12
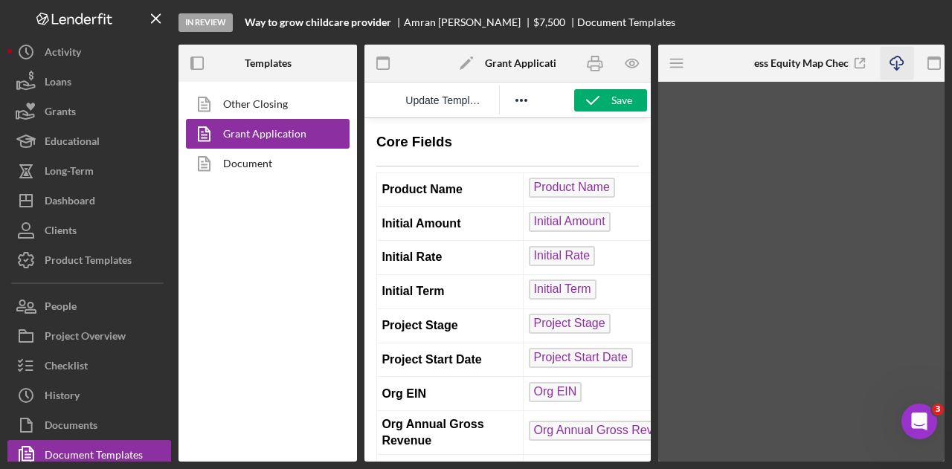
click at [889, 60] on icon "Icon/Download" at bounding box center [895, 63] width 33 height 33
click at [683, 62] on icon "Icon/Menu" at bounding box center [676, 63] width 33 height 33
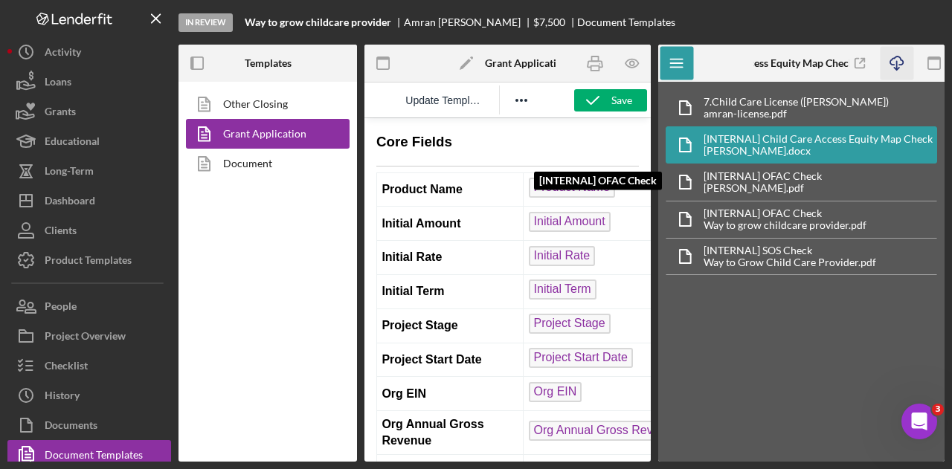
drag, startPoint x: 784, startPoint y: 168, endPoint x: 824, endPoint y: 136, distance: 51.3
click at [784, 167] on div "[INTERNAL] OFAC Check [INTERNAL] OFAC Check [PERSON_NAME].pdf" at bounding box center [800, 182] width 271 height 37
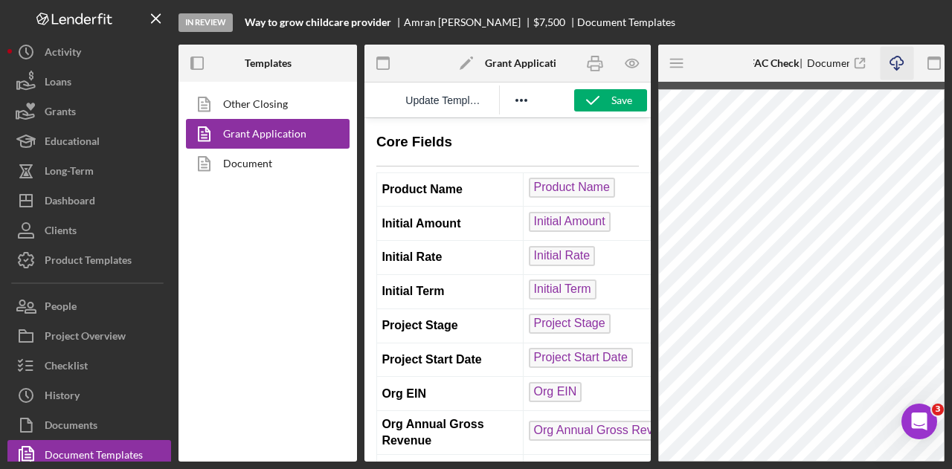
click at [901, 67] on icon "Icon/Download" at bounding box center [895, 63] width 33 height 33
click at [681, 63] on line "button" at bounding box center [676, 63] width 12 height 0
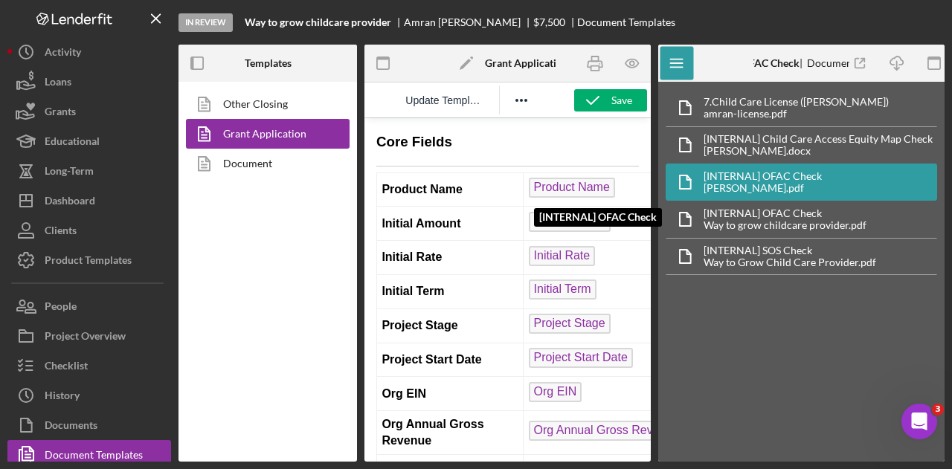
drag, startPoint x: 779, startPoint y: 209, endPoint x: 779, endPoint y: 174, distance: 34.9
click at [779, 208] on div "[INTERNAL] OFAC Check" at bounding box center [784, 213] width 163 height 12
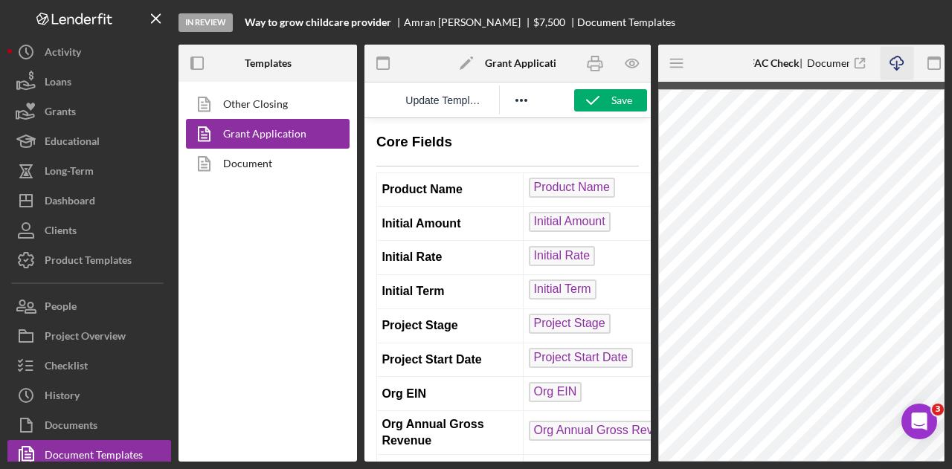
click at [901, 63] on icon "button" at bounding box center [896, 61] width 13 height 8
click at [684, 68] on icon "Icon/Menu" at bounding box center [676, 63] width 33 height 33
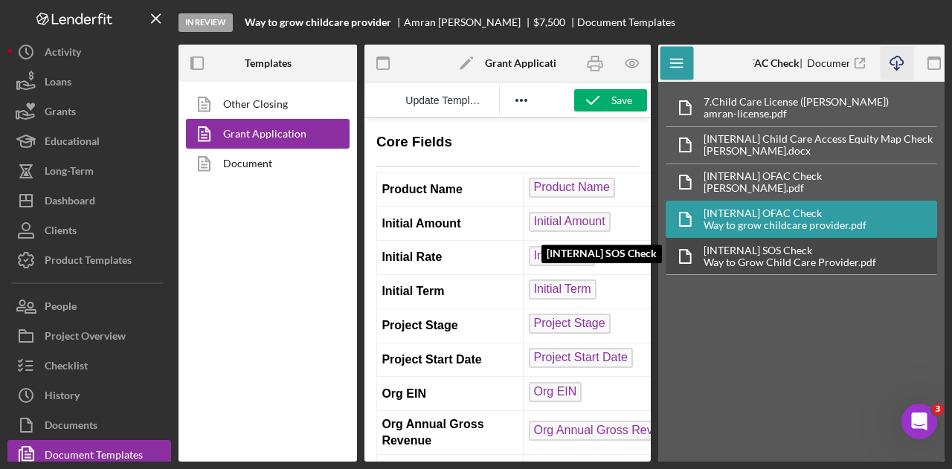
click at [780, 245] on div "[INTERNAL] SOS Check" at bounding box center [789, 251] width 172 height 12
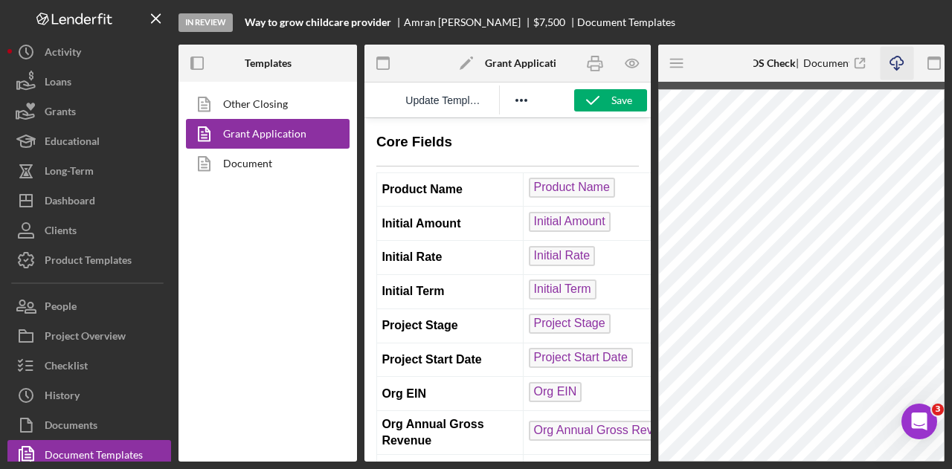
click at [888, 62] on icon "Icon/Download" at bounding box center [895, 63] width 33 height 33
click at [686, 65] on icon "Icon/Menu" at bounding box center [676, 63] width 33 height 33
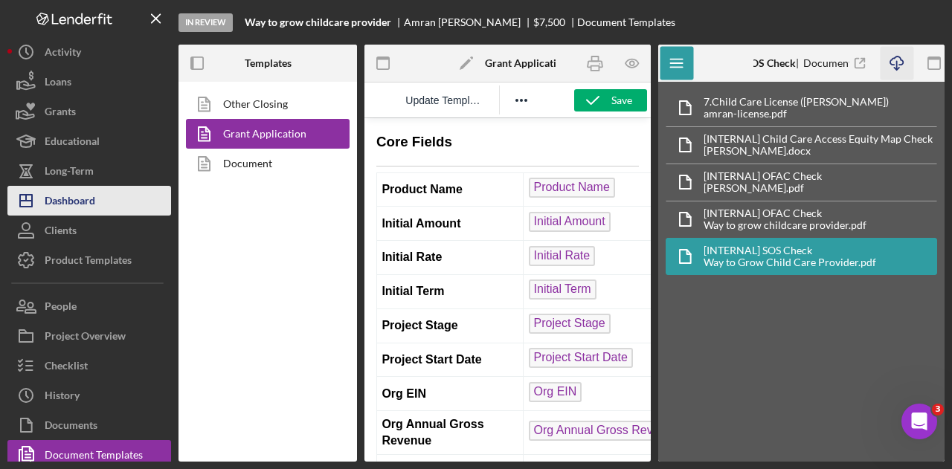
click at [110, 201] on button "Icon/Dashboard Dashboard" at bounding box center [89, 201] width 164 height 30
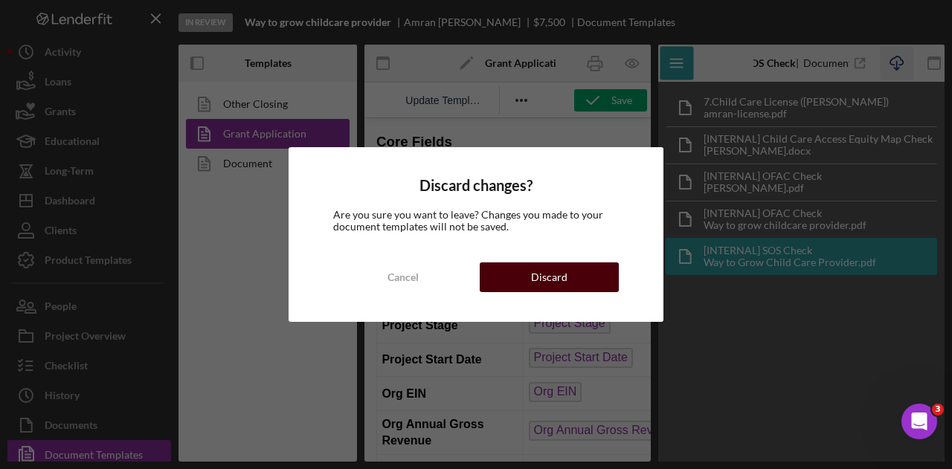
click at [551, 268] on div "Discard" at bounding box center [549, 277] width 36 height 30
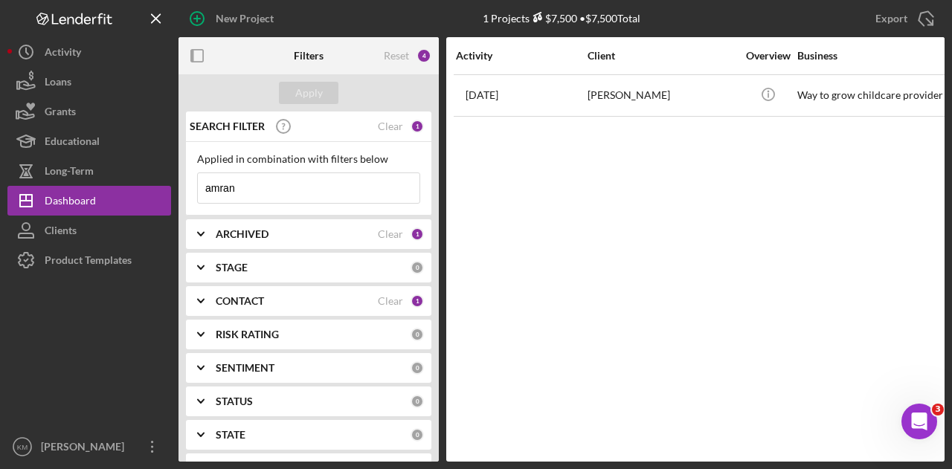
click at [356, 193] on input "amran" at bounding box center [309, 188] width 222 height 30
click at [356, 191] on input "amran" at bounding box center [309, 188] width 222 height 30
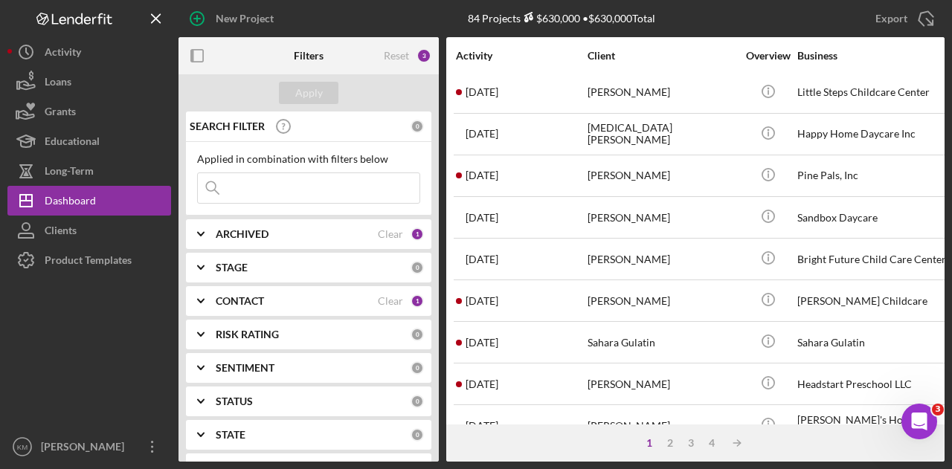
scroll to position [699, 0]
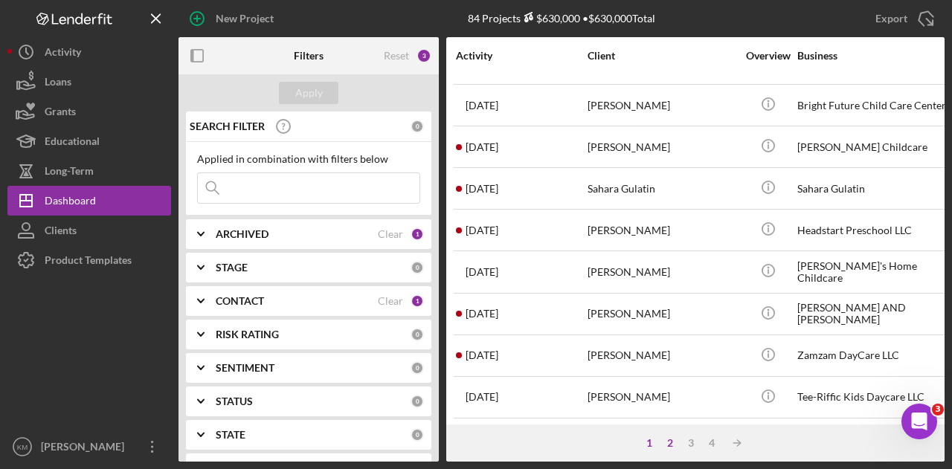
click at [672, 444] on div "2" at bounding box center [669, 443] width 21 height 12
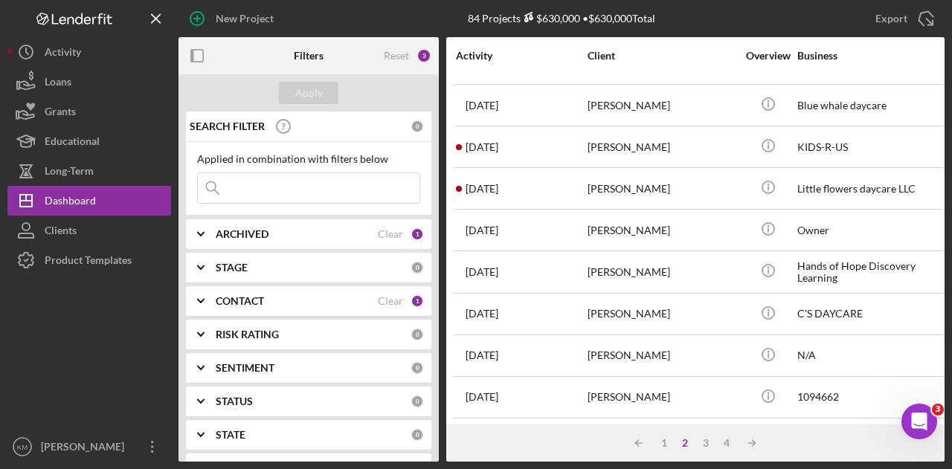
click at [314, 185] on input at bounding box center [309, 188] width 222 height 30
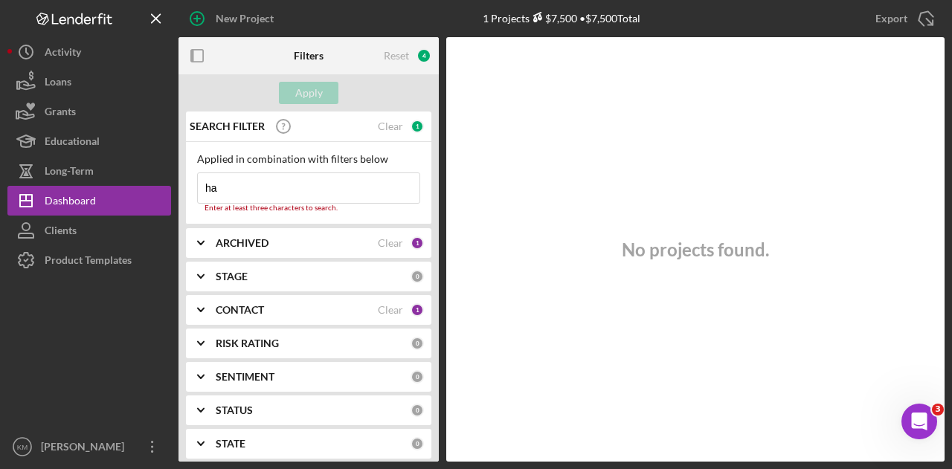
type input "h"
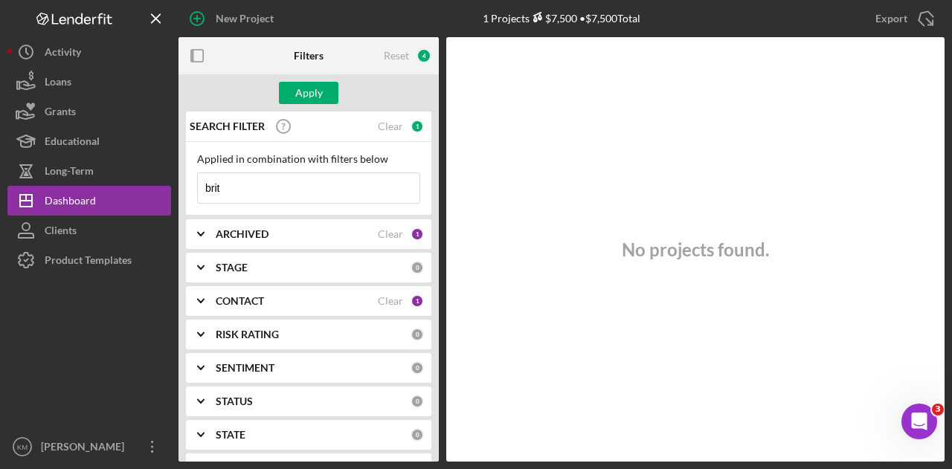
type input "[PERSON_NAME]"
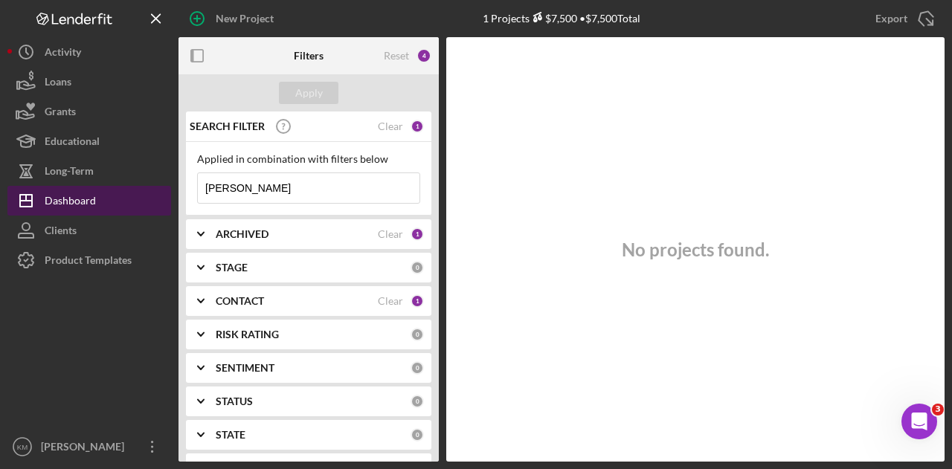
click at [106, 201] on button "Icon/Dashboard Dashboard" at bounding box center [89, 201] width 164 height 30
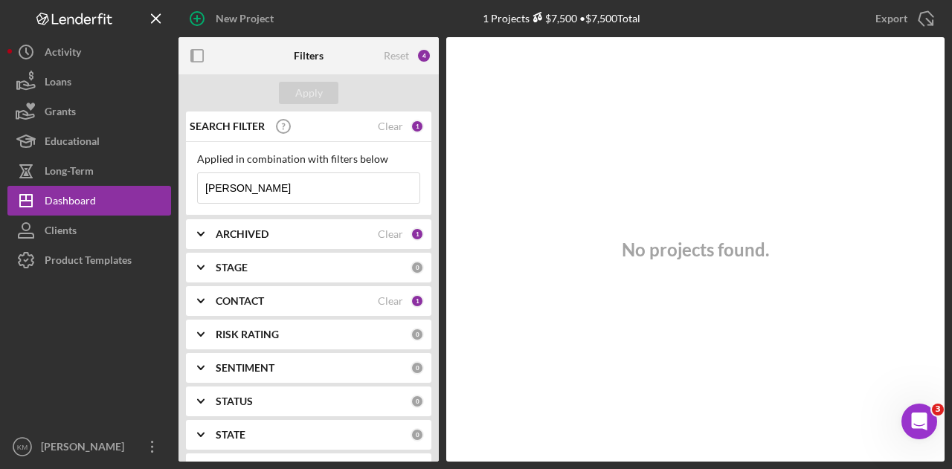
click at [224, 179] on input "[PERSON_NAME]" at bounding box center [309, 188] width 222 height 30
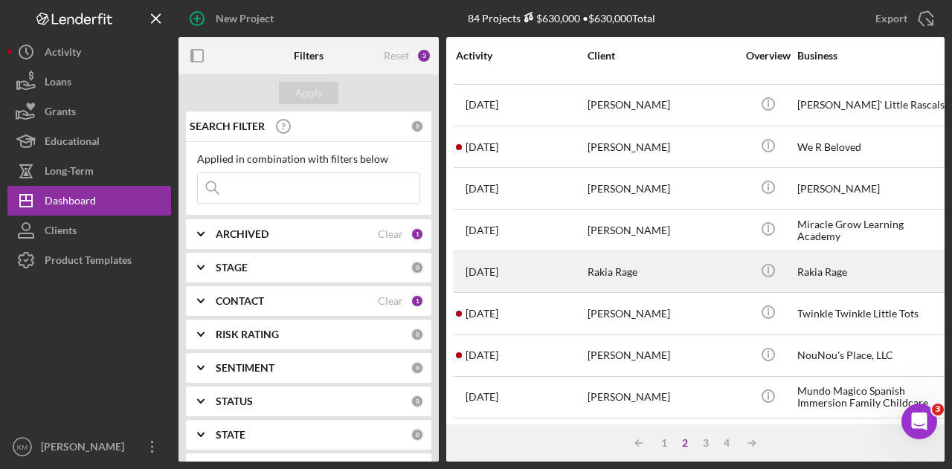
scroll to position [297, 0]
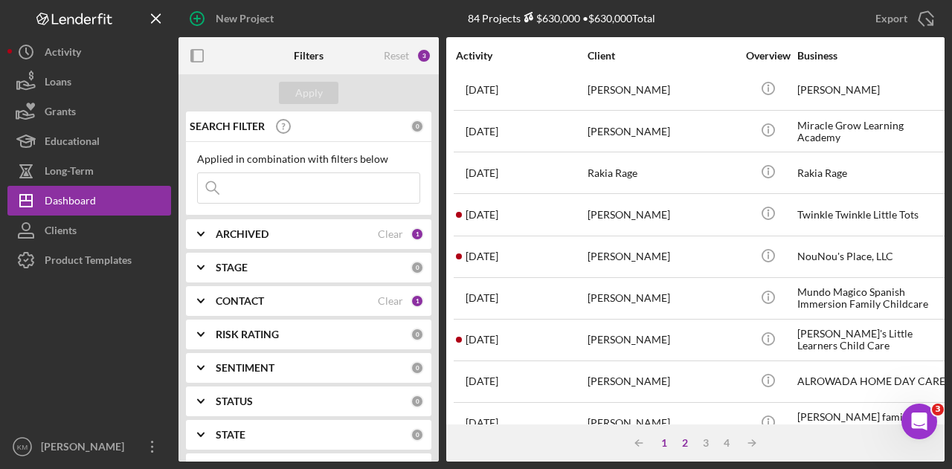
click at [666, 441] on div "1" at bounding box center [663, 443] width 21 height 12
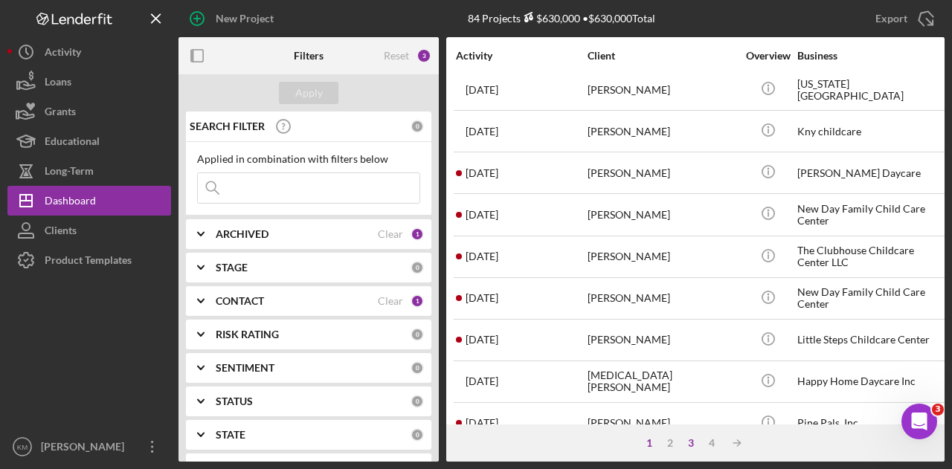
click at [694, 442] on div "3" at bounding box center [690, 443] width 21 height 12
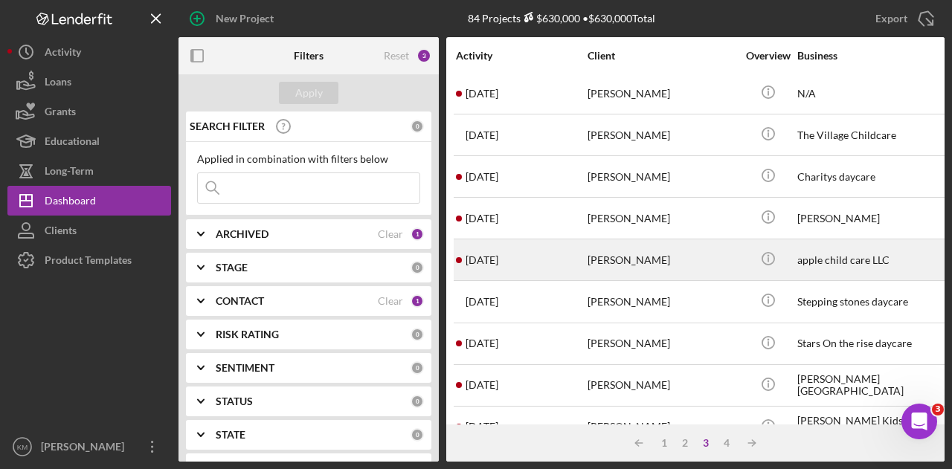
scroll to position [699, 0]
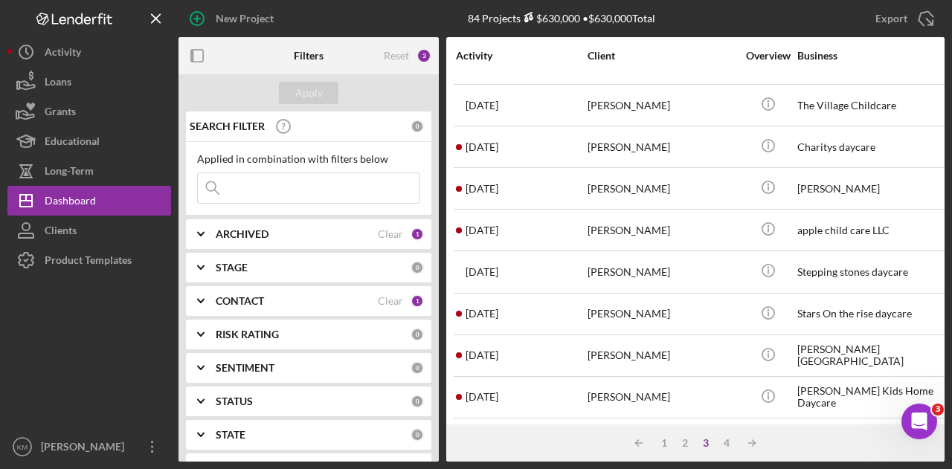
click at [662, 451] on div "Icon/Table Sort Arrow 1 2 3 4 Icon/Table Sort Arrow" at bounding box center [695, 443] width 498 height 37
click at [663, 442] on div "1" at bounding box center [663, 443] width 21 height 12
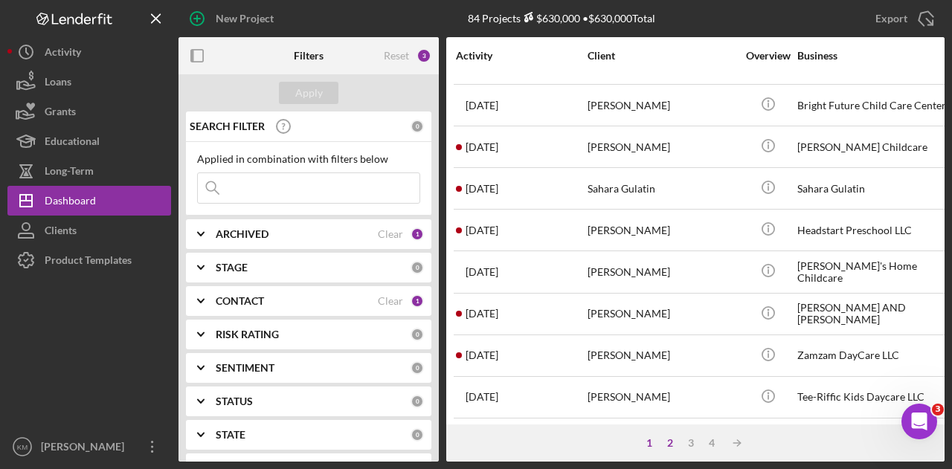
click at [669, 445] on div "2" at bounding box center [669, 443] width 21 height 12
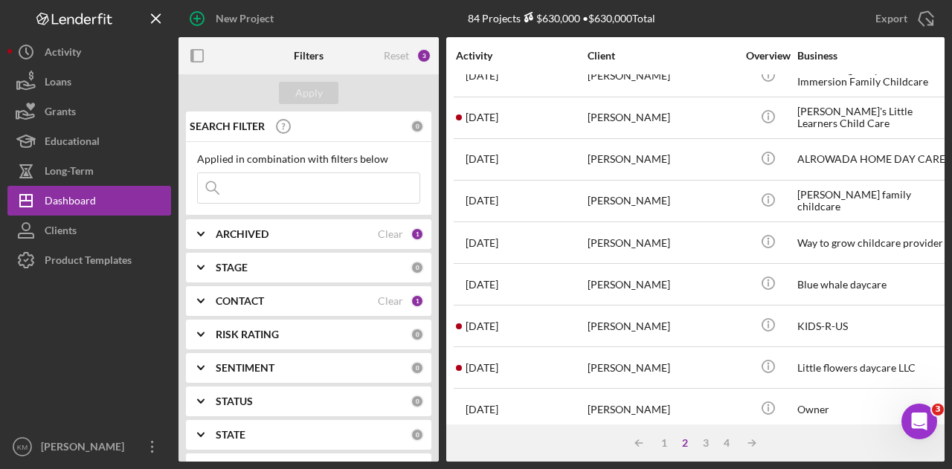
scroll to position [520, 0]
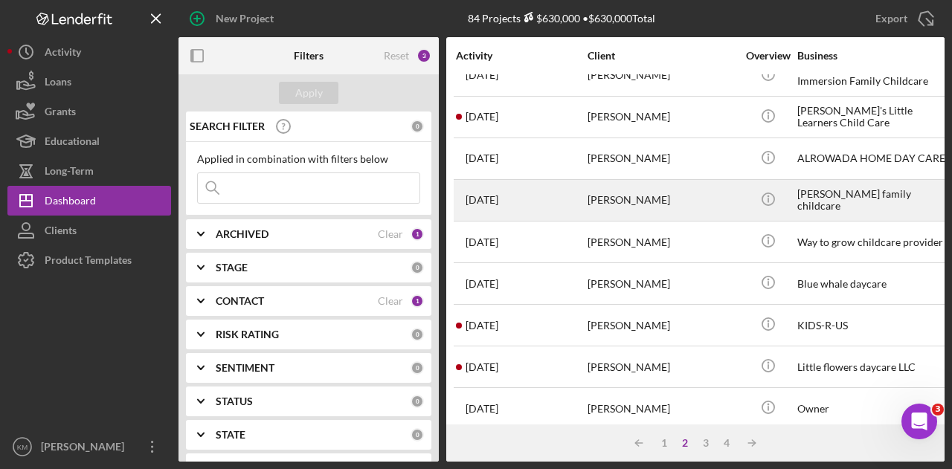
click at [659, 187] on div "[PERSON_NAME]" at bounding box center [661, 200] width 149 height 39
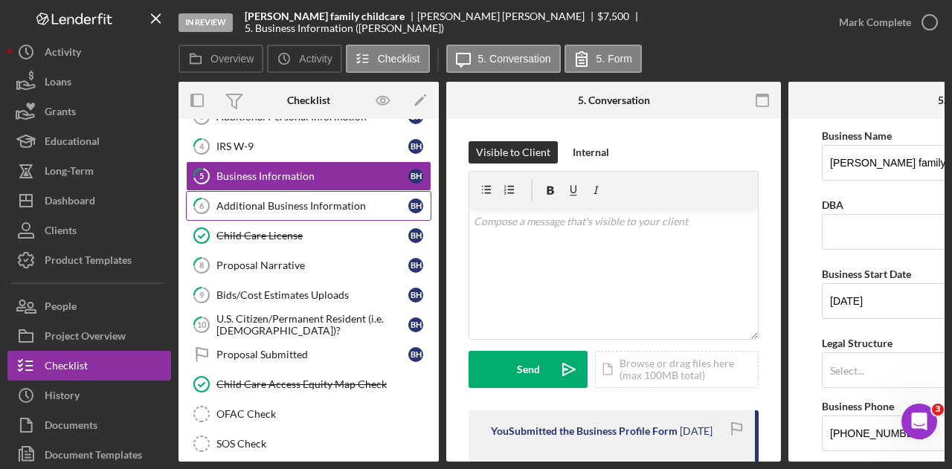
scroll to position [149, 0]
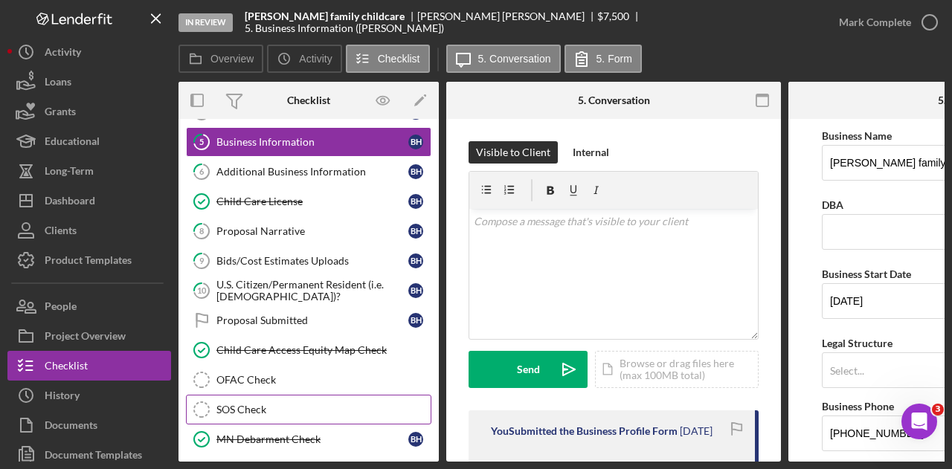
click at [251, 404] on div "SOS Check" at bounding box center [323, 410] width 214 height 12
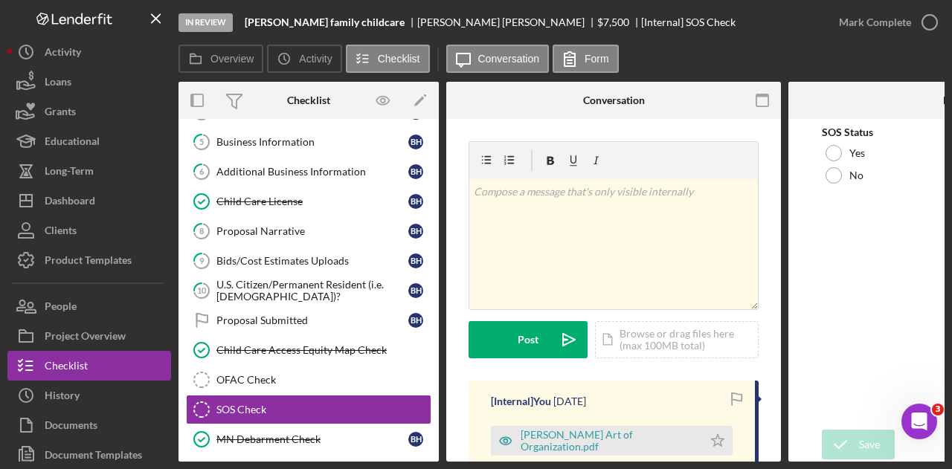
scroll to position [223, 0]
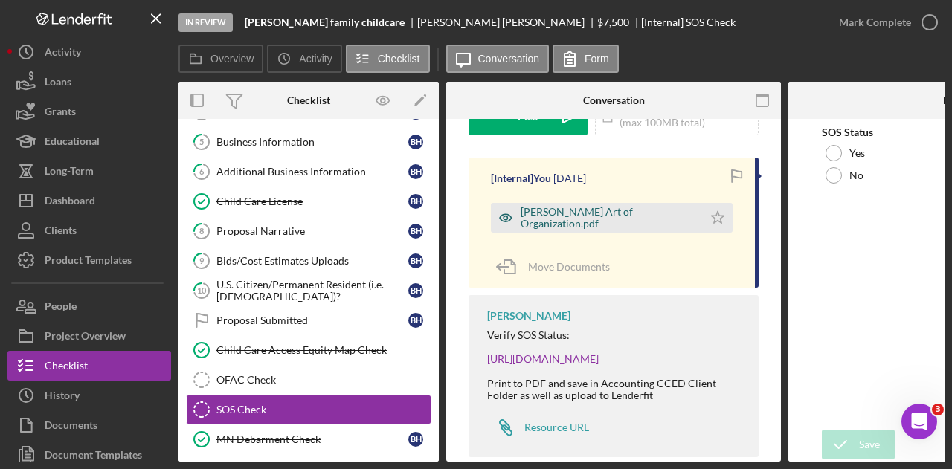
click at [599, 210] on div "[PERSON_NAME] Art of Organization.pdf" at bounding box center [597, 218] width 212 height 30
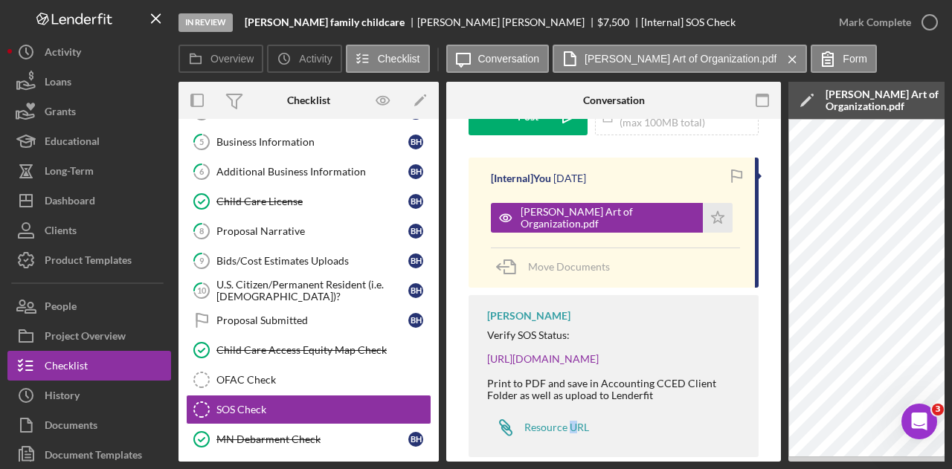
scroll to position [251, 0]
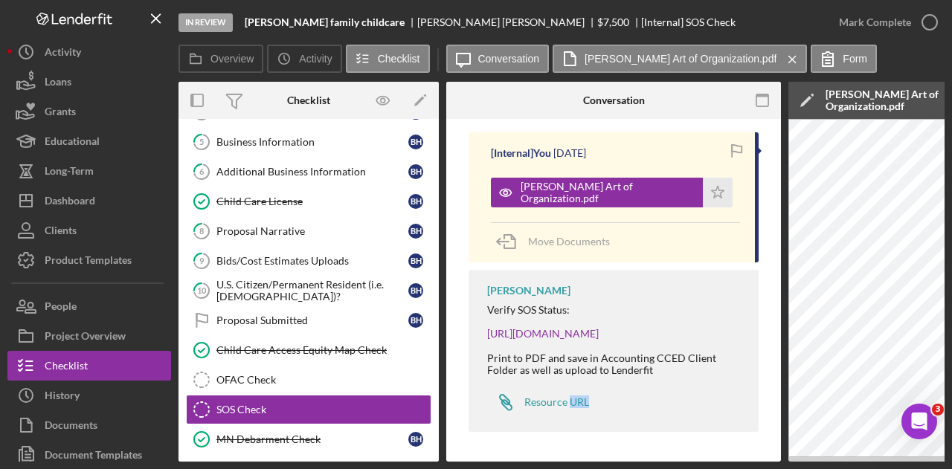
drag, startPoint x: 572, startPoint y: 455, endPoint x: 614, endPoint y: 462, distance: 42.2
click at [614, 462] on div "Overview Internal Workflow Stage In Review Icon/Dropdown Arrow Archive (can una…" at bounding box center [561, 272] width 766 height 380
click at [614, 460] on div "Overview Internal Workflow Stage In Review Icon/Dropdown Arrow Archive (can una…" at bounding box center [561, 272] width 766 height 380
click at [580, 456] on div "v Color teal Color pink Remove color Add row above Add row below Add column bef…" at bounding box center [613, 166] width 335 height 591
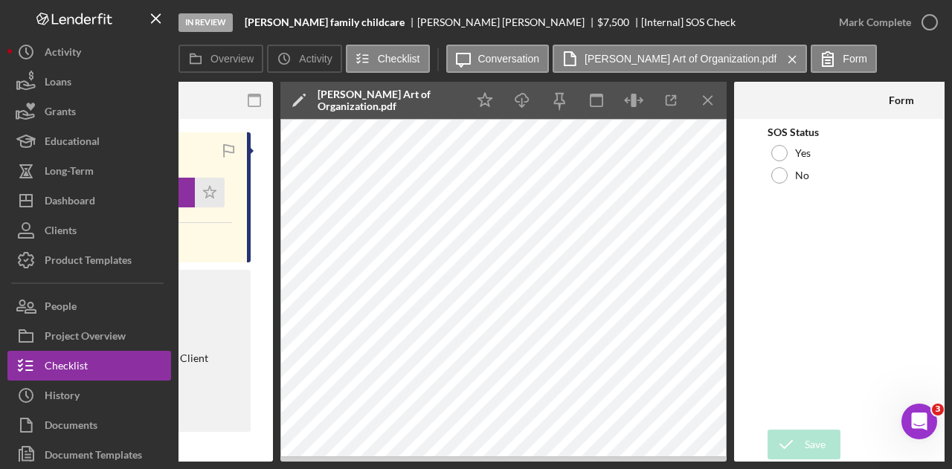
scroll to position [0, 474]
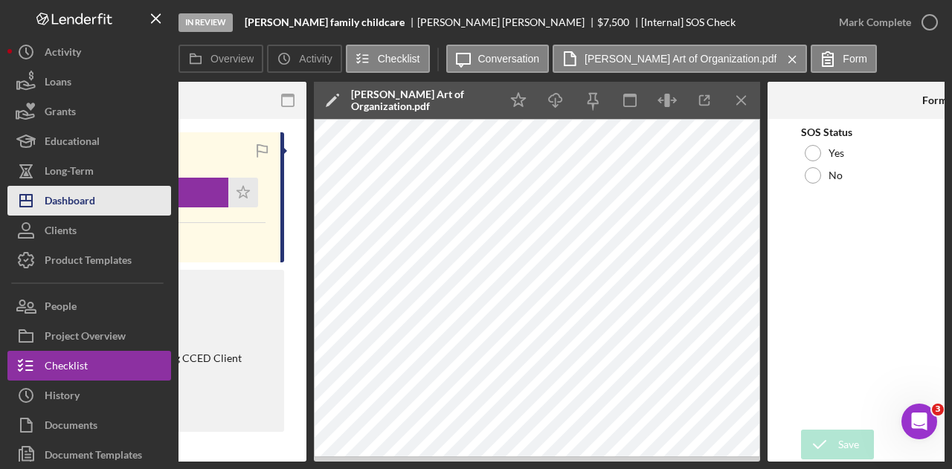
click at [95, 196] on div "Dashboard" at bounding box center [70, 202] width 51 height 33
